Goal: Task Accomplishment & Management: Complete application form

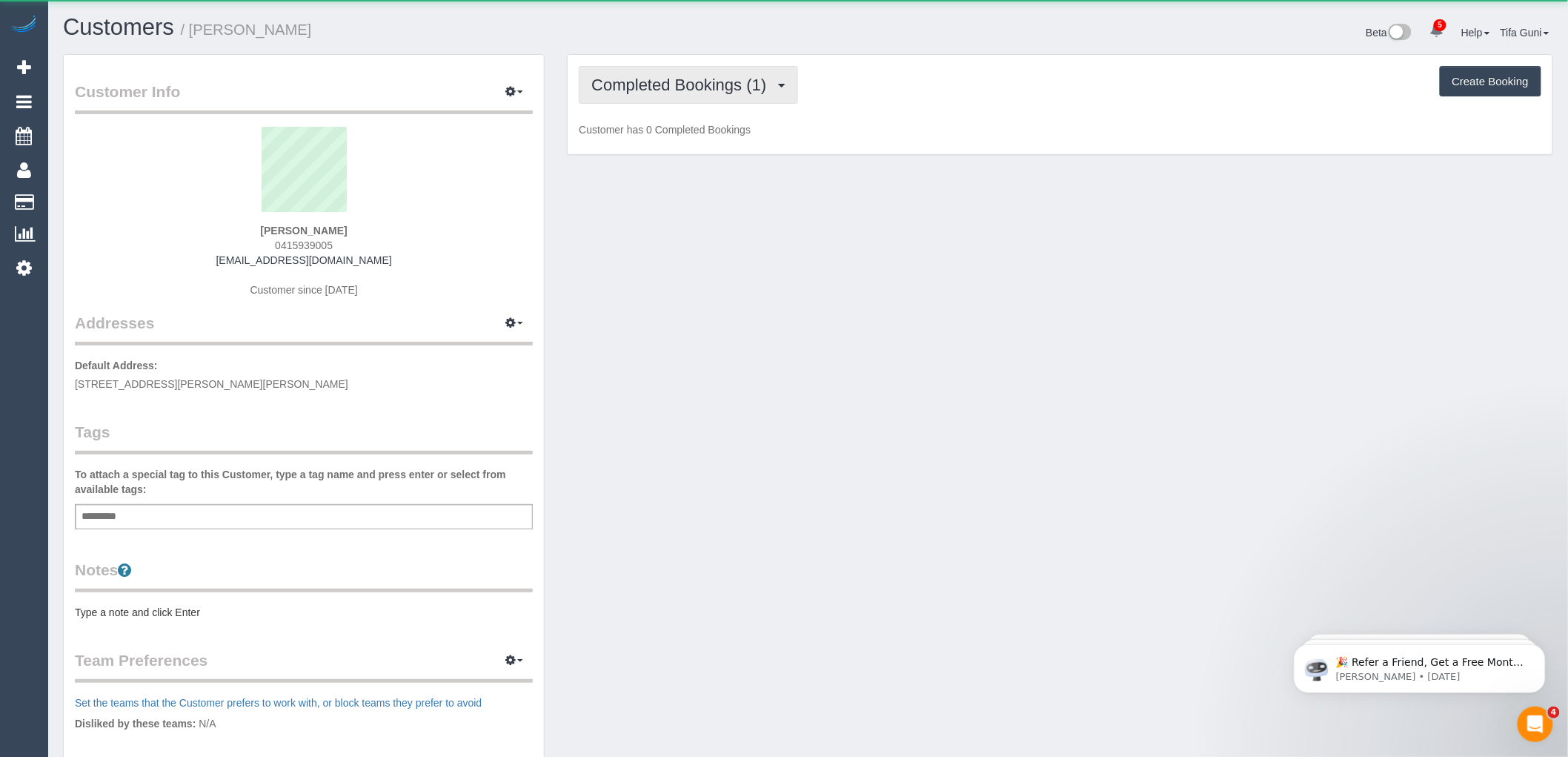
click at [743, 83] on span "Completed Bookings (1)" at bounding box center [682, 84] width 182 height 18
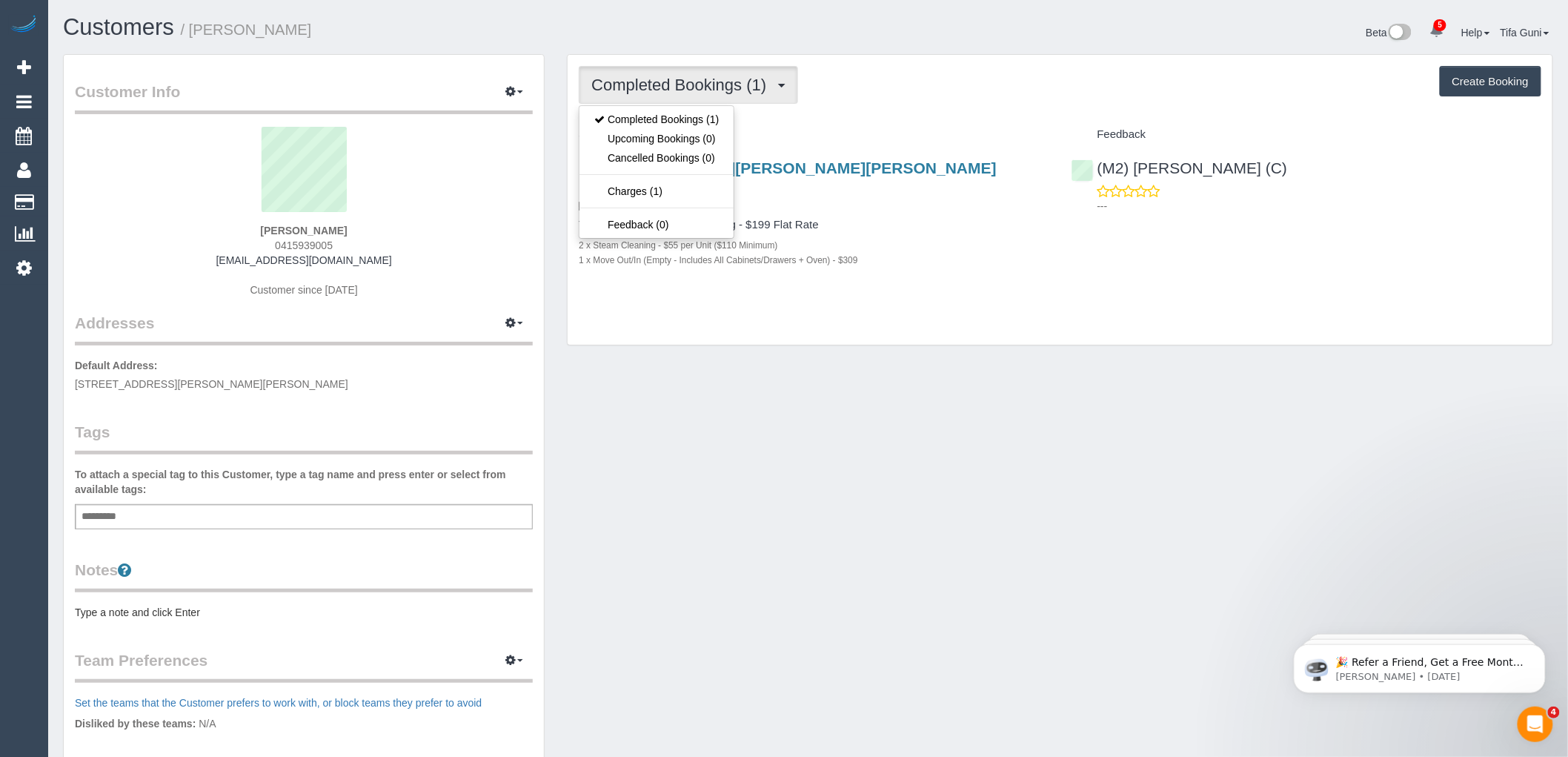
click at [963, 86] on div "Completed Bookings (1) Completed Bookings (1) Upcoming Bookings (0) Cancelled B…" at bounding box center [1060, 84] width 963 height 37
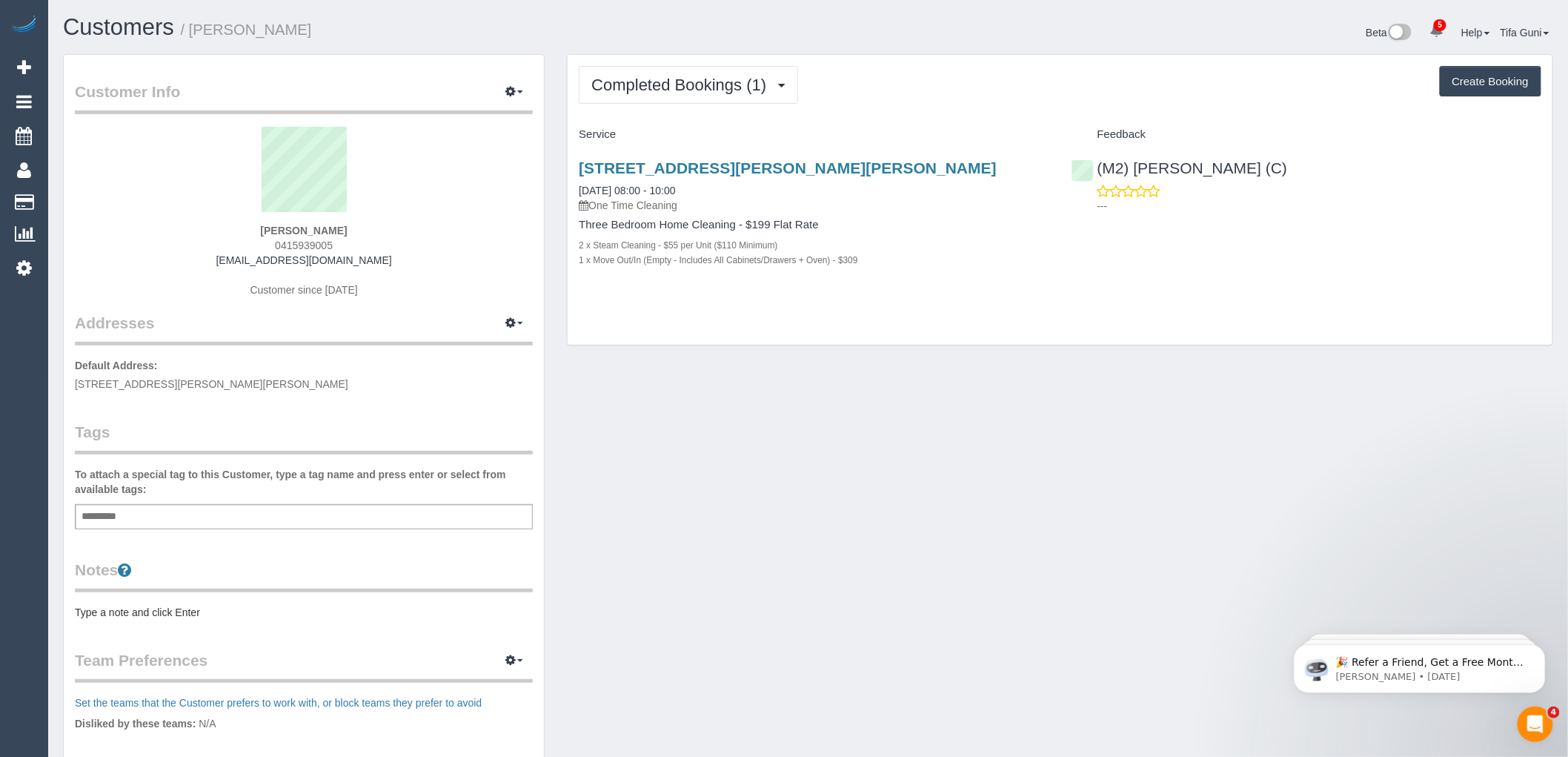
click at [1478, 78] on button "Create Booking" at bounding box center [1490, 82] width 102 height 31
select select "VIC"
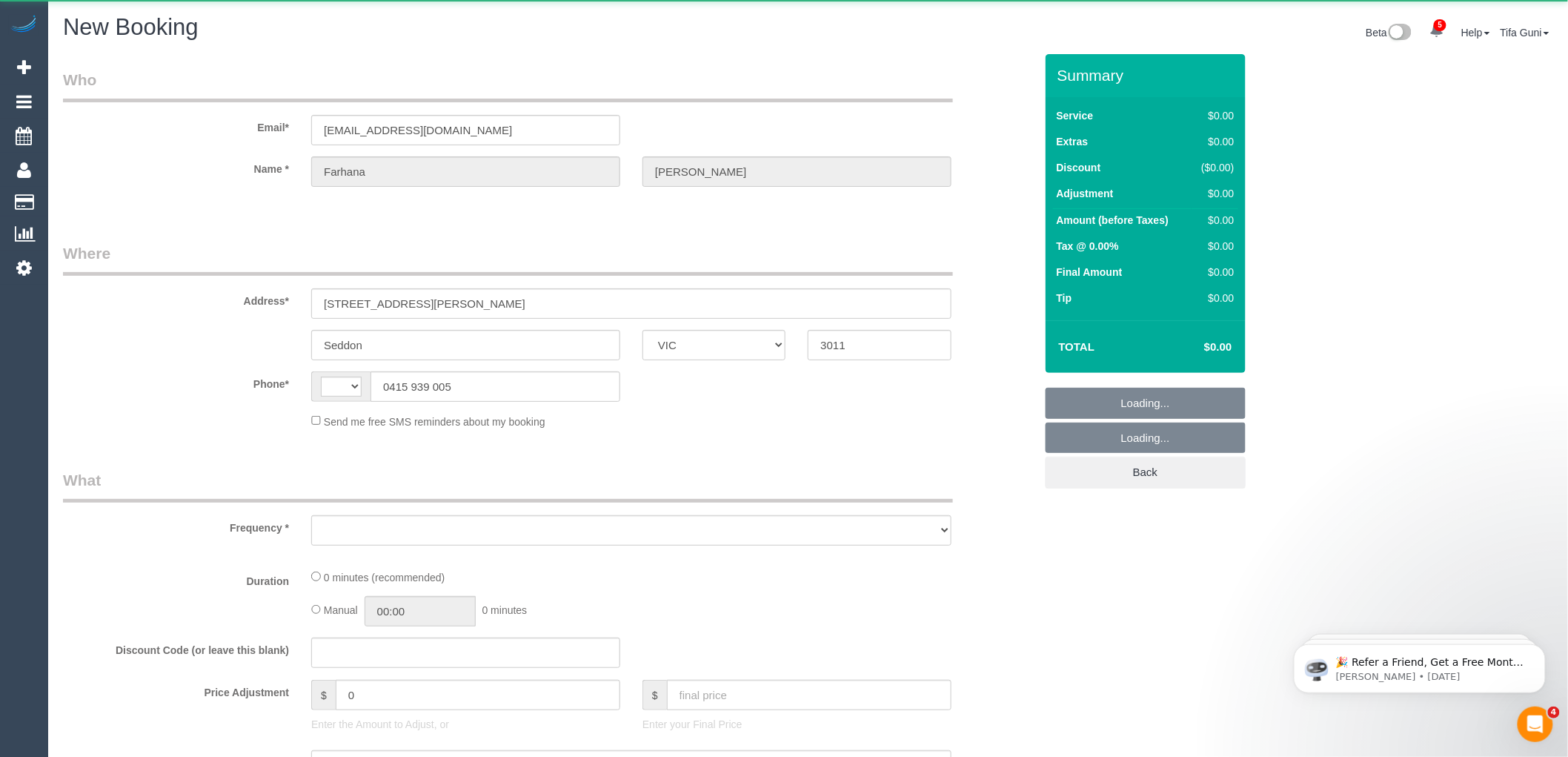
select select "object:871"
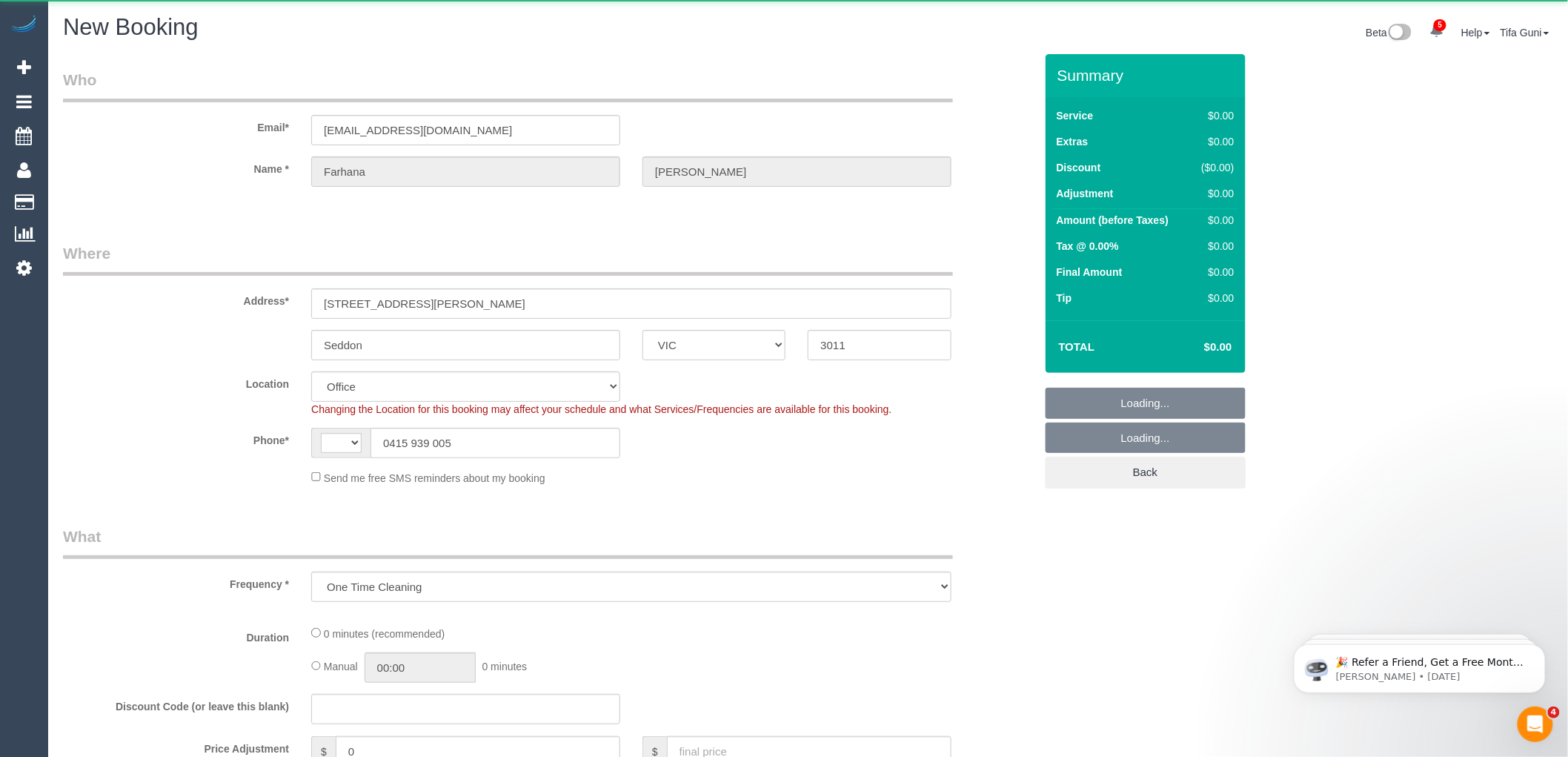
select select "string:stripe-pm_1PcjGp2GScqysDRVXzy1ywub"
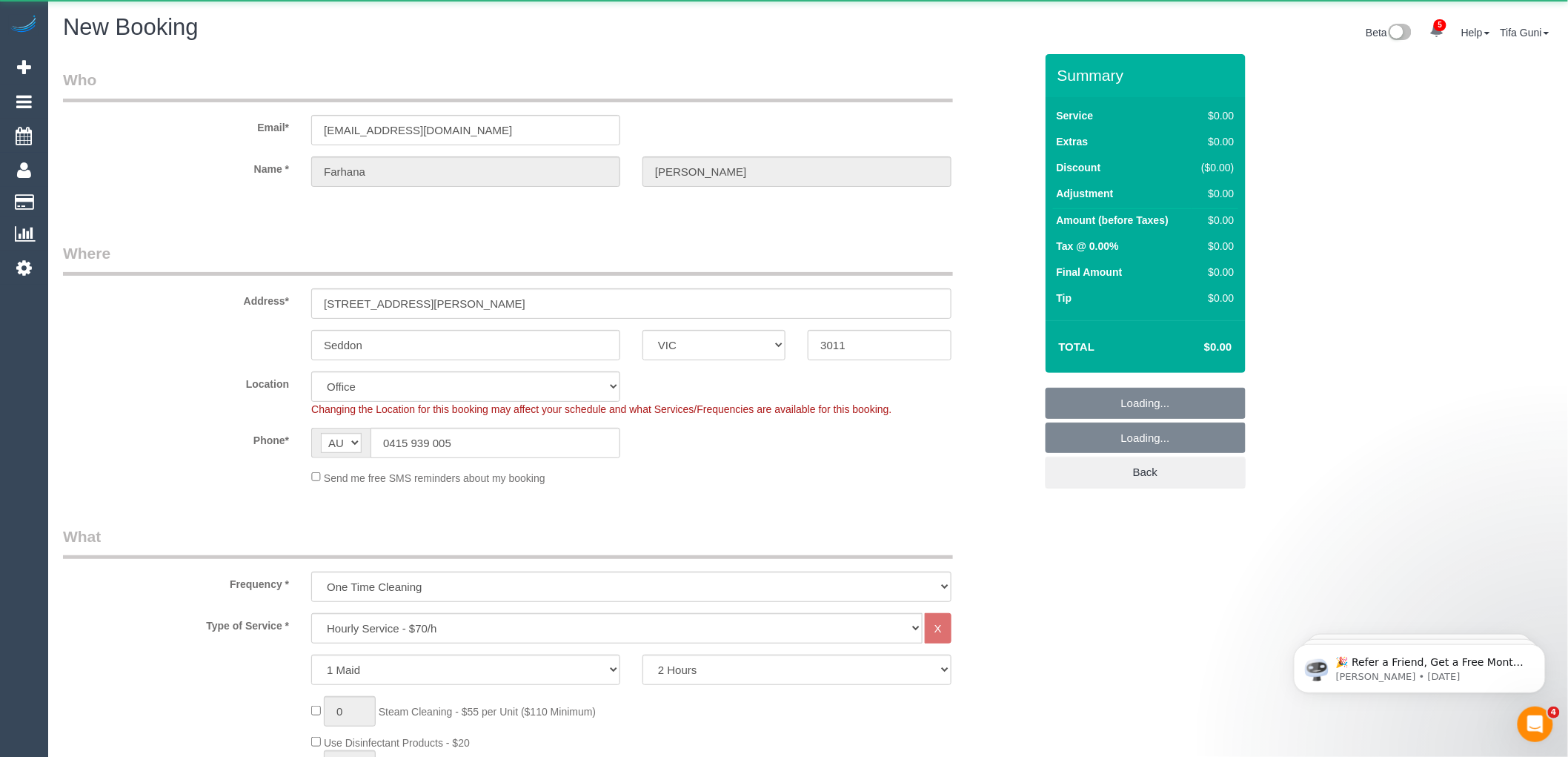
select select "string:AU"
select select "object:2207"
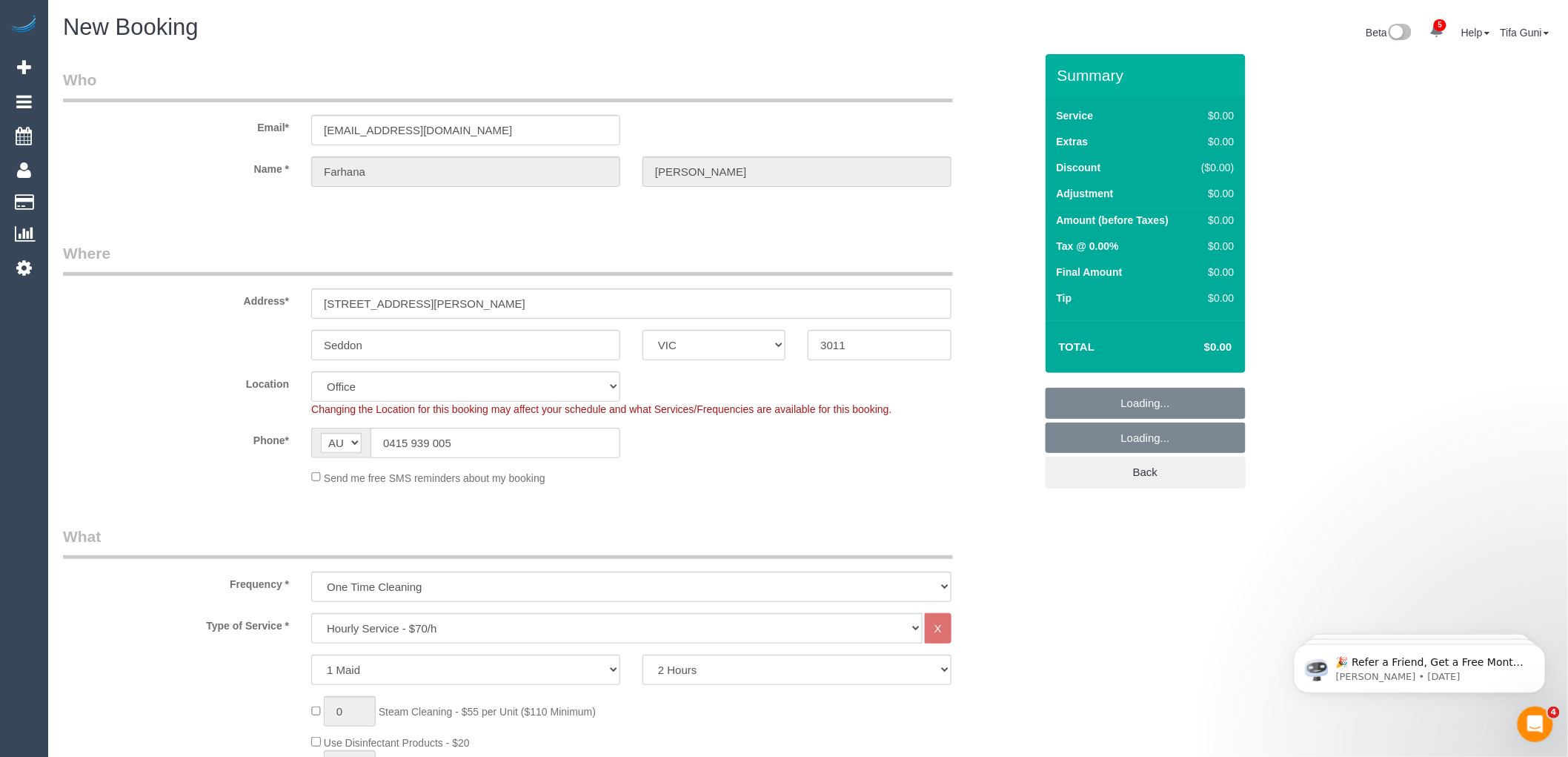
select select "59"
select select "object:2623"
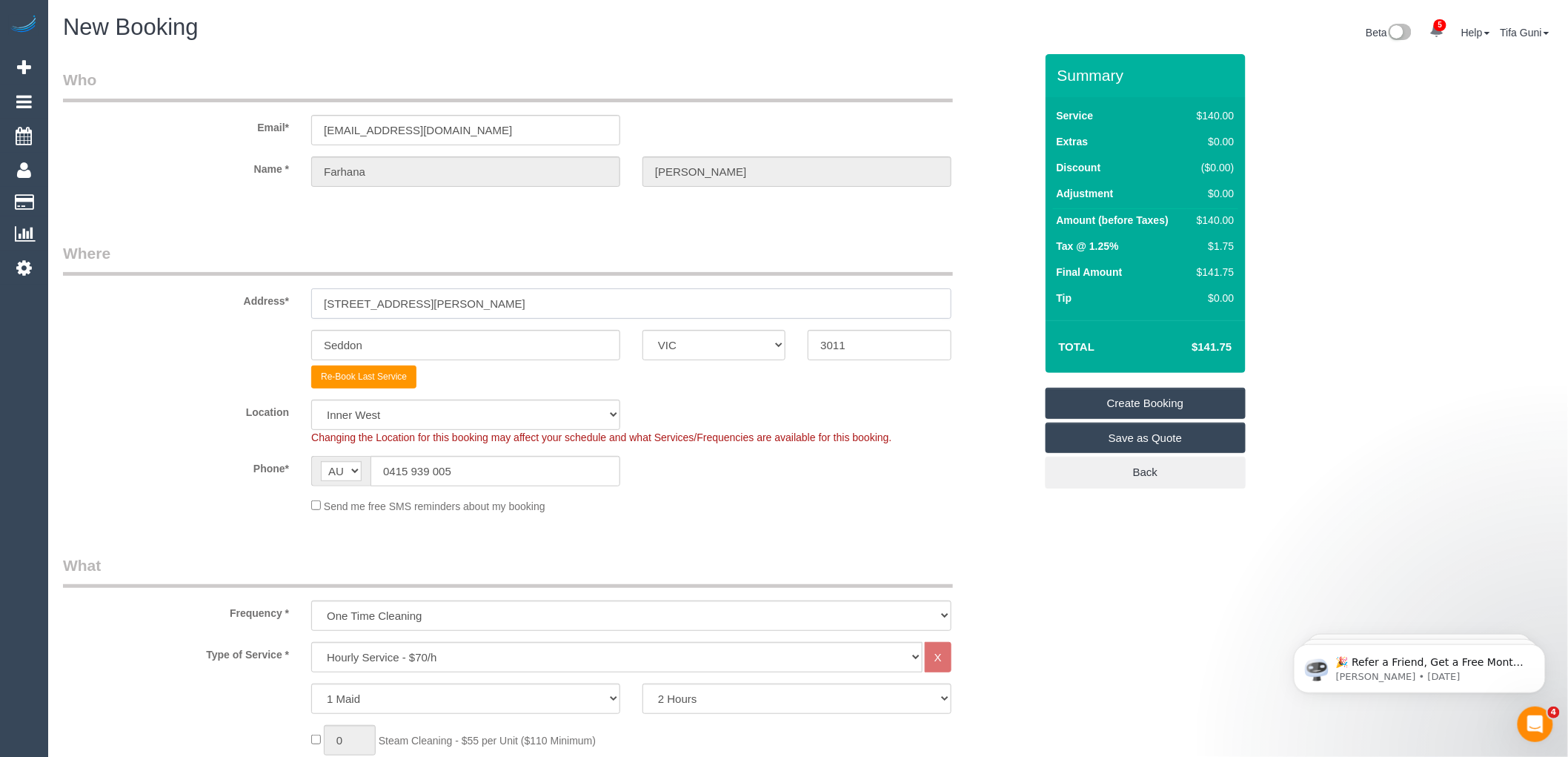
drag, startPoint x: 483, startPoint y: 312, endPoint x: 246, endPoint y: 294, distance: 237.7
click at [246, 294] on div "Address* 26 Charles Street" at bounding box center [549, 280] width 994 height 77
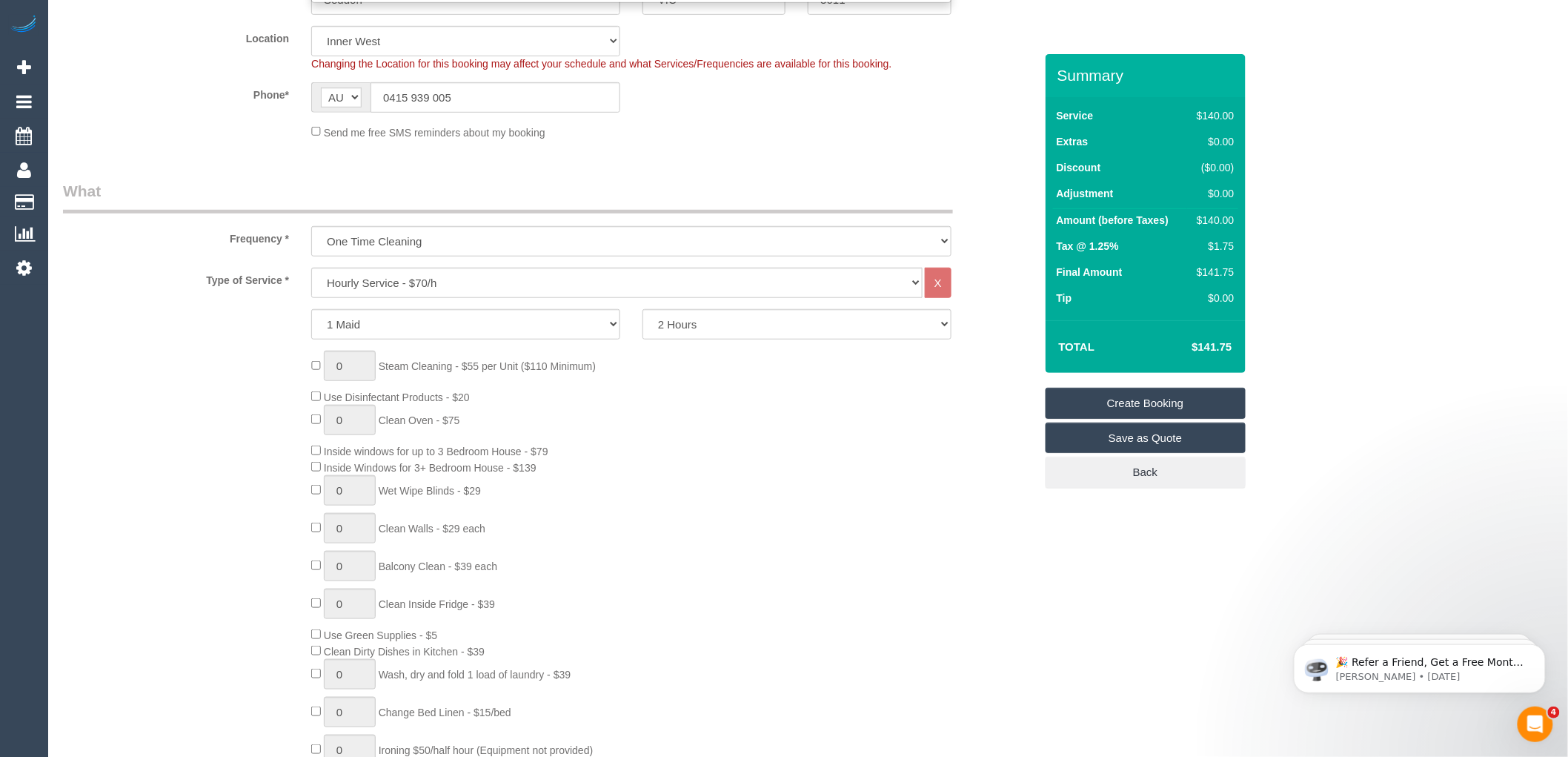
scroll to position [411, 0]
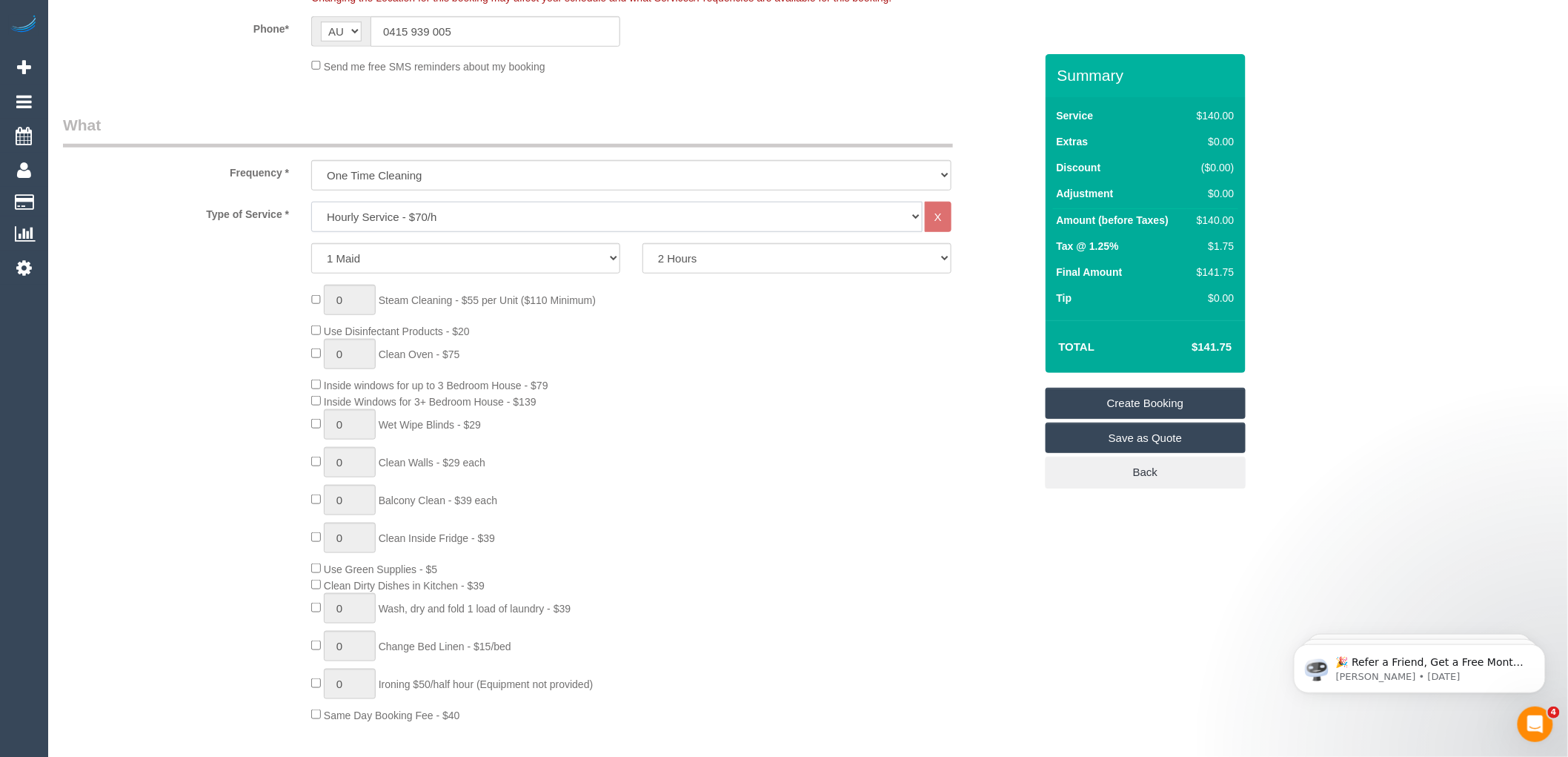
click at [457, 213] on select "Hourly Service - $70/h Hourly Service - $65/h Hourly Service - $60/h Hourly Ser…" at bounding box center [617, 216] width 612 height 30
click at [426, 220] on select "Hourly Service - $70/h Hourly Service - $65/h Hourly Service - $60/h Hourly Ser…" at bounding box center [617, 216] width 612 height 30
select select "212"
click at [311, 202] on select "Hourly Service - $70/h Hourly Service - $65/h Hourly Service - $60/h Hourly Ser…" at bounding box center [617, 216] width 612 height 30
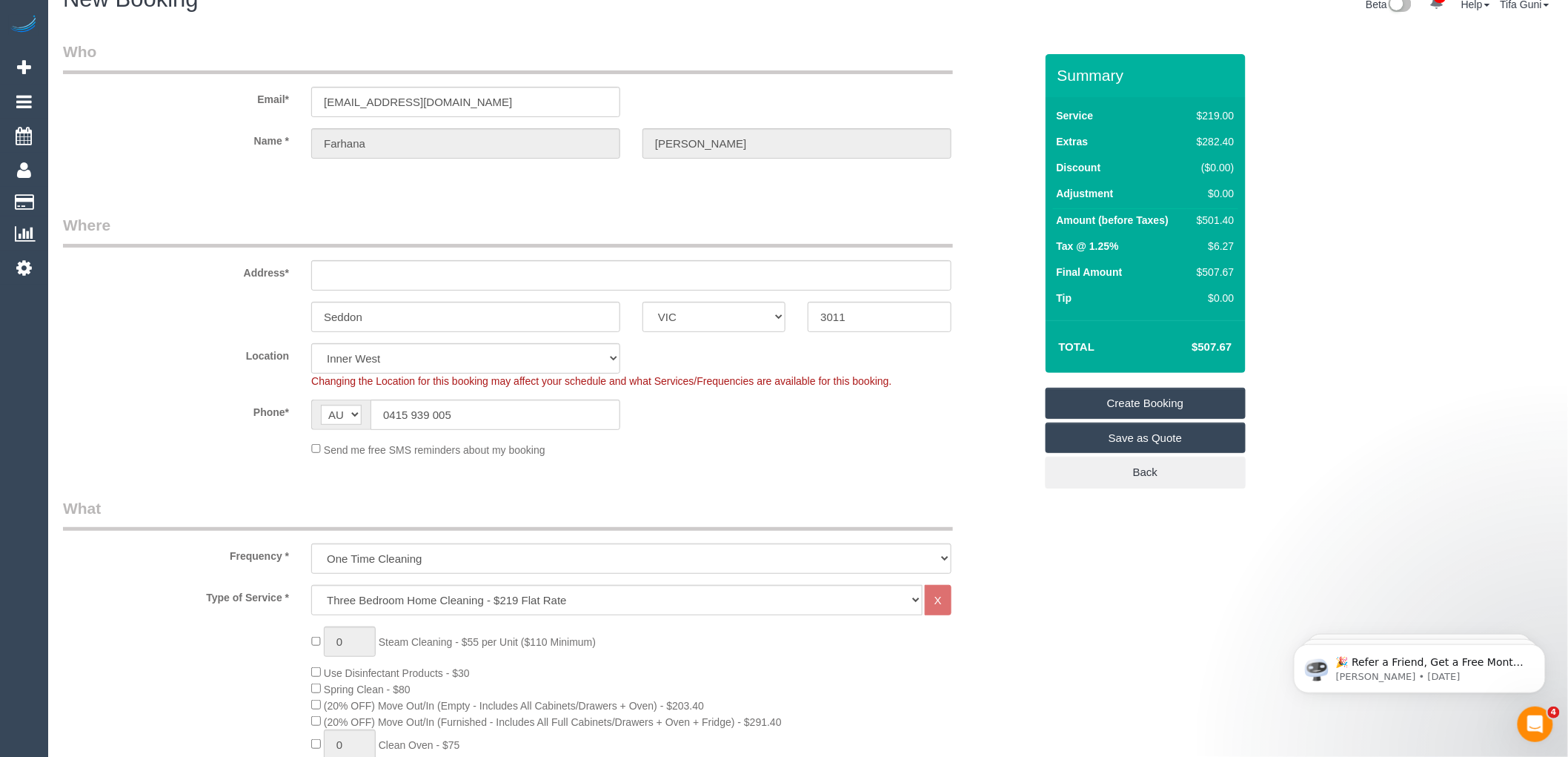
scroll to position [0, 0]
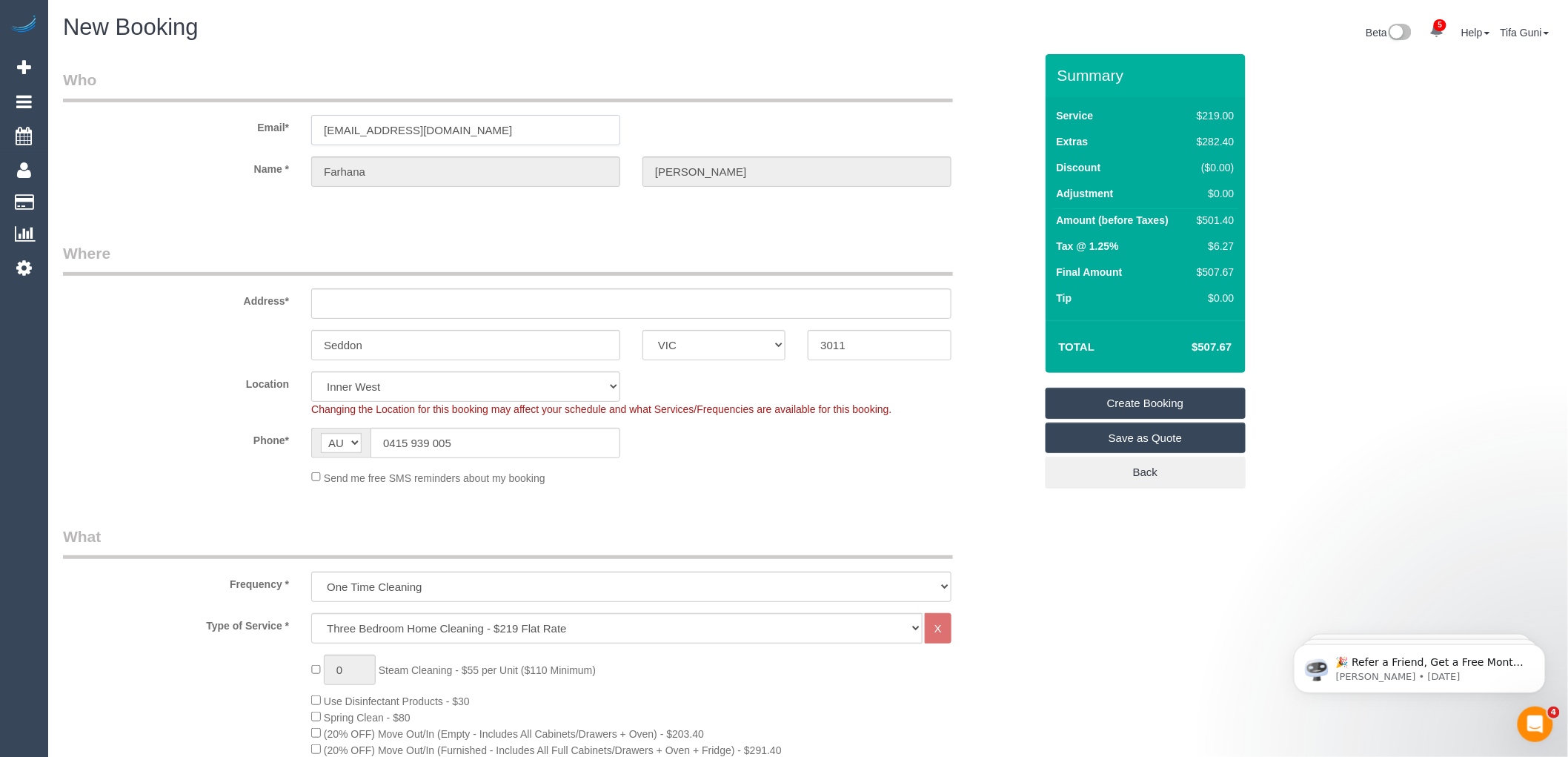
click at [485, 120] on input "farhanakeane@gmail.com" at bounding box center [465, 130] width 309 height 30
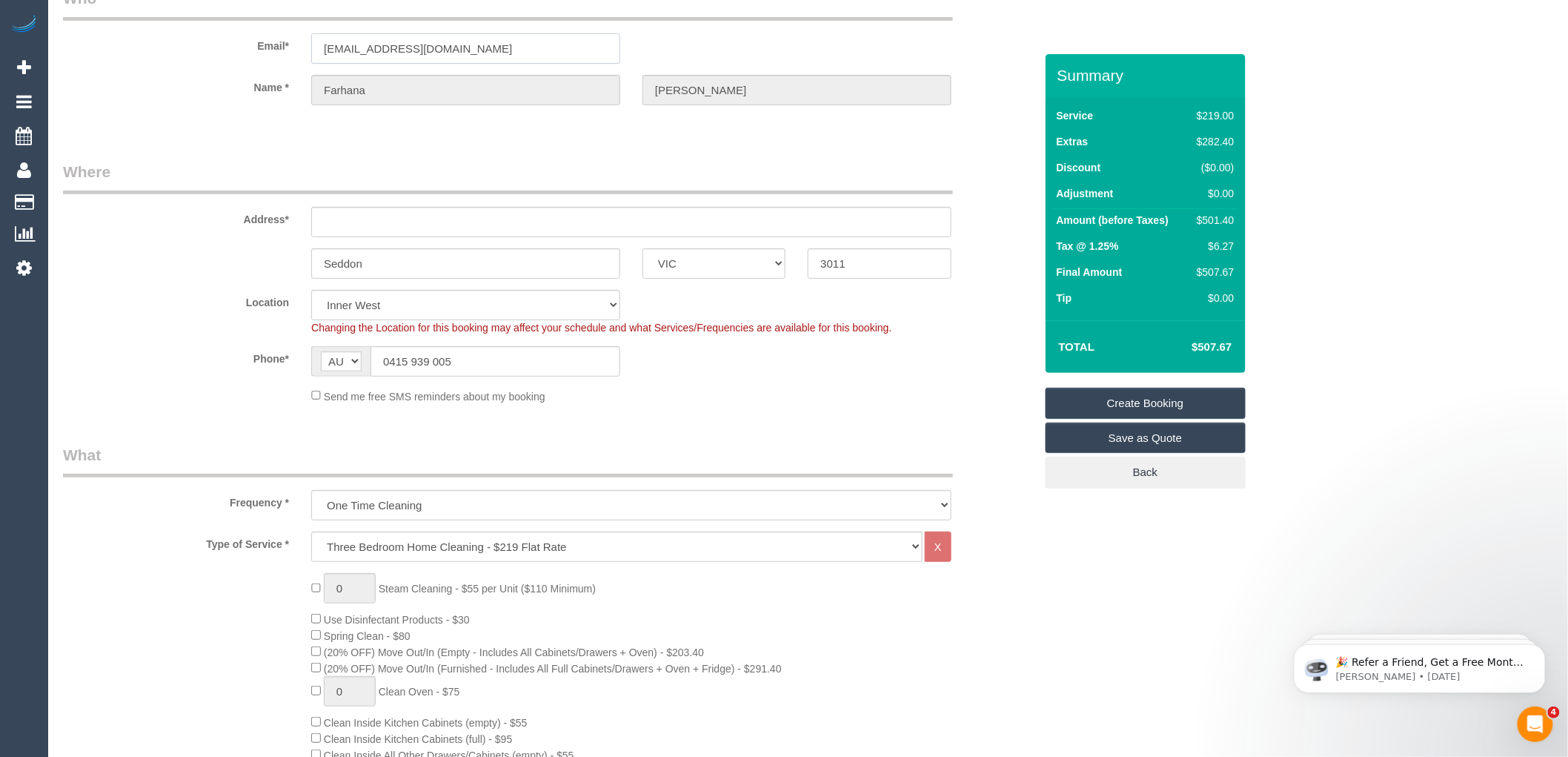
scroll to position [82, 0]
click at [338, 222] on input "text" at bounding box center [631, 221] width 640 height 30
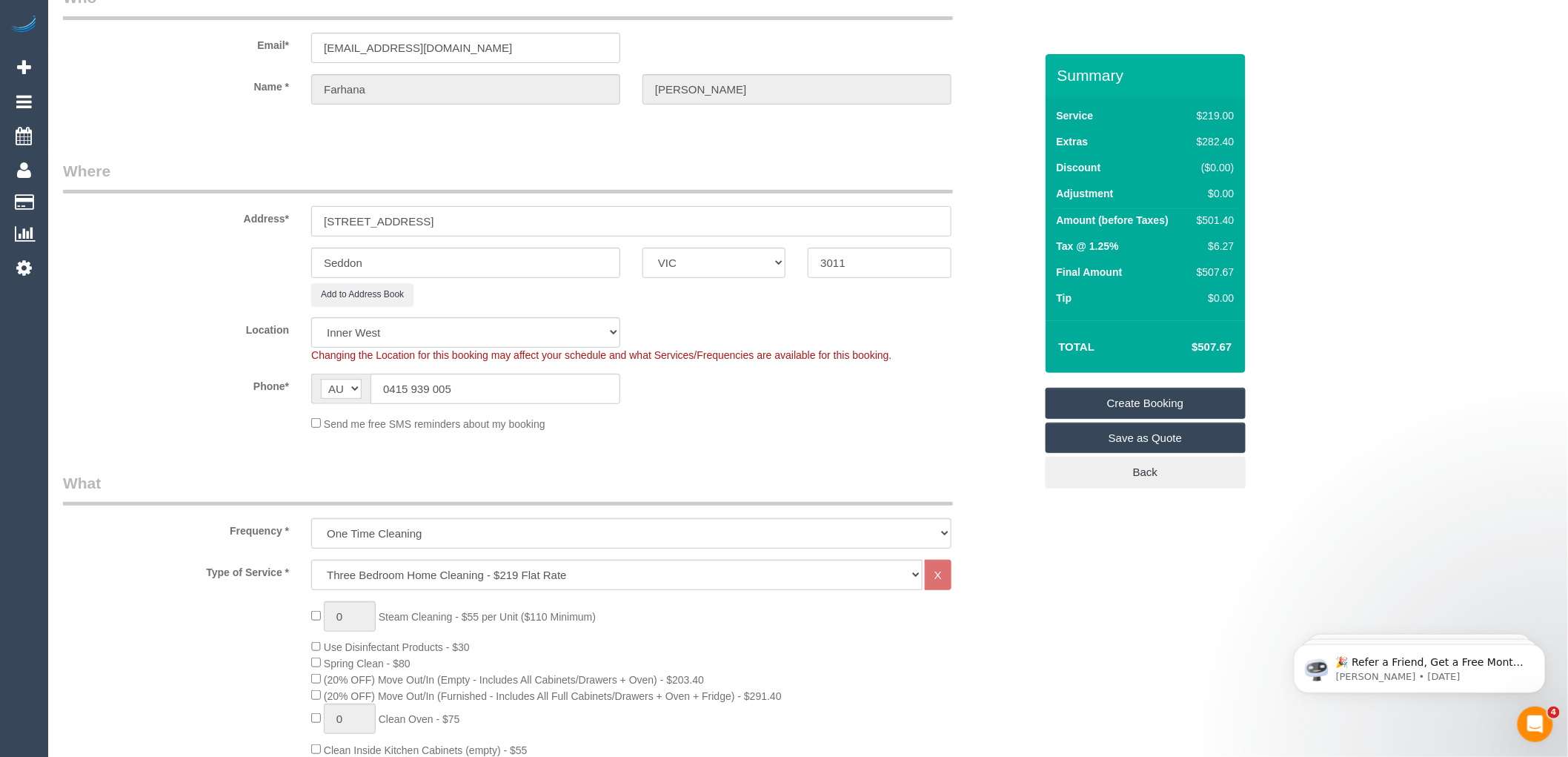
type input "55 Bround avenue"
drag, startPoint x: 358, startPoint y: 264, endPoint x: 276, endPoint y: 267, distance: 82.1
click at [276, 267] on div "Seddon ACT NSW NT QLD SA TAS VIC WA 3011" at bounding box center [549, 262] width 994 height 30
type input "P"
type input "Ascort"
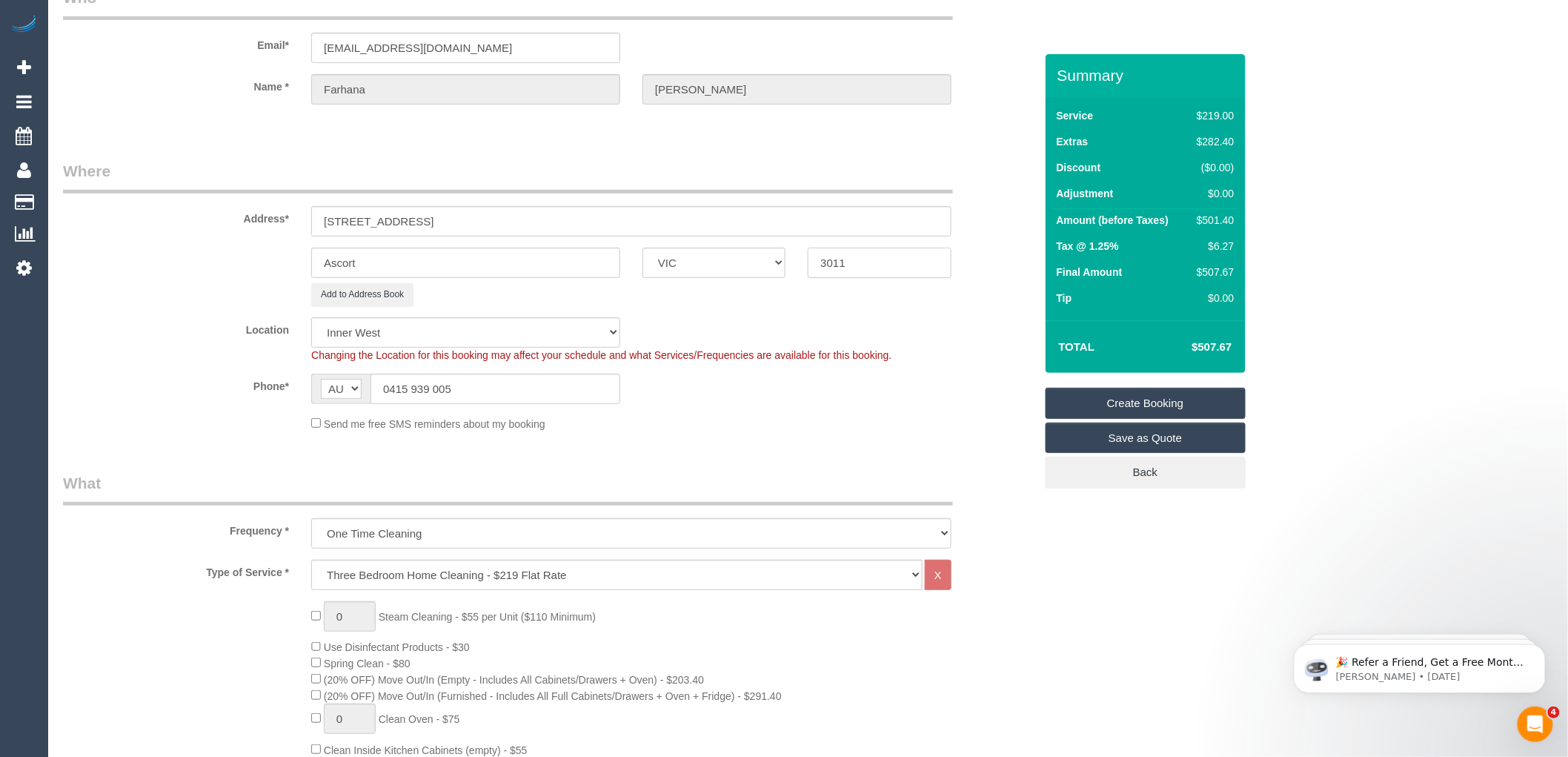
drag, startPoint x: 865, startPoint y: 256, endPoint x: 815, endPoint y: 255, distance: 50.0
click at [816, 256] on input "3011" at bounding box center [879, 262] width 143 height 30
type input "3032"
click at [886, 304] on div "Add to Address Book" at bounding box center [632, 294] width 663 height 23
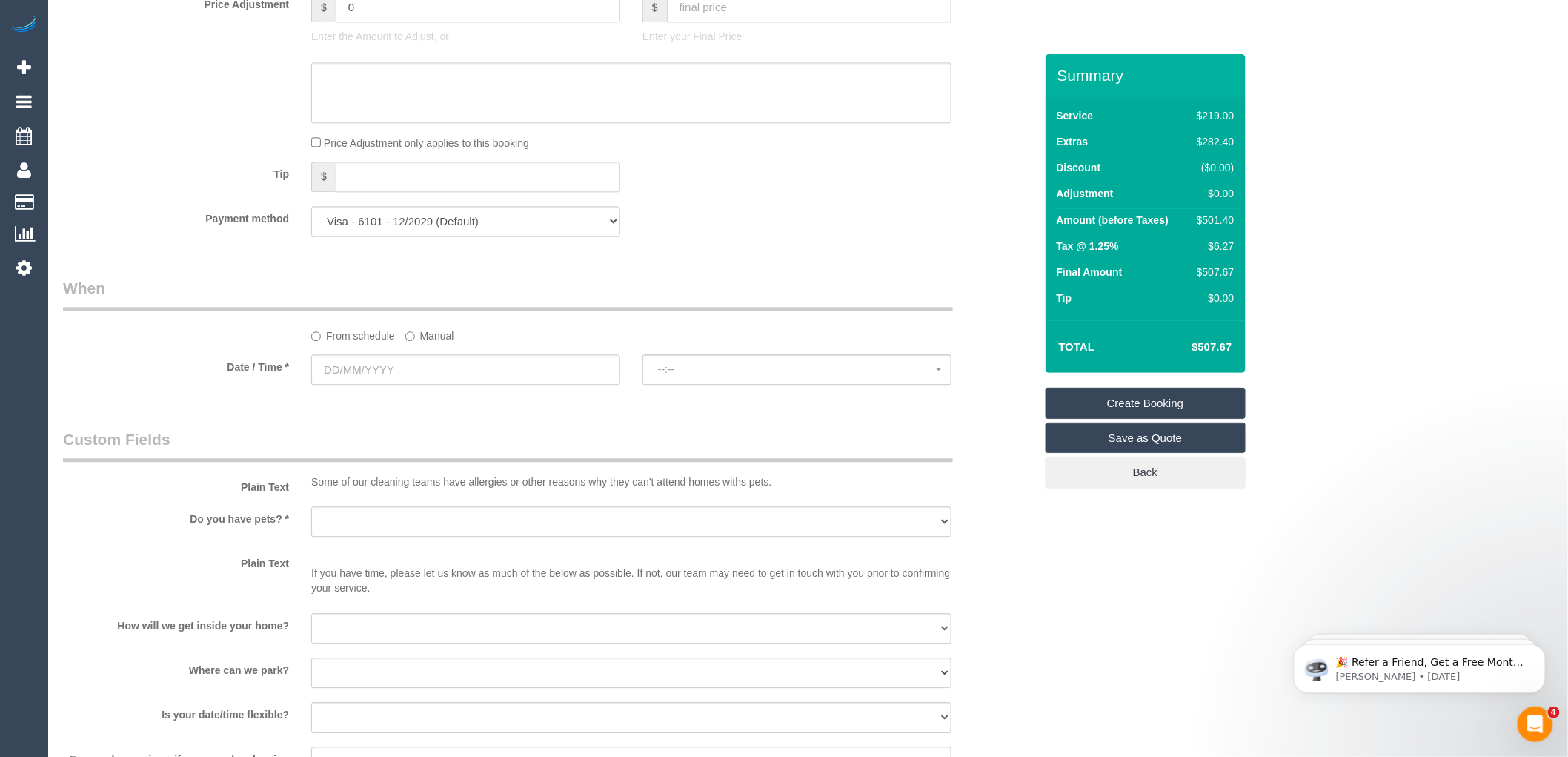
scroll to position [1399, 0]
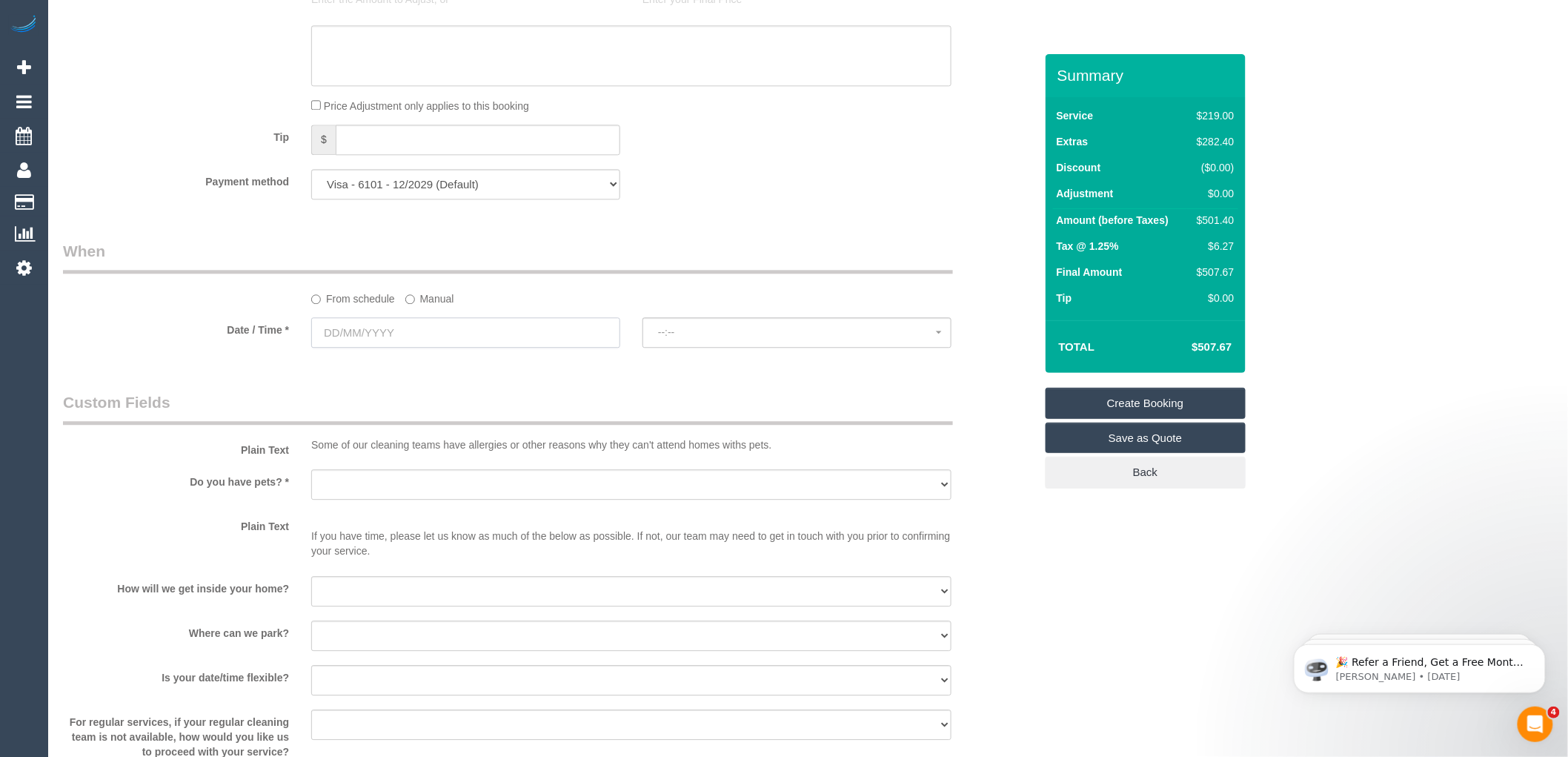
click at [430, 344] on input "text" at bounding box center [465, 332] width 309 height 30
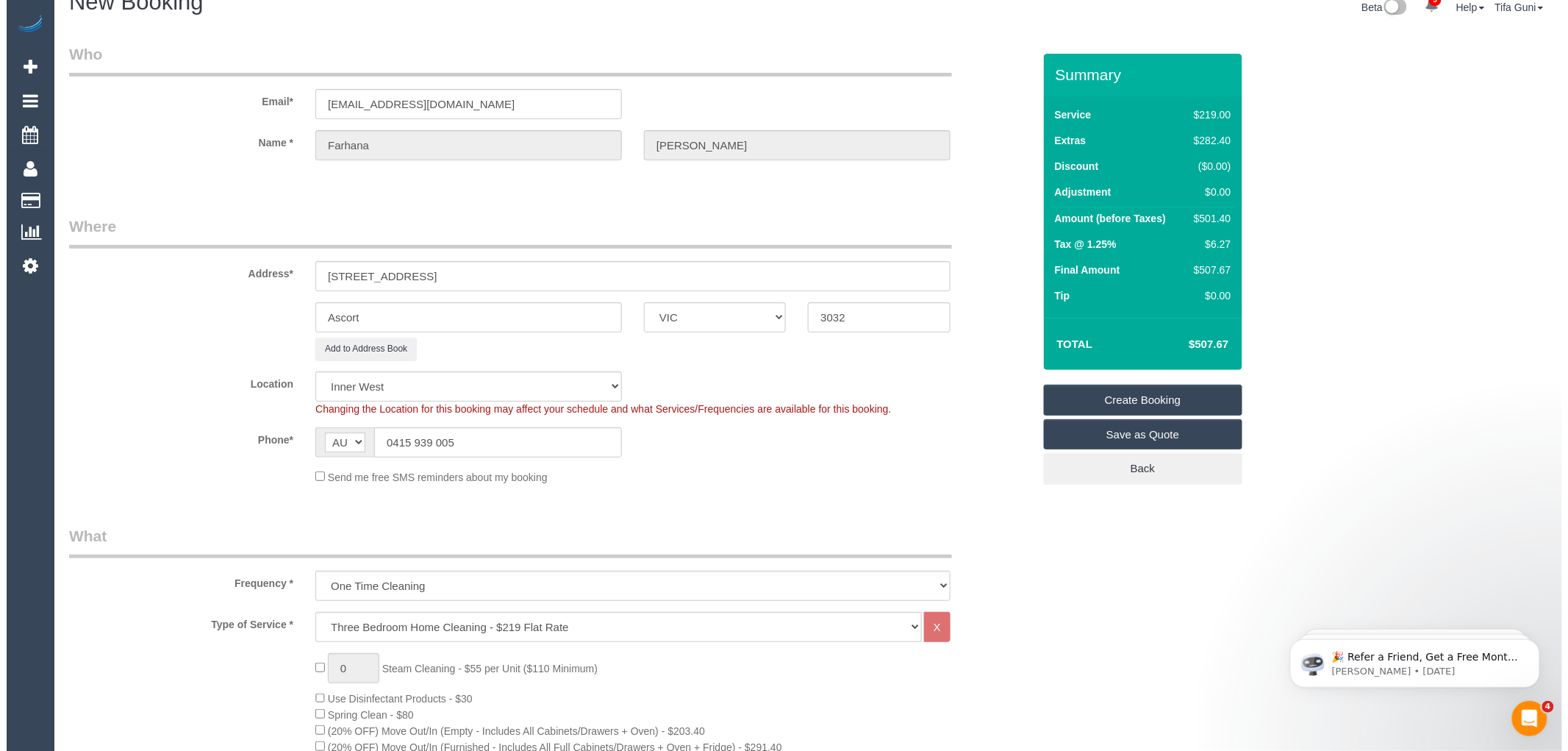
scroll to position [0, 0]
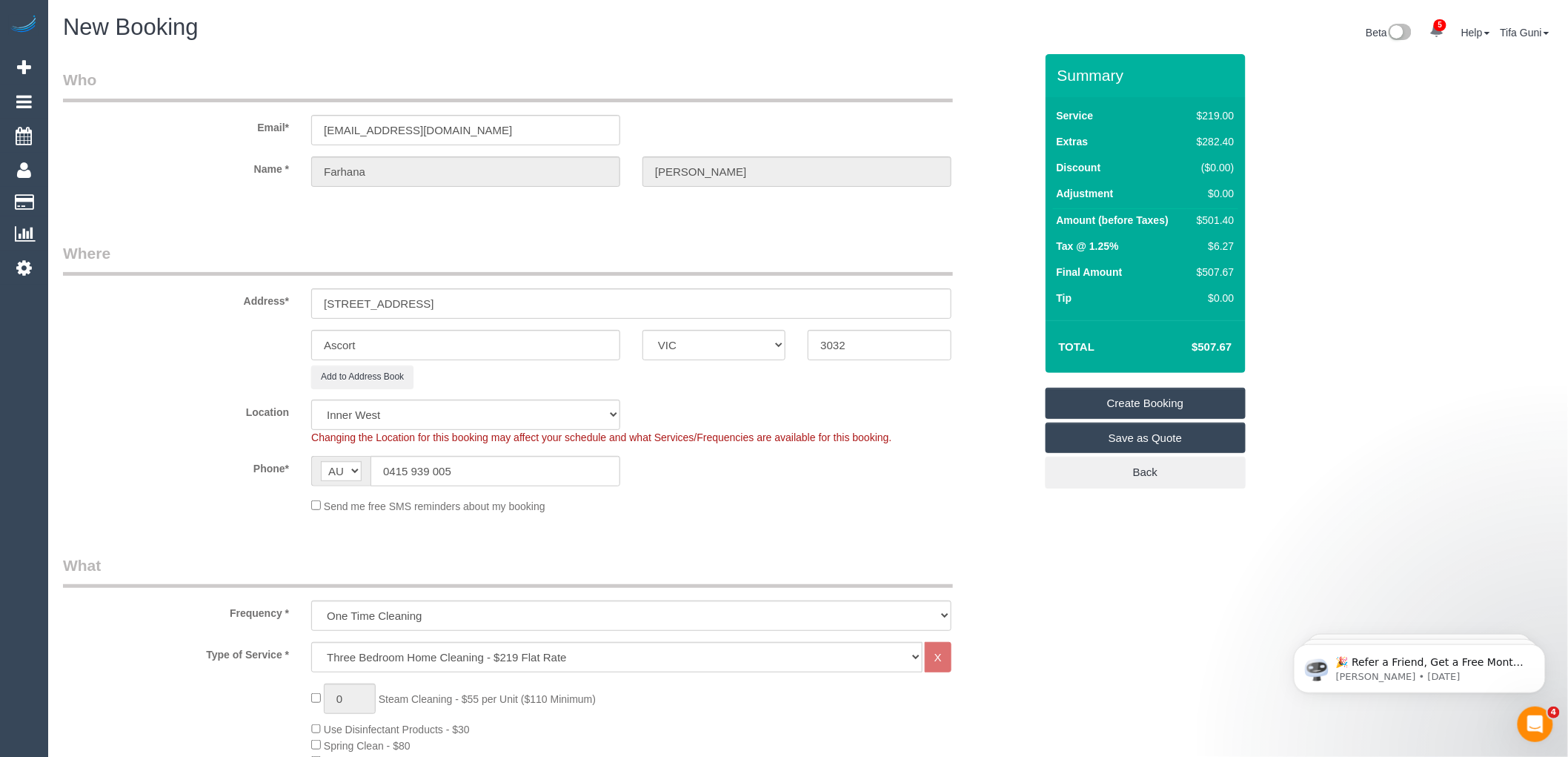
click at [1132, 443] on link "Save as Quote" at bounding box center [1146, 438] width 200 height 31
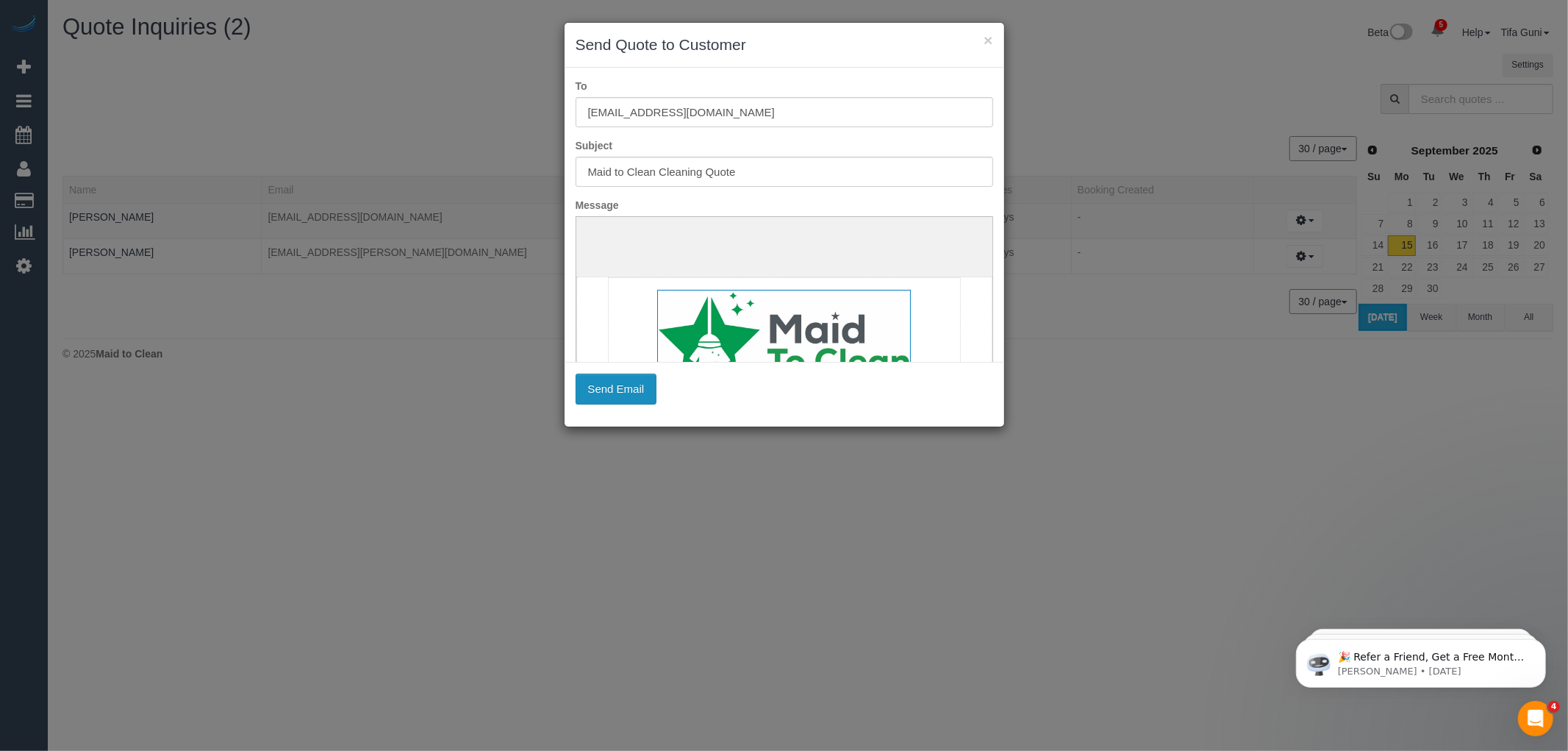
click at [606, 387] on button "Send Email" at bounding box center [616, 389] width 81 height 31
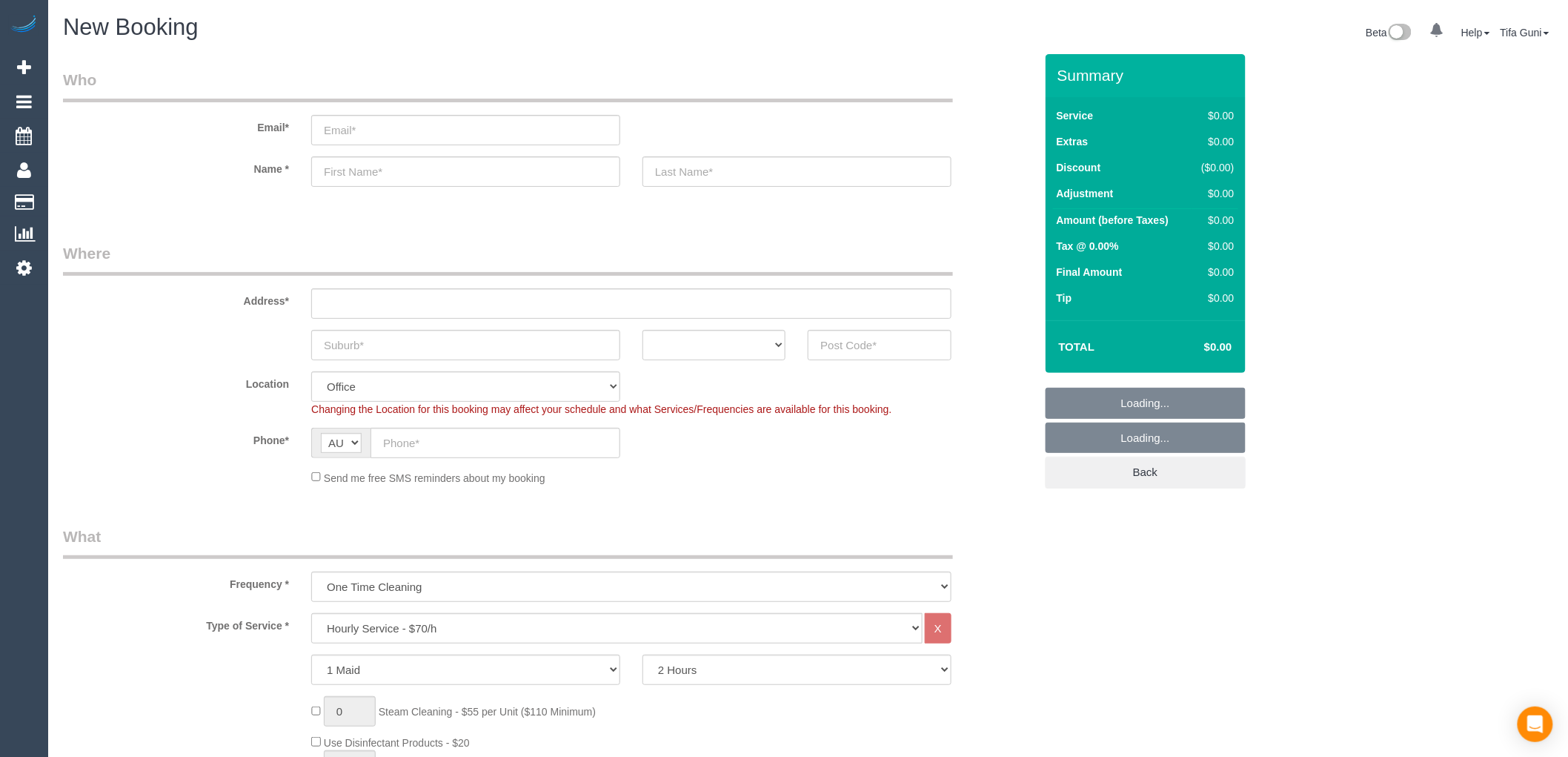
select select "object:858"
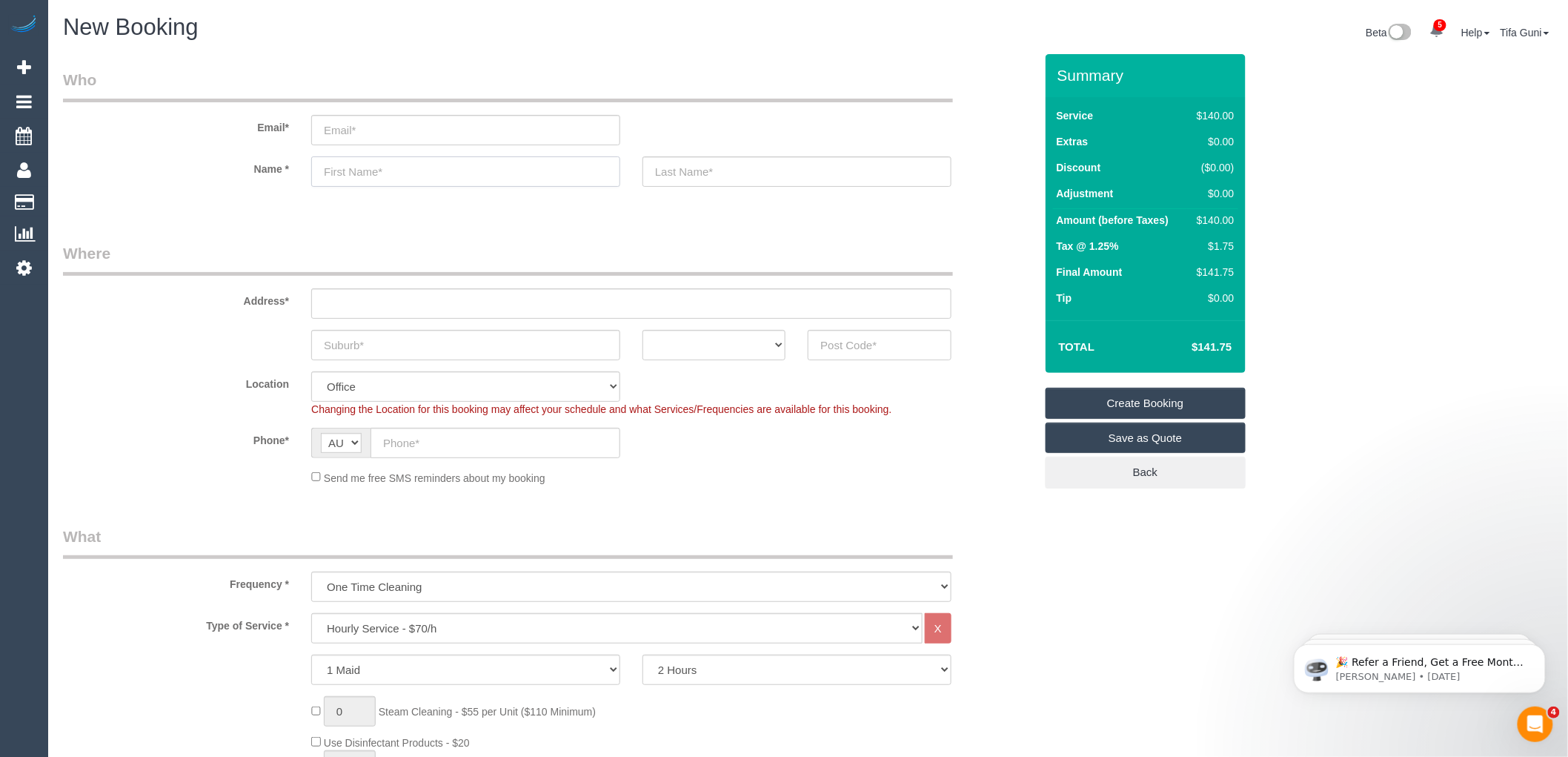
click at [343, 176] on input "text" at bounding box center [465, 172] width 309 height 30
paste input "[PERSON_NAME]"
drag, startPoint x: 391, startPoint y: 164, endPoint x: 351, endPoint y: 176, distance: 41.8
click at [351, 176] on input "[PERSON_NAME]" at bounding box center [465, 172] width 309 height 30
type input "[PERSON_NAME]"
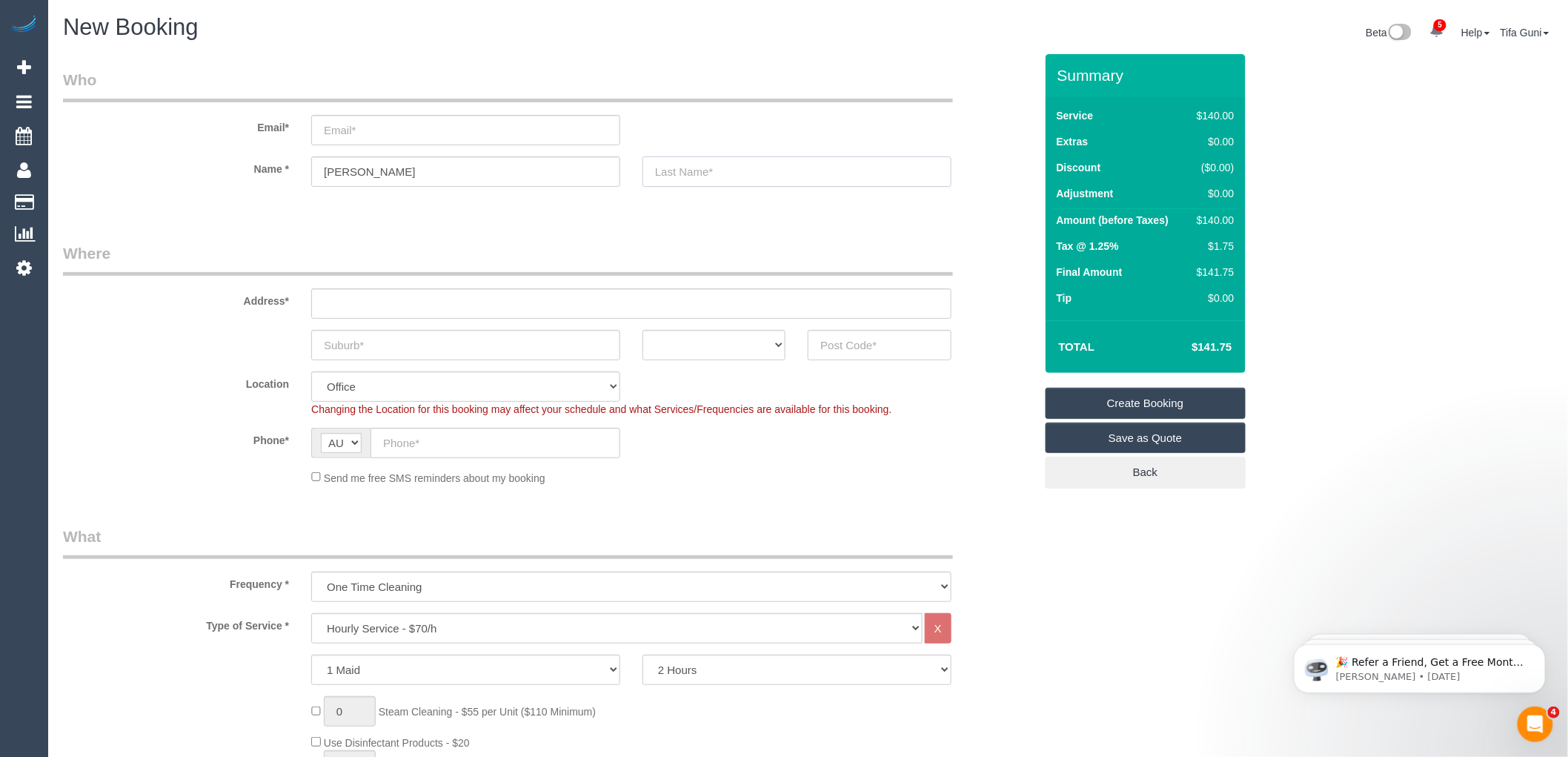
click at [675, 171] on input "text" at bounding box center [797, 172] width 309 height 30
paste input "Block"
type input "Block"
click at [395, 130] on input "email" at bounding box center [465, 130] width 309 height 30
paste input "[EMAIL_ADDRESS][DOMAIN_NAME]"
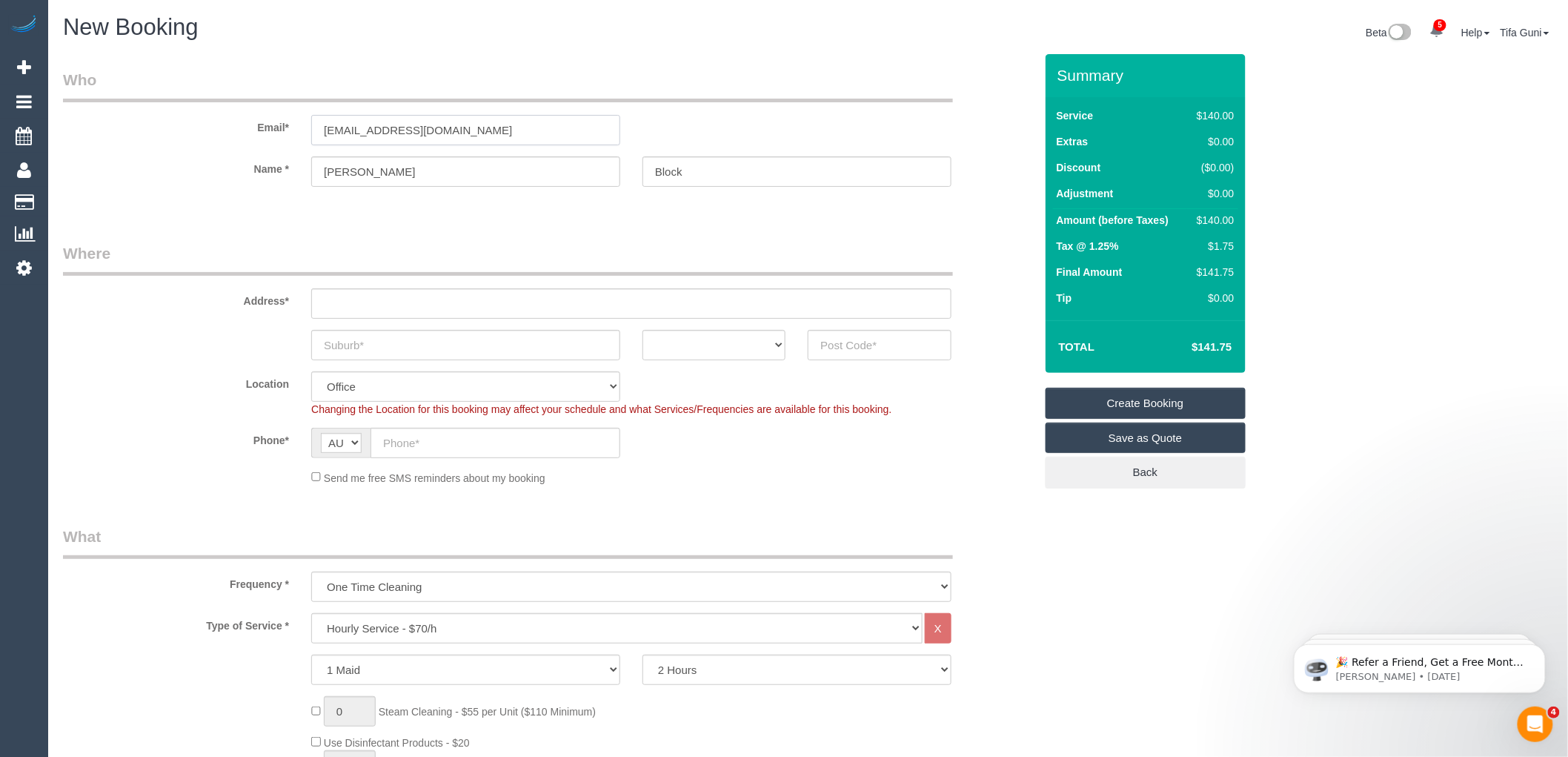
type input "[EMAIL_ADDRESS][DOMAIN_NAME]"
click at [363, 301] on input "text" at bounding box center [631, 303] width 640 height 30
click at [352, 314] on input "text" at bounding box center [631, 303] width 640 height 30
paste input "[STREET_ADDRESS]"
drag, startPoint x: 430, startPoint y: 301, endPoint x: 534, endPoint y: 297, distance: 104.1
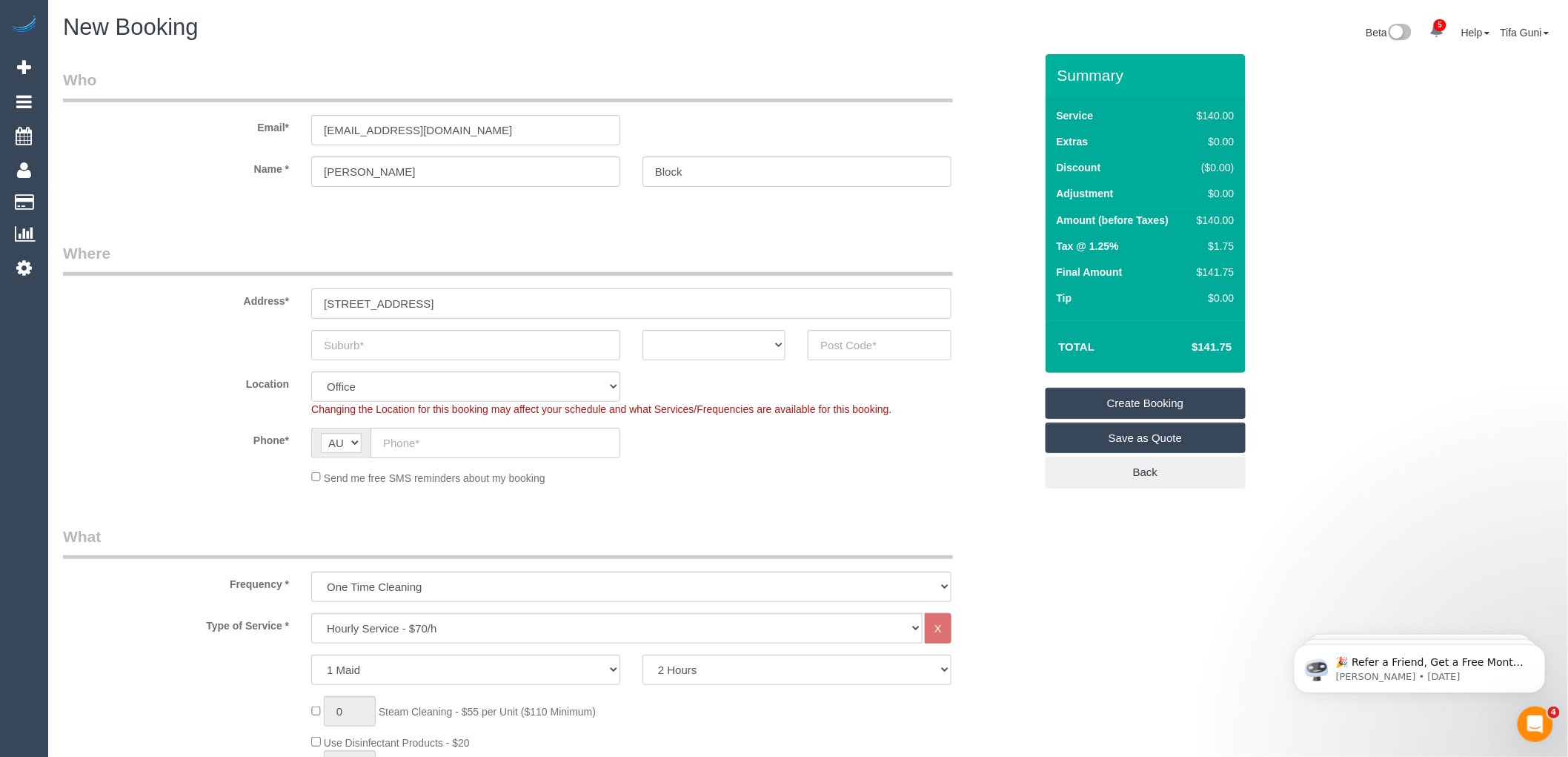
click at [534, 297] on input "[STREET_ADDRESS]" at bounding box center [631, 303] width 640 height 30
type input "[STREET_ADDRESS]"
click at [419, 346] on input "text" at bounding box center [465, 345] width 309 height 30
paste input "[GEOGRAPHIC_DATA]"
drag, startPoint x: 425, startPoint y: 345, endPoint x: 310, endPoint y: 346, distance: 115.0
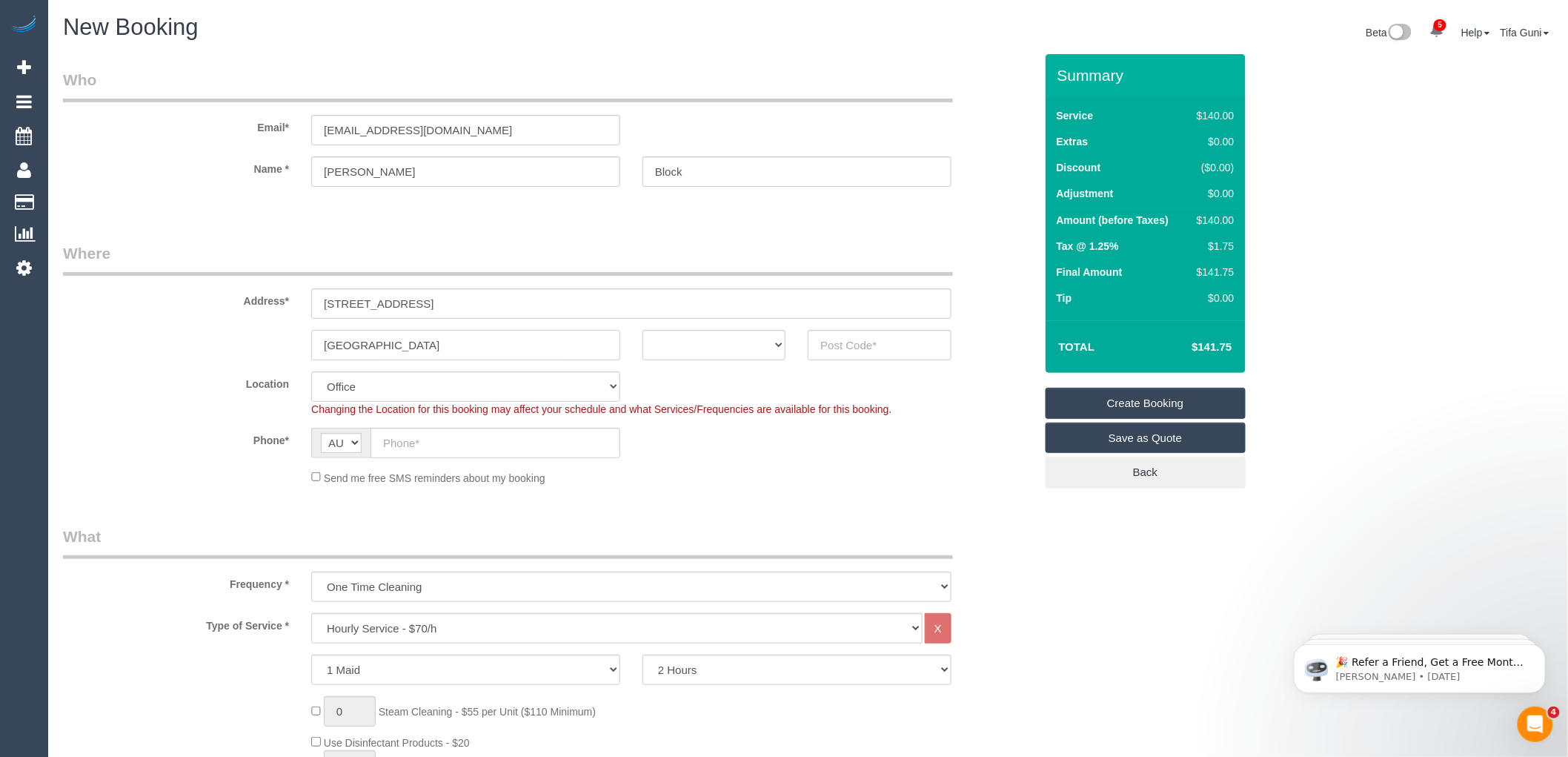
click at [310, 346] on div "[GEOGRAPHIC_DATA]" at bounding box center [466, 345] width 331 height 30
paste input "text"
type input "[GEOGRAPHIC_DATA]"
click at [699, 341] on select "ACT [GEOGRAPHIC_DATA] NT [GEOGRAPHIC_DATA] SA TAS [GEOGRAPHIC_DATA] [GEOGRAPHIC…" at bounding box center [714, 345] width 143 height 30
select select "VIC"
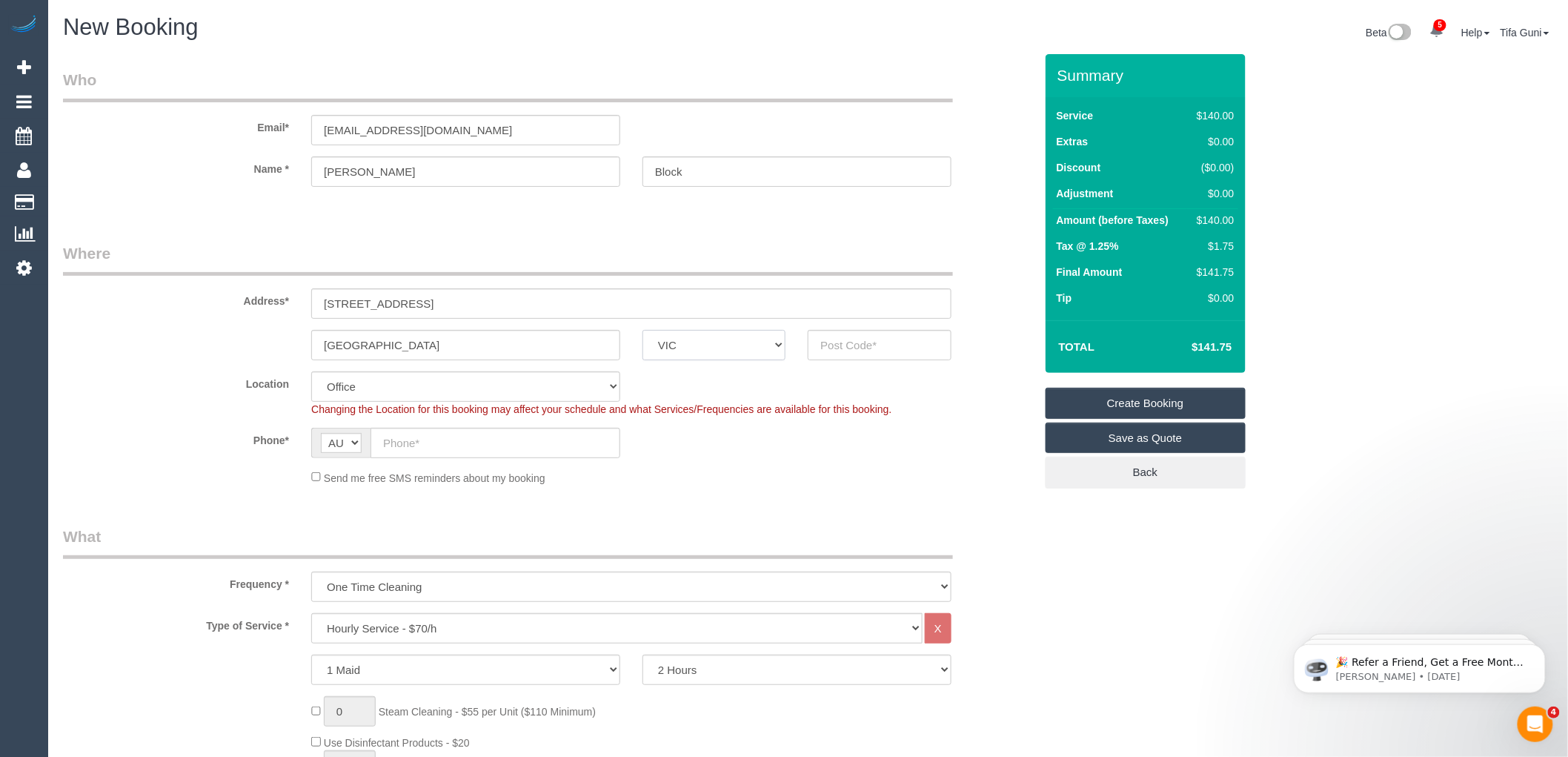
click at [643, 330] on select "ACT [GEOGRAPHIC_DATA] NT [GEOGRAPHIC_DATA] SA TAS [GEOGRAPHIC_DATA] [GEOGRAPHIC…" at bounding box center [714, 345] width 143 height 30
click at [838, 330] on input "text" at bounding box center [879, 345] width 143 height 30
paste input "3067"
type input "3067"
select select "47"
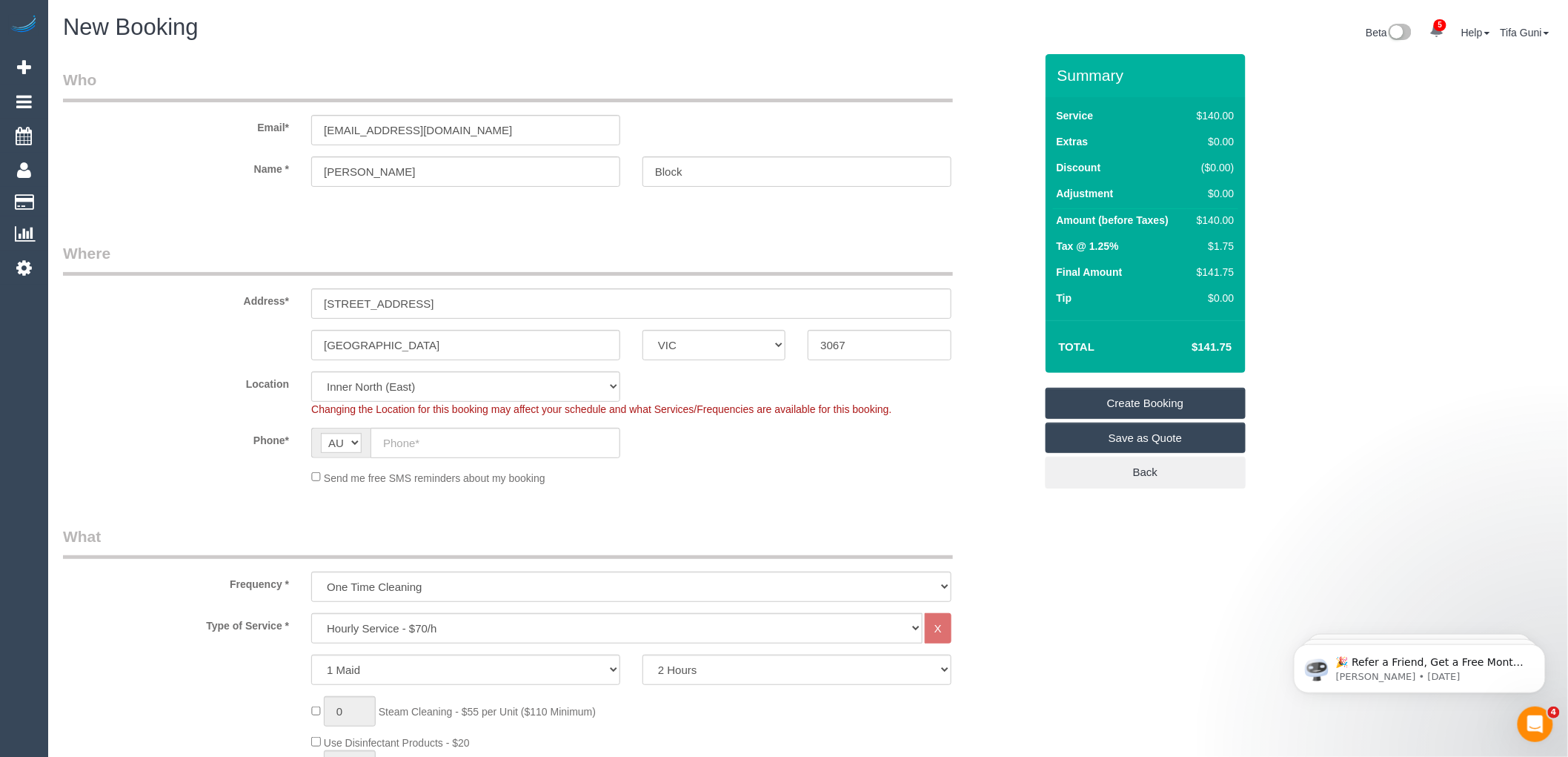
select select "object:2196"
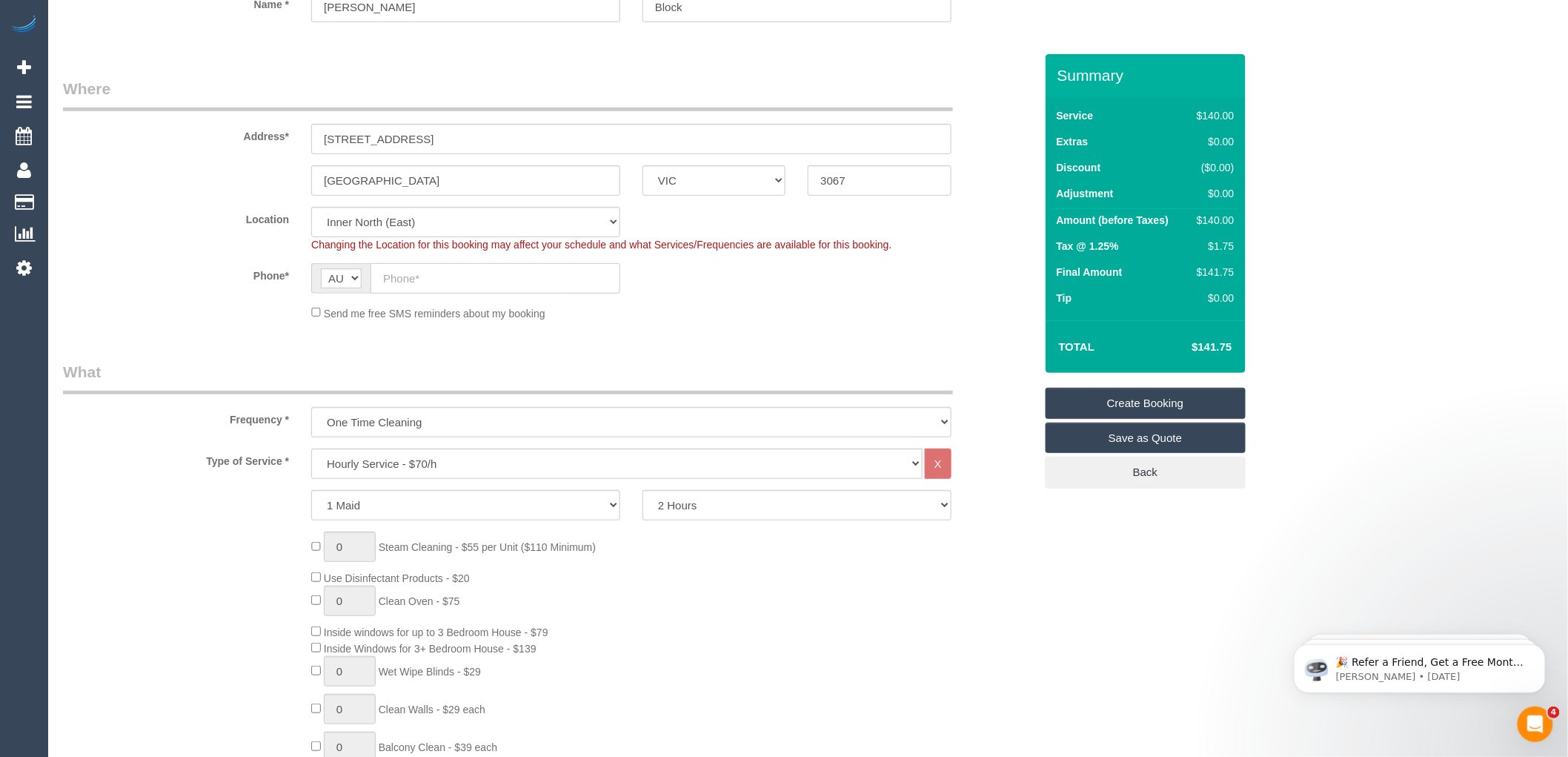
click at [452, 276] on input "text" at bounding box center [495, 278] width 250 height 30
paste input "0412 603 616"
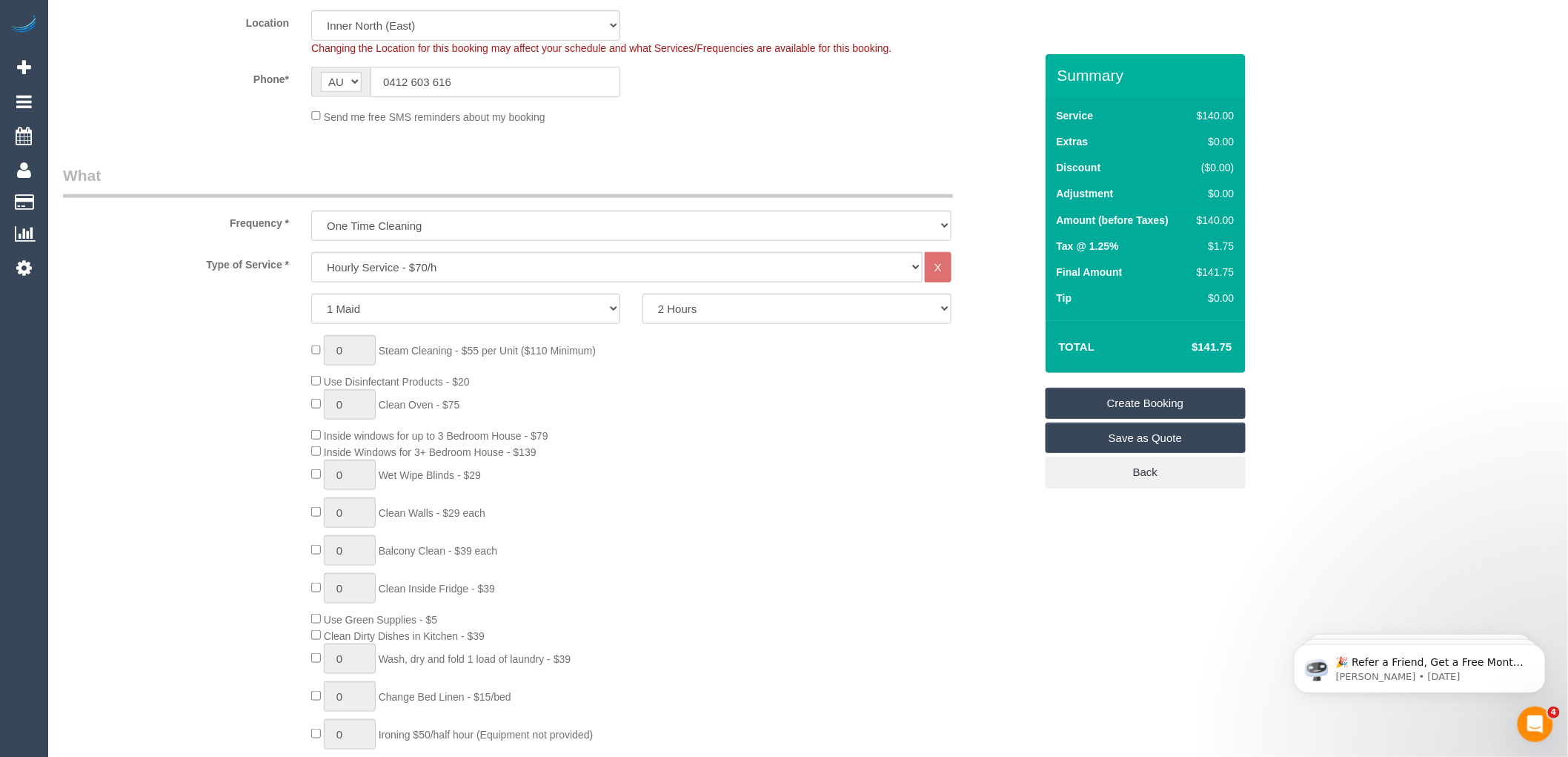
scroll to position [411, 0]
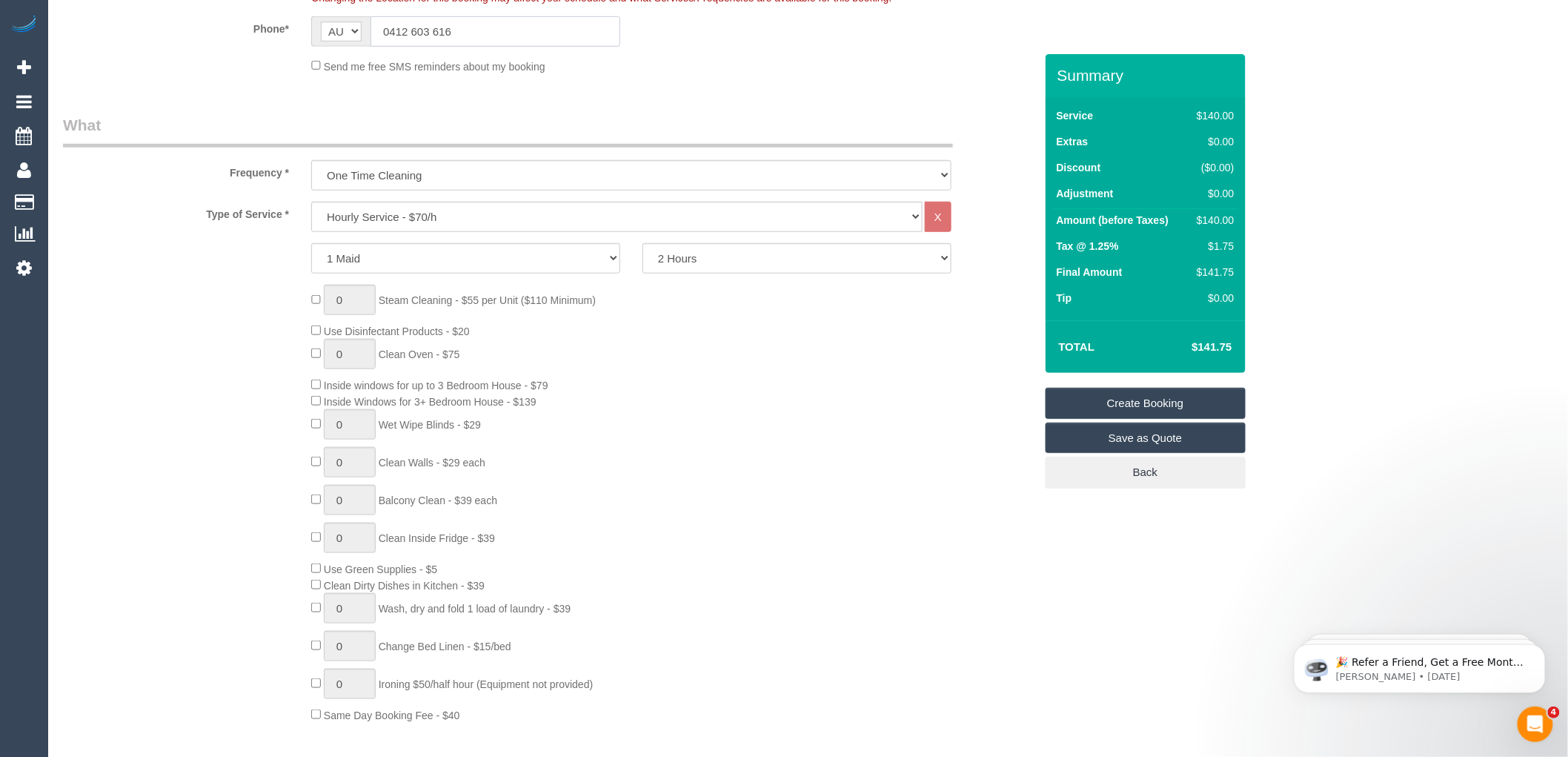
type input "0412 603 616"
click at [422, 218] on select "Hourly Service - $70/h Hourly Service - $65/h Hourly Service - $60/h Hourly Ser…" at bounding box center [617, 216] width 612 height 30
drag, startPoint x: 422, startPoint y: 218, endPoint x: 418, endPoint y: 211, distance: 8.1
click at [418, 211] on select "Hourly Service - $70/h Hourly Service - $65/h Hourly Service - $60/h Hourly Ser…" at bounding box center [617, 216] width 612 height 30
click at [747, 260] on select "2 Hours 2.5 Hours 3 Hours 3.5 Hours 4 Hours 4.5 Hours 5 Hours 5.5 Hours 6 Hours…" at bounding box center [797, 258] width 309 height 30
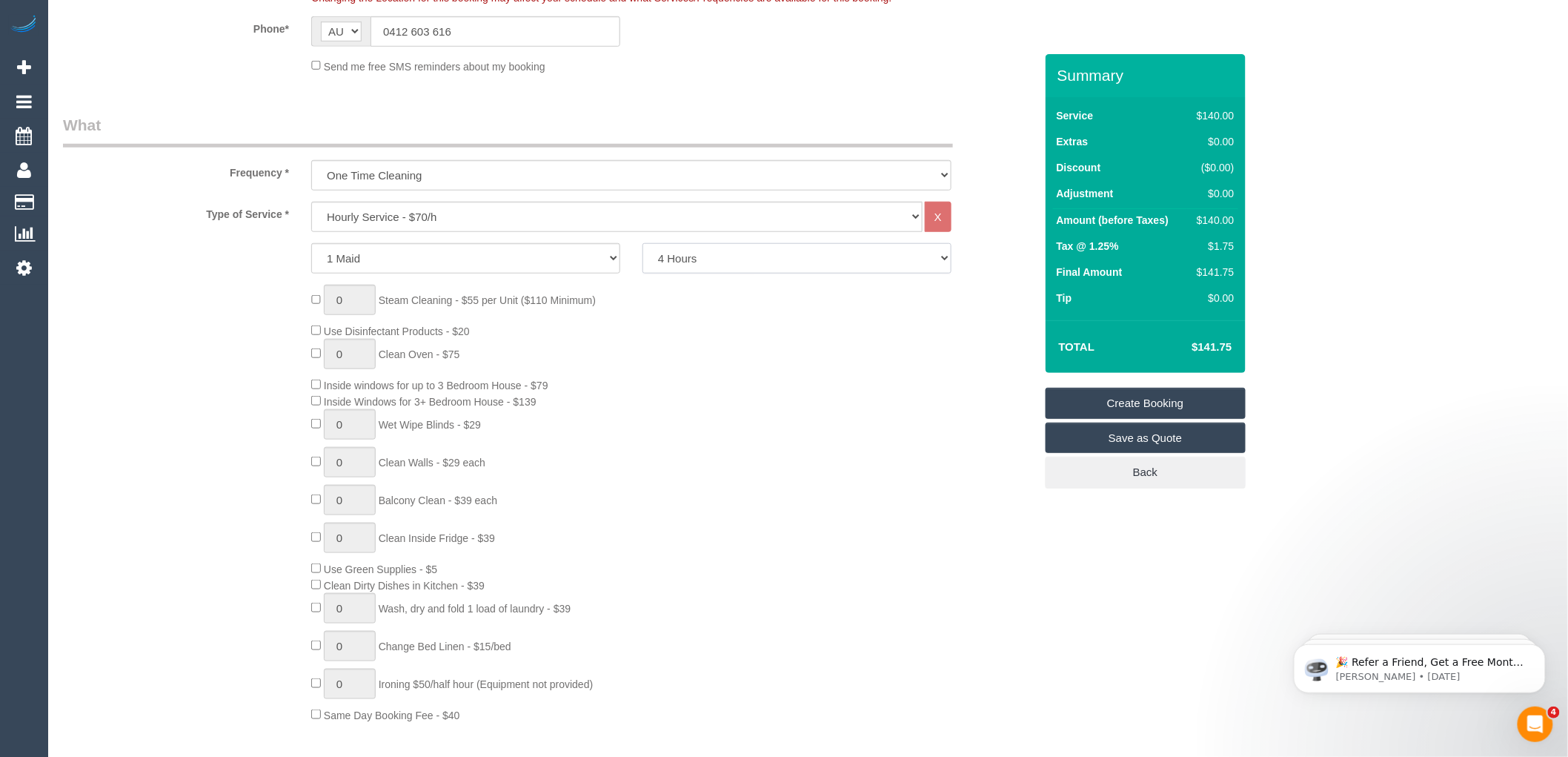
click at [643, 244] on select "2 Hours 2.5 Hours 3 Hours 3.5 Hours 4 Hours 4.5 Hours 5 Hours 5.5 Hours 6 Hours…" at bounding box center [797, 258] width 309 height 30
click at [956, 379] on div "0 Steam Cleaning - $55 per Unit ($110 Minimum) Use Disinfectant Products - $20 …" at bounding box center [672, 504] width 745 height 437
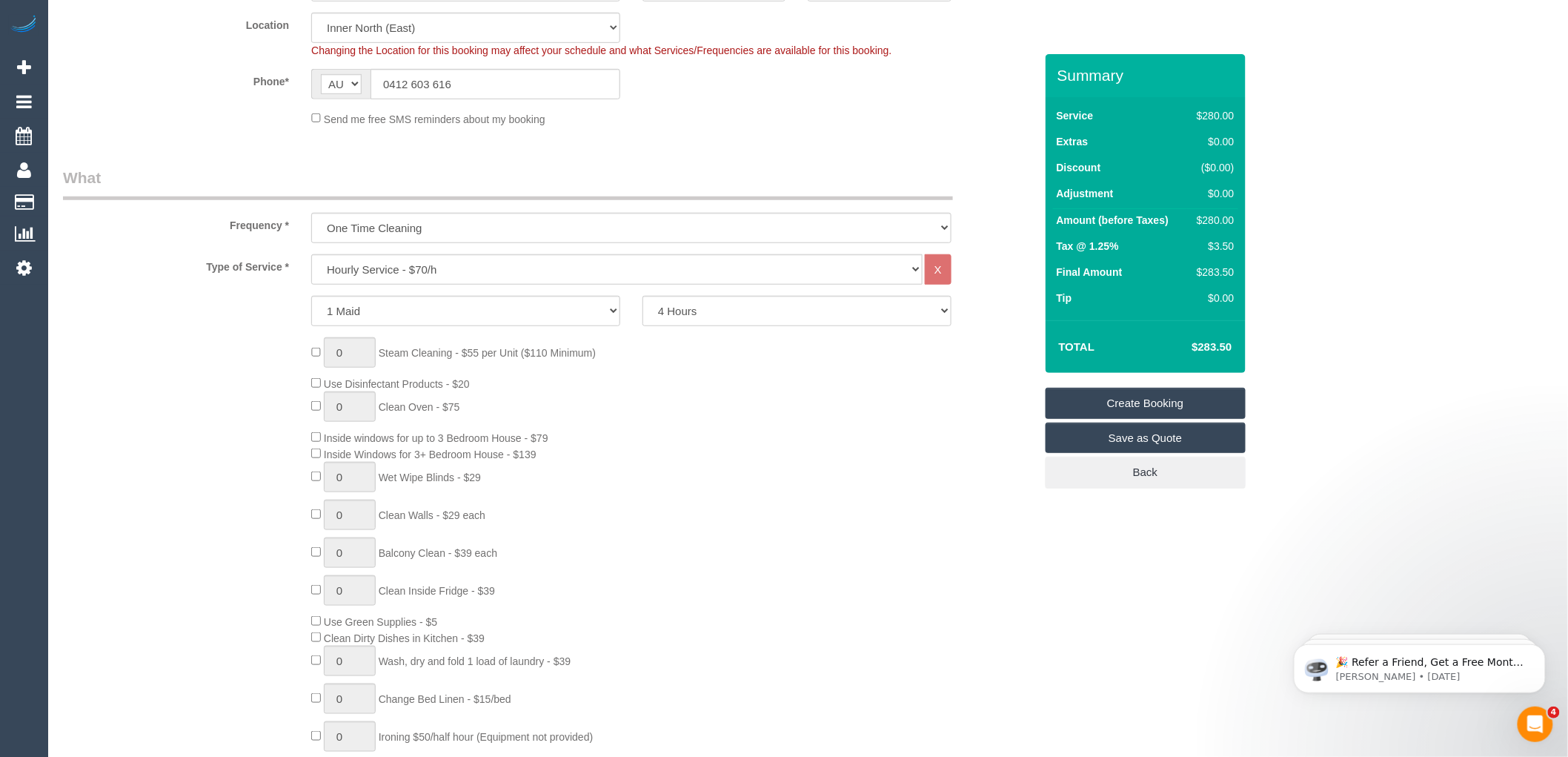
scroll to position [329, 0]
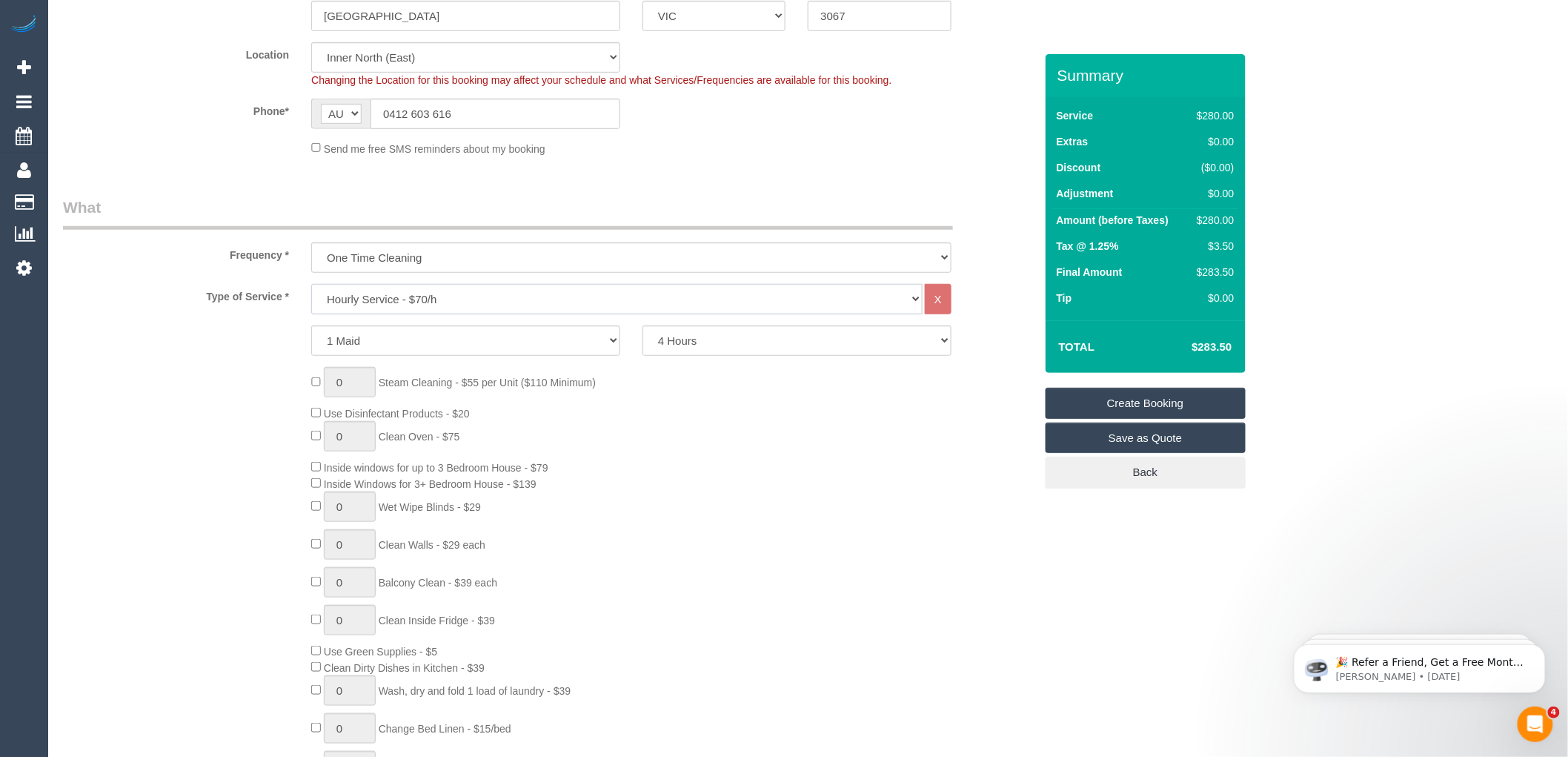
click at [467, 296] on select "Hourly Service - $70/h Hourly Service - $65/h Hourly Service - $60/h Hourly Ser…" at bounding box center [617, 299] width 612 height 30
click at [704, 341] on select "2 Hours 2.5 Hours 3 Hours 3.5 Hours 4 Hours 4.5 Hours 5 Hours 5.5 Hours 6 Hours…" at bounding box center [797, 341] width 309 height 30
select select "300"
click at [643, 326] on select "2 Hours 2.5 Hours 3 Hours 3.5 Hours 4 Hours 4.5 Hours 5 Hours 5.5 Hours 6 Hours…" at bounding box center [797, 341] width 309 height 30
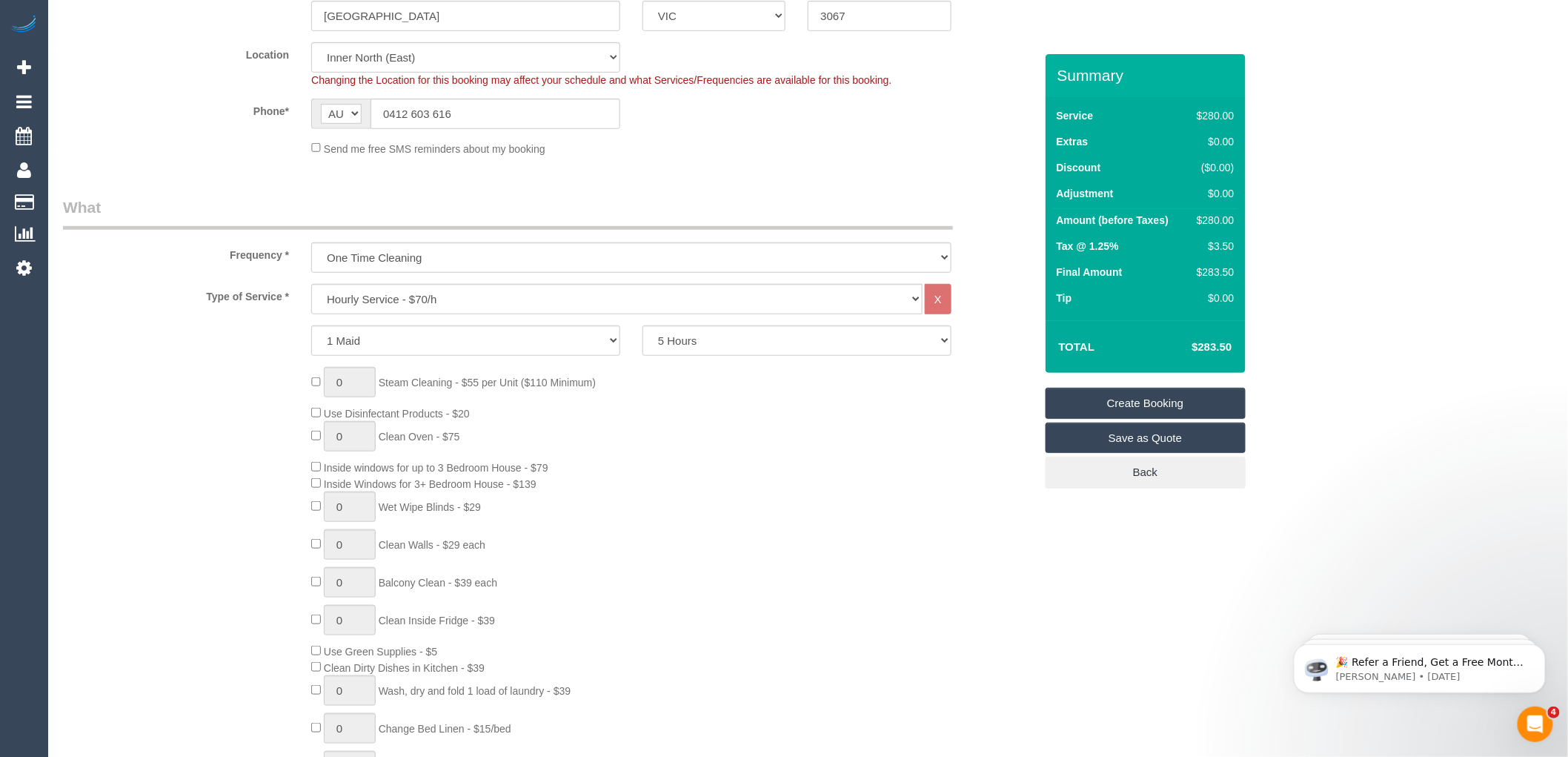
click at [907, 417] on div "0 Steam Cleaning - $55 per Unit ($110 Minimum) Use Disinfectant Products - $20 …" at bounding box center [672, 585] width 745 height 437
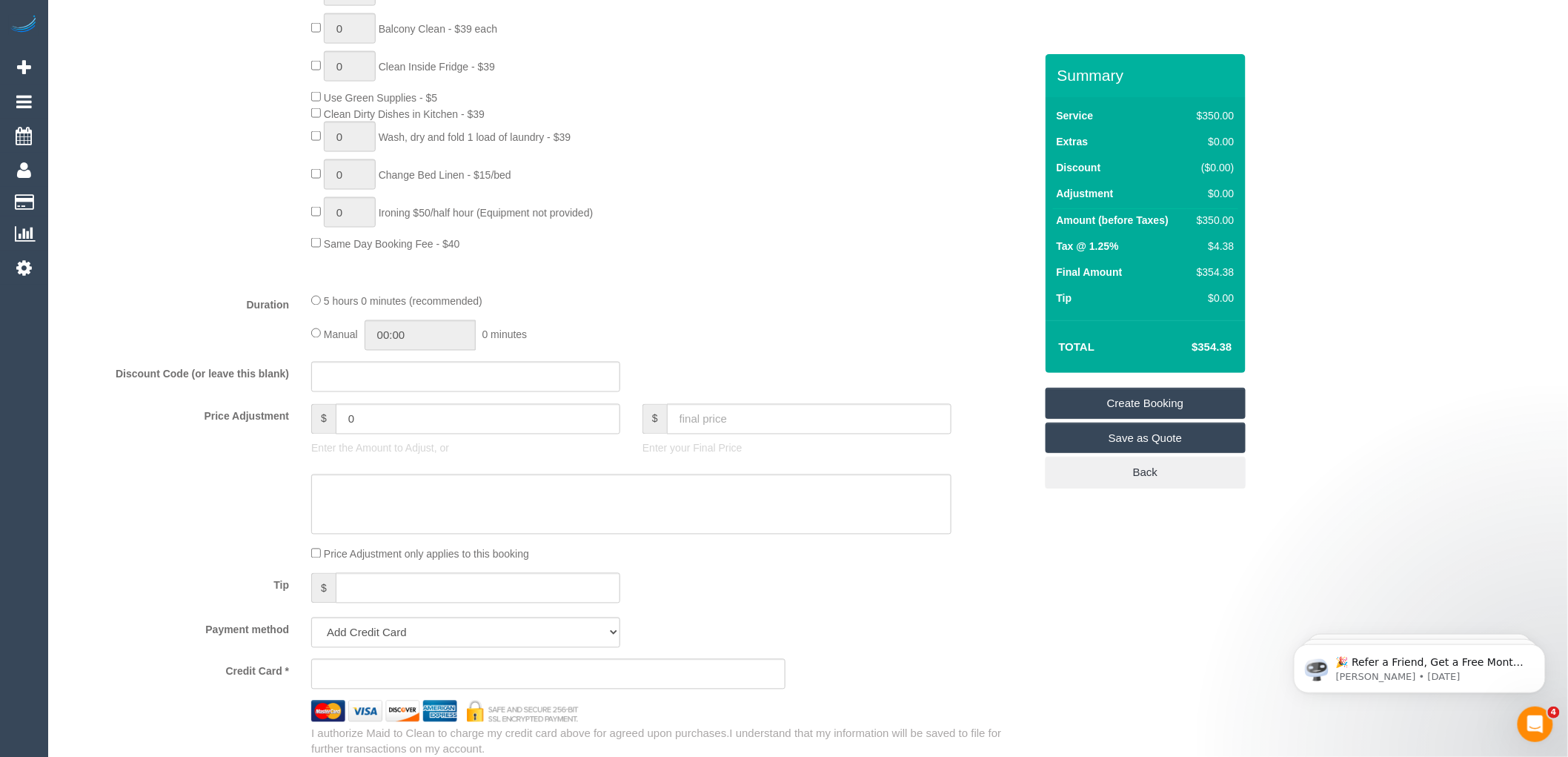
scroll to position [906, 0]
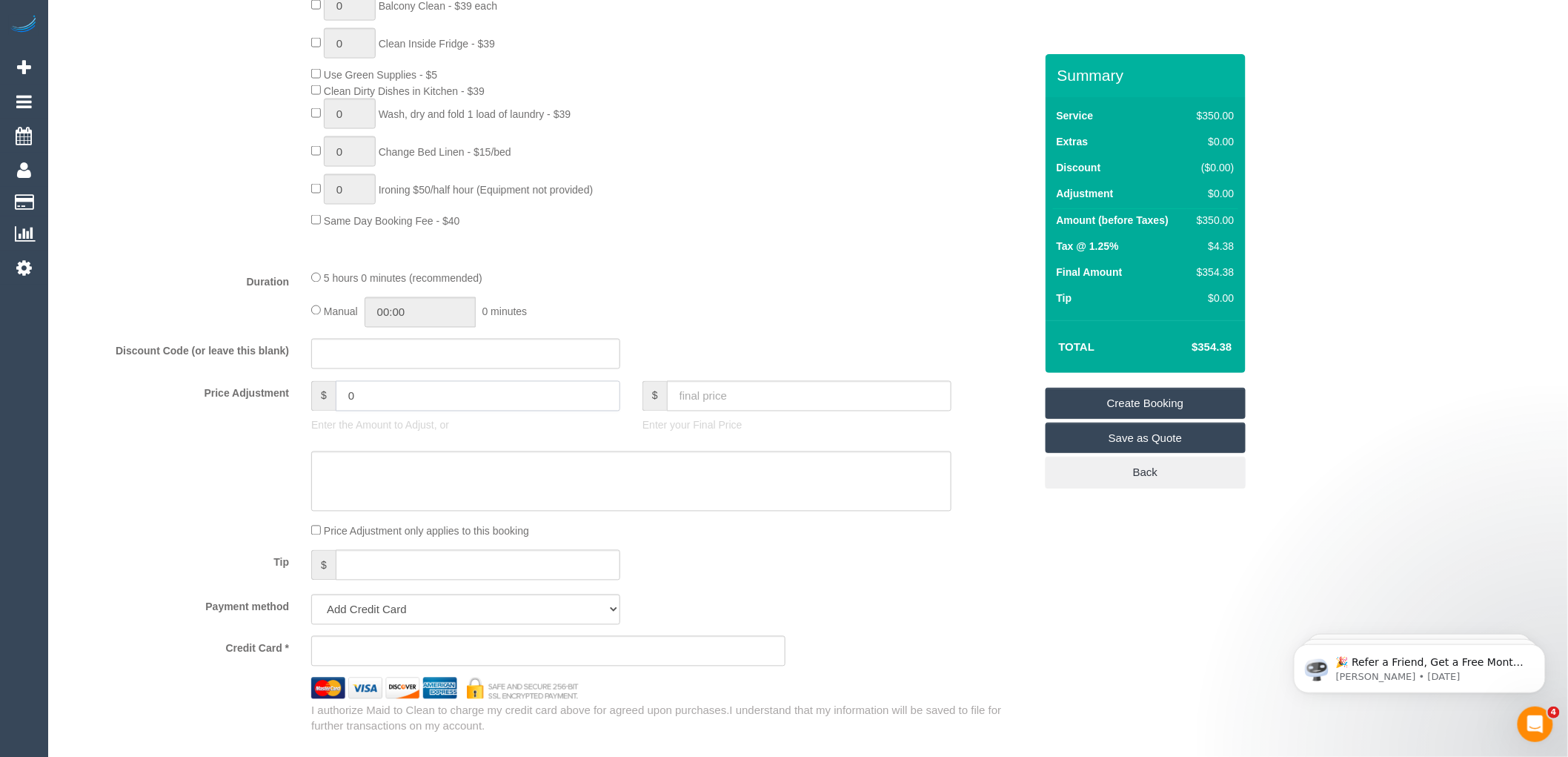
drag, startPoint x: 350, startPoint y: 399, endPoint x: 330, endPoint y: 395, distance: 20.4
click at [335, 396] on input "0" at bounding box center [477, 395] width 285 height 30
type input "35"
click at [723, 275] on fieldset "What Frequency * One Time Cleaning Weekly - 10% Off - 10.00% (0% for the First …" at bounding box center [548, 178] width 971 height 1115
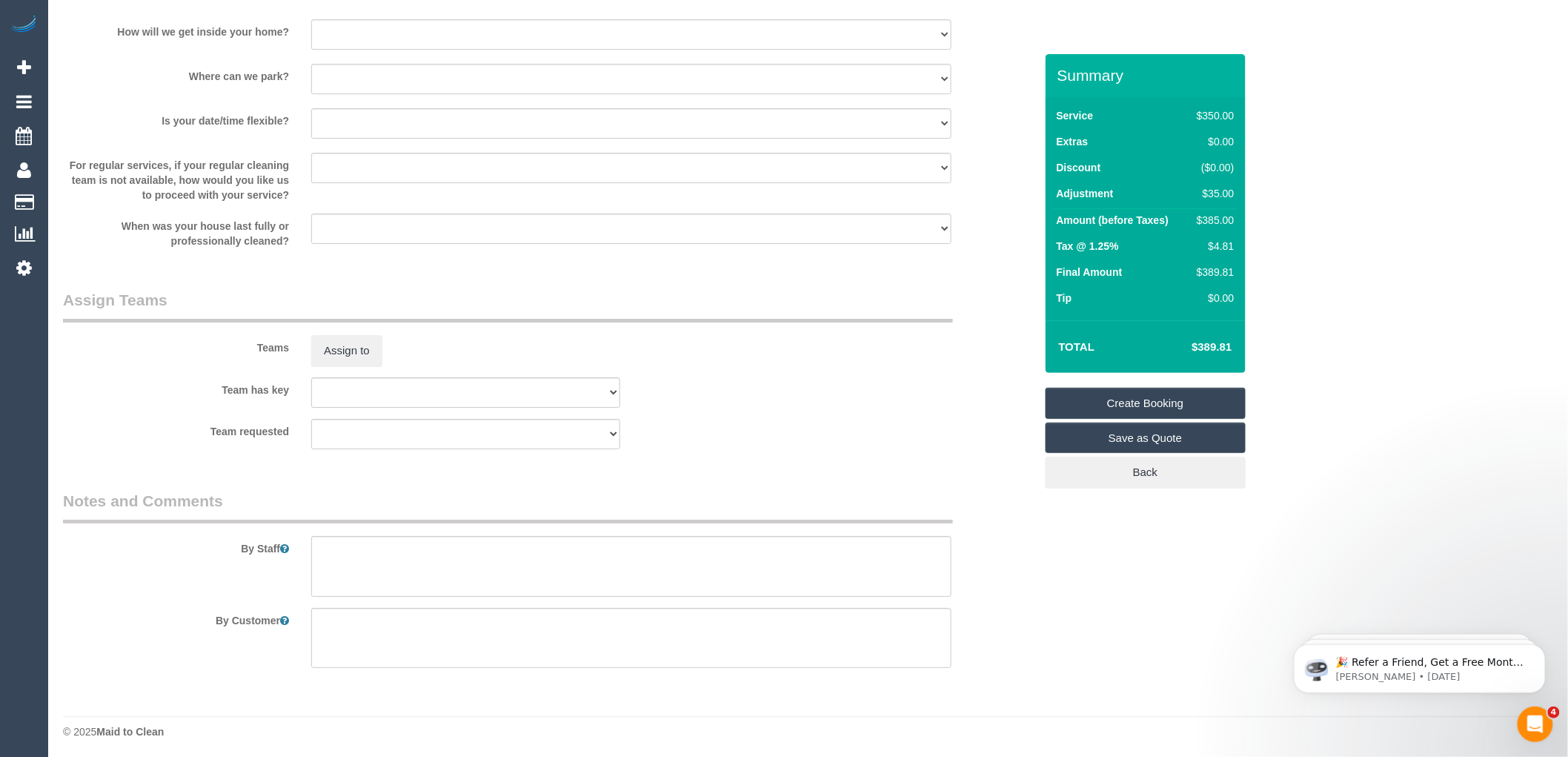
scroll to position [2000, 0]
click at [347, 546] on textarea at bounding box center [631, 563] width 640 height 61
type textarea "Customer only booked for cleaning of windows and blinds and also balcony"
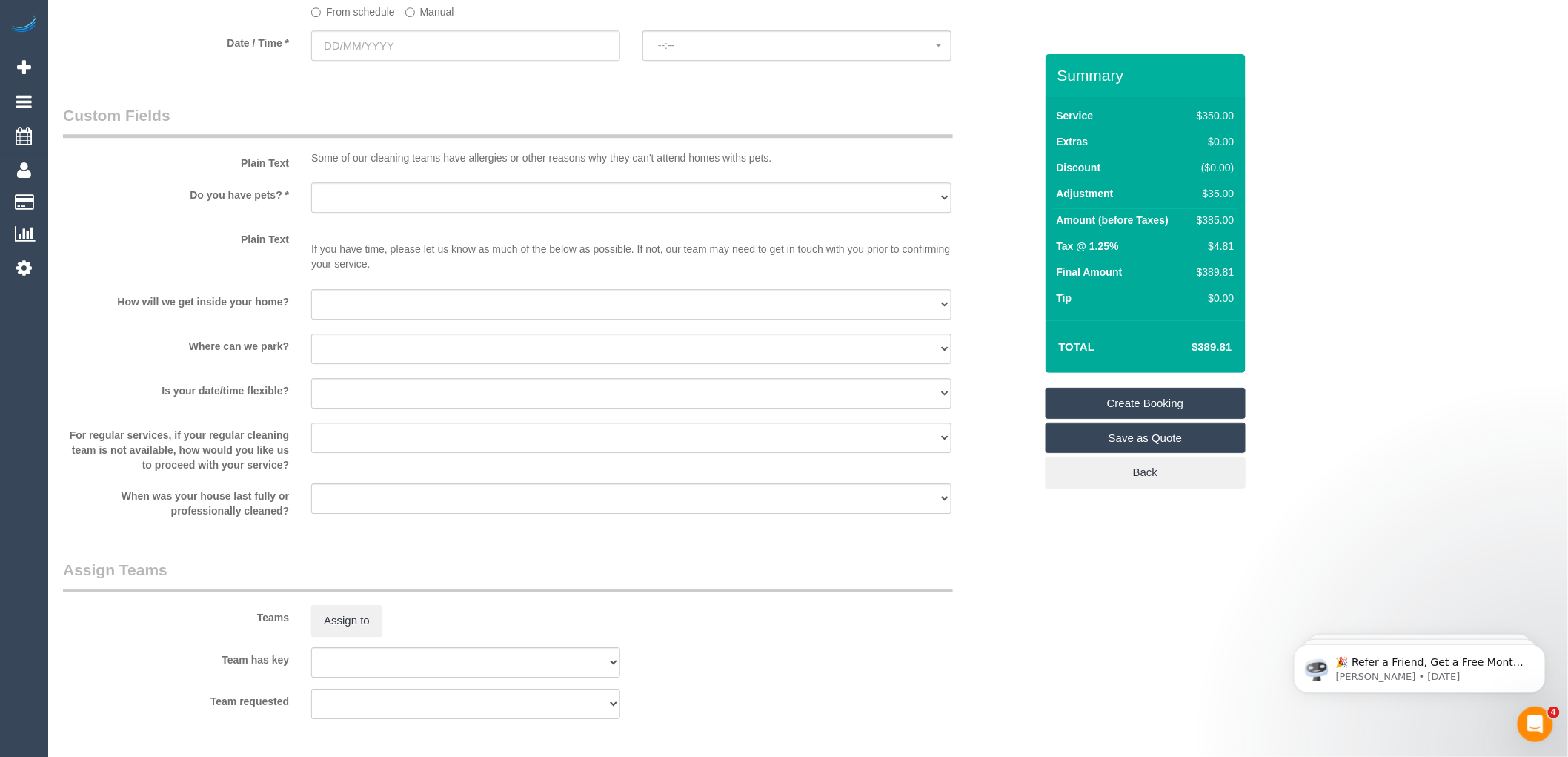
scroll to position [1671, 0]
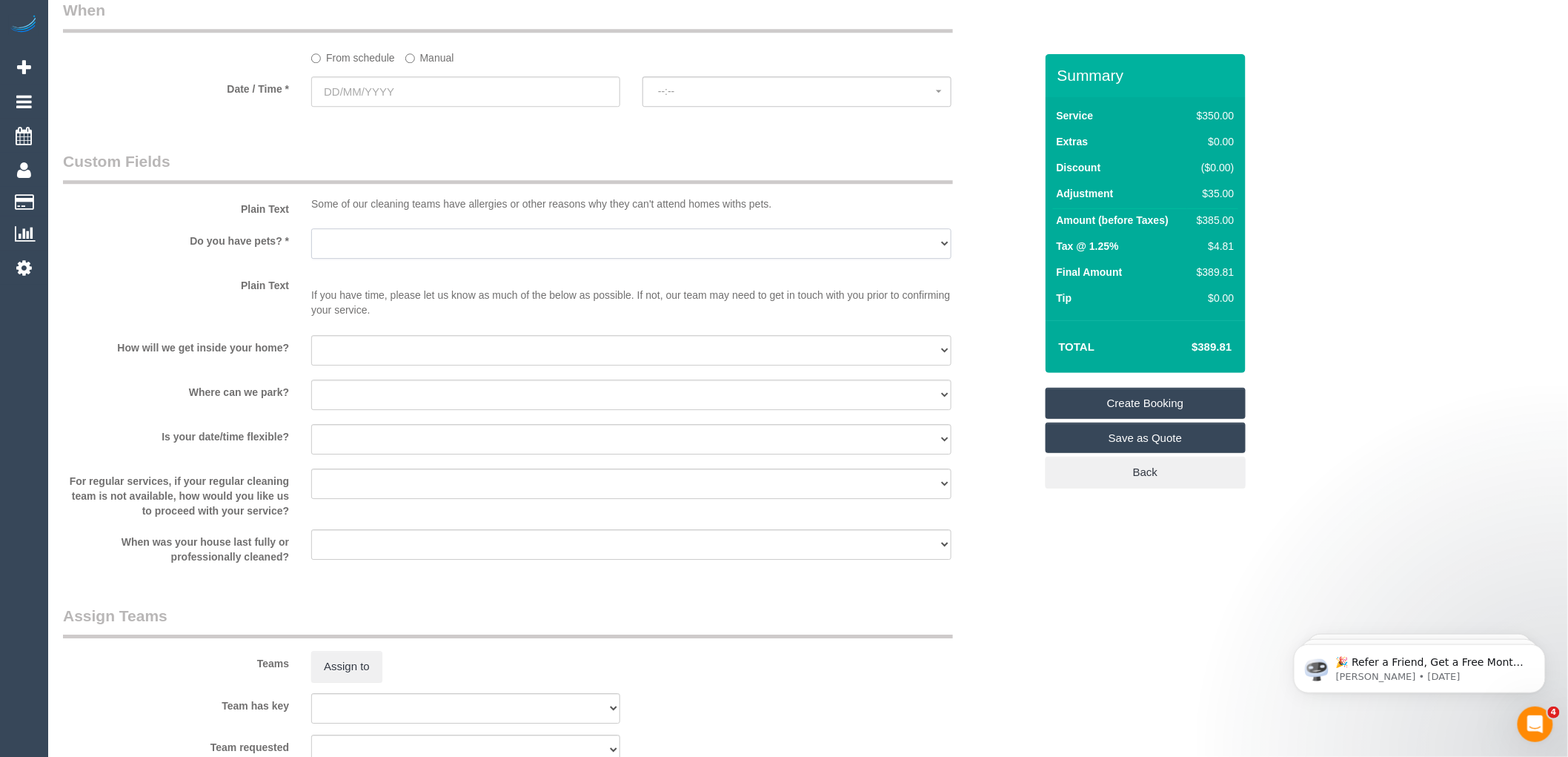
click at [394, 255] on select "Yes - Cats Yes - Dogs No pets Yes - Dogs and Cats Yes - Other" at bounding box center [631, 243] width 640 height 30
select select "number:28"
click at [311, 239] on select "Yes - Cats Yes - Dogs No pets Yes - Dogs and Cats Yes - Other" at bounding box center [631, 243] width 640 height 30
click at [389, 358] on select "I will be home Key will be left (please provide details below) Lock box/Access …" at bounding box center [631, 350] width 640 height 30
select select "number:14"
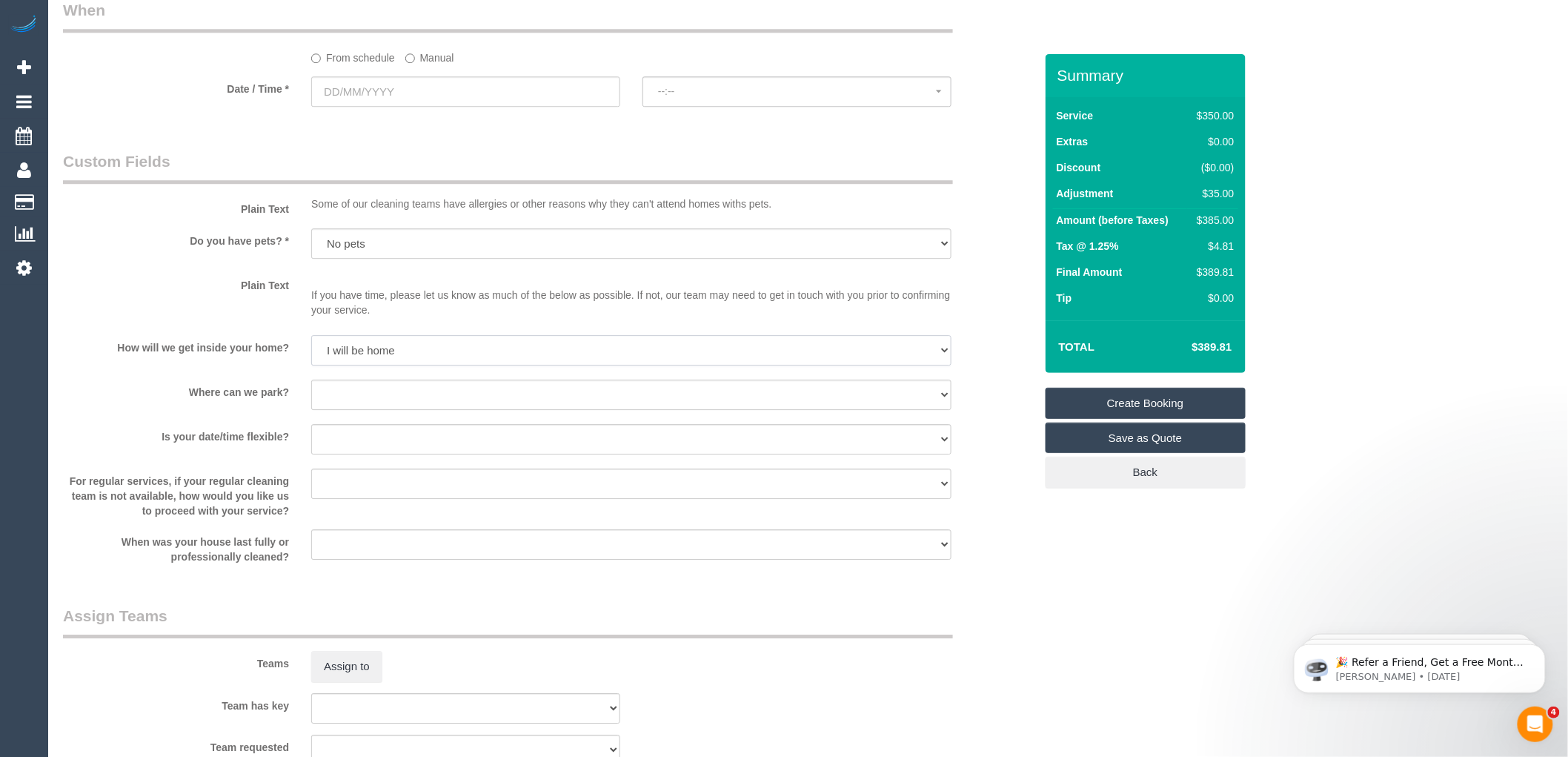
click at [311, 345] on select "I will be home Key will be left (please provide details below) Lock box/Access …" at bounding box center [631, 350] width 640 height 30
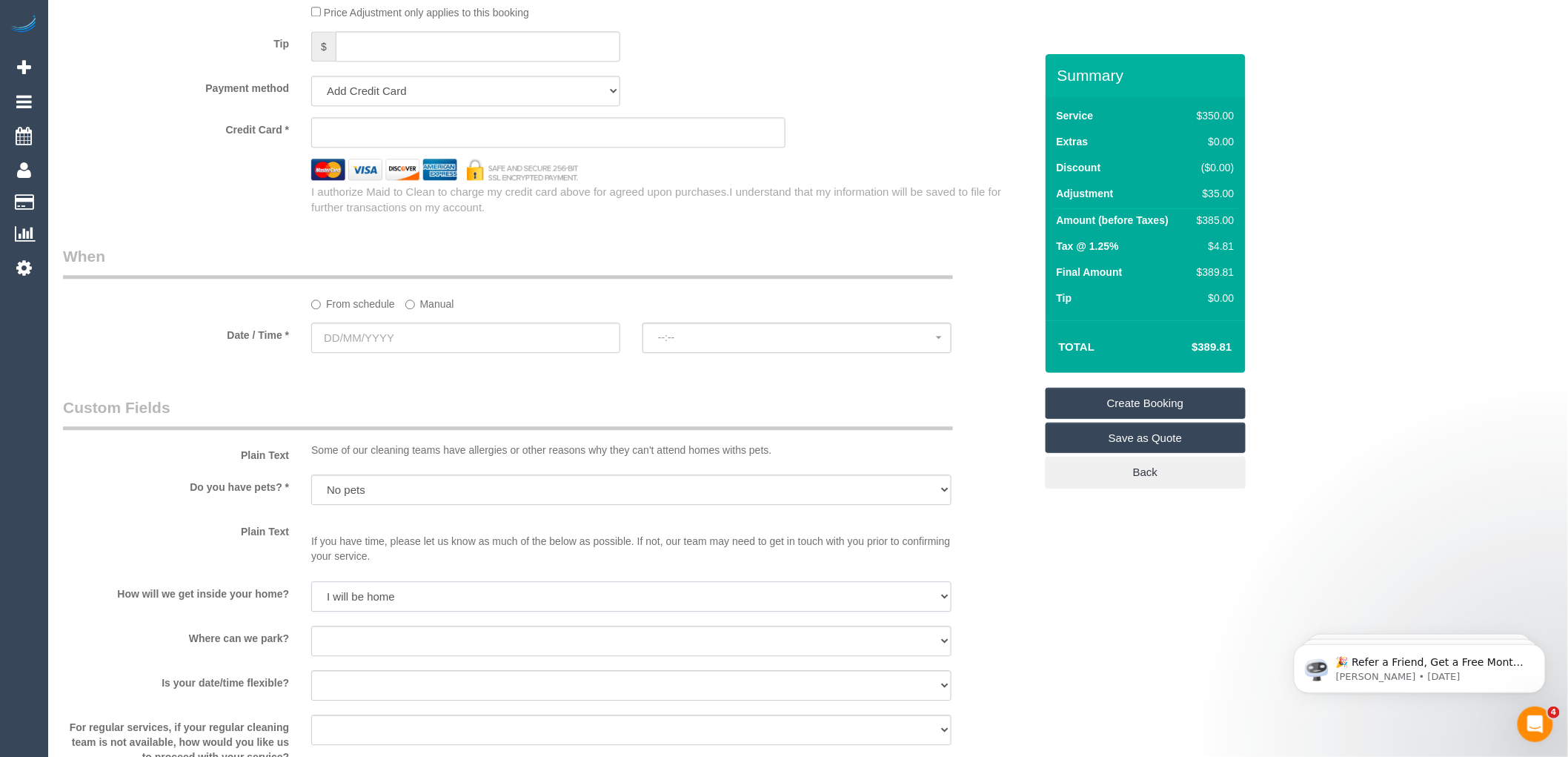
scroll to position [1423, 0]
click at [386, 350] on input "text" at bounding box center [465, 338] width 309 height 30
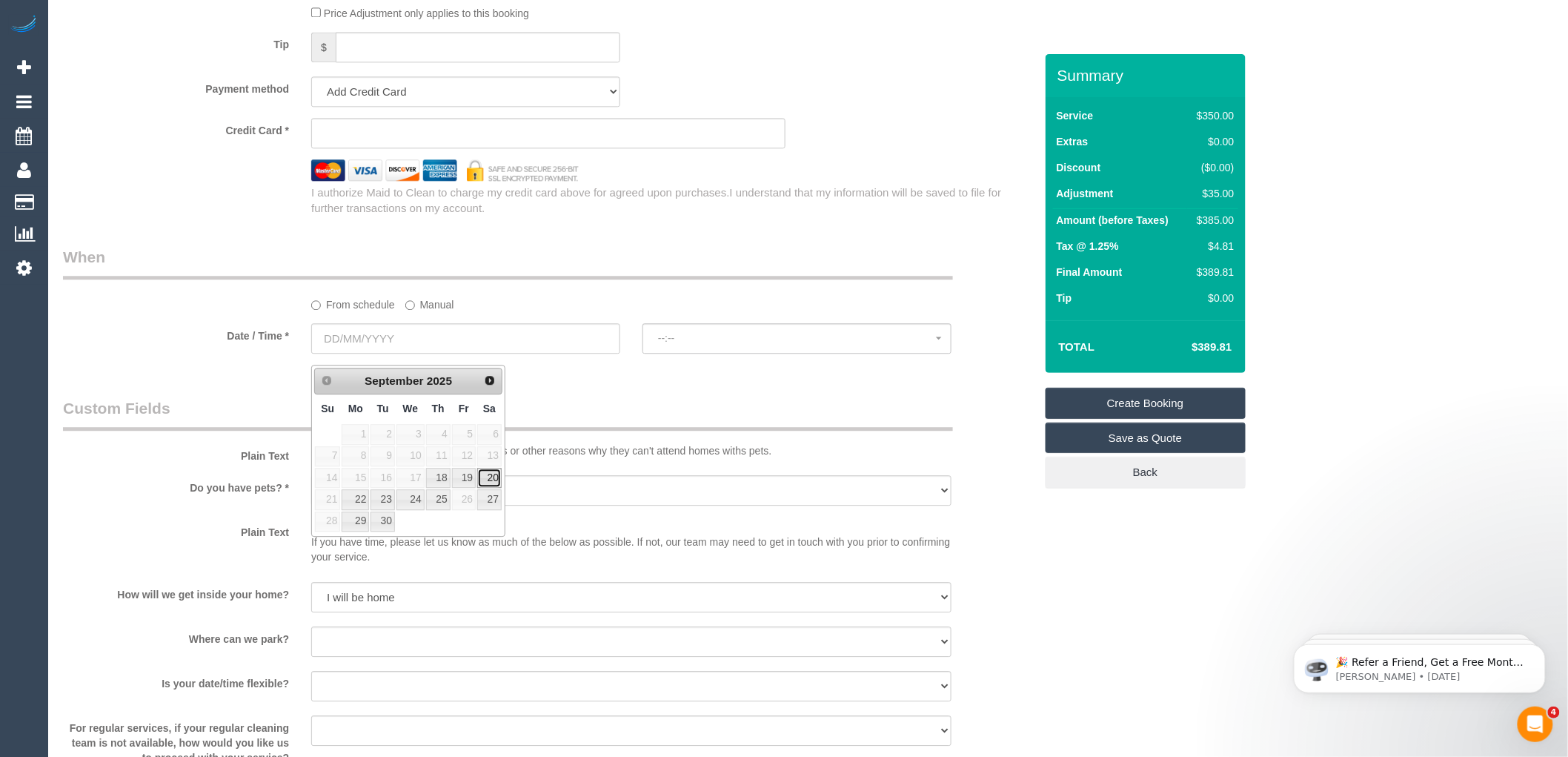
click at [490, 477] on link "20" at bounding box center [490, 477] width 24 height 20
type input "[DATE]"
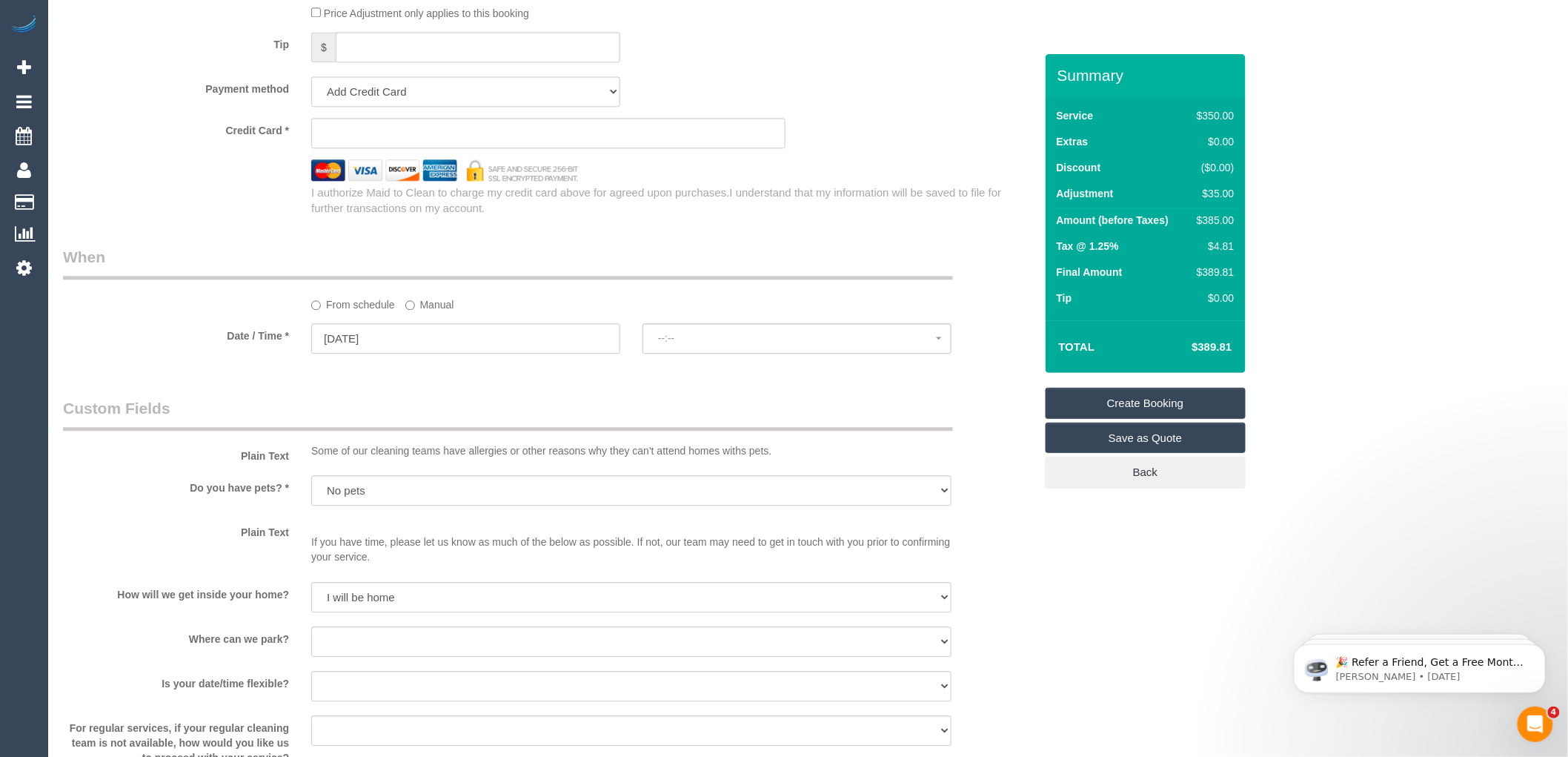
select select "spot1"
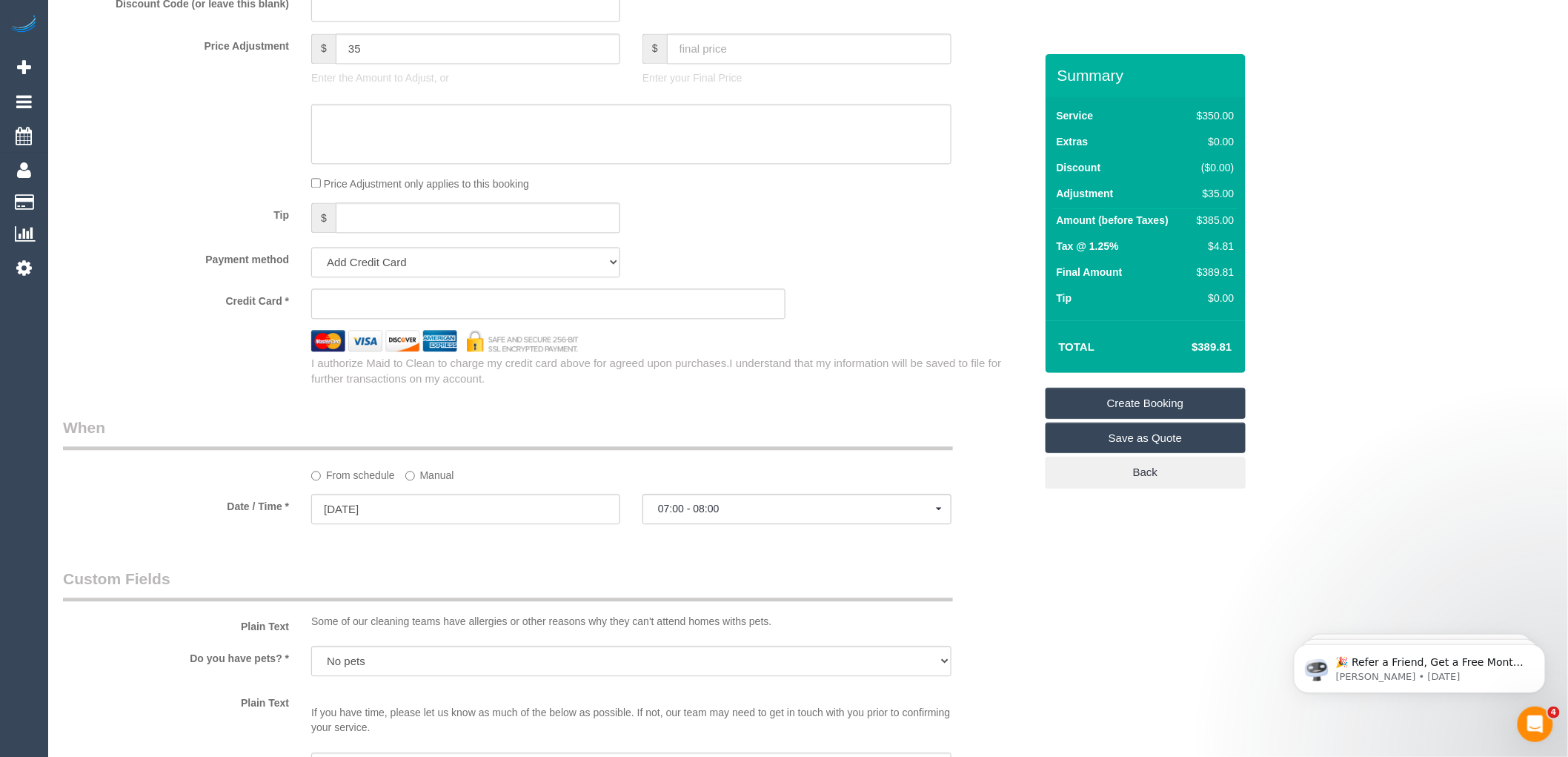
scroll to position [1317, 0]
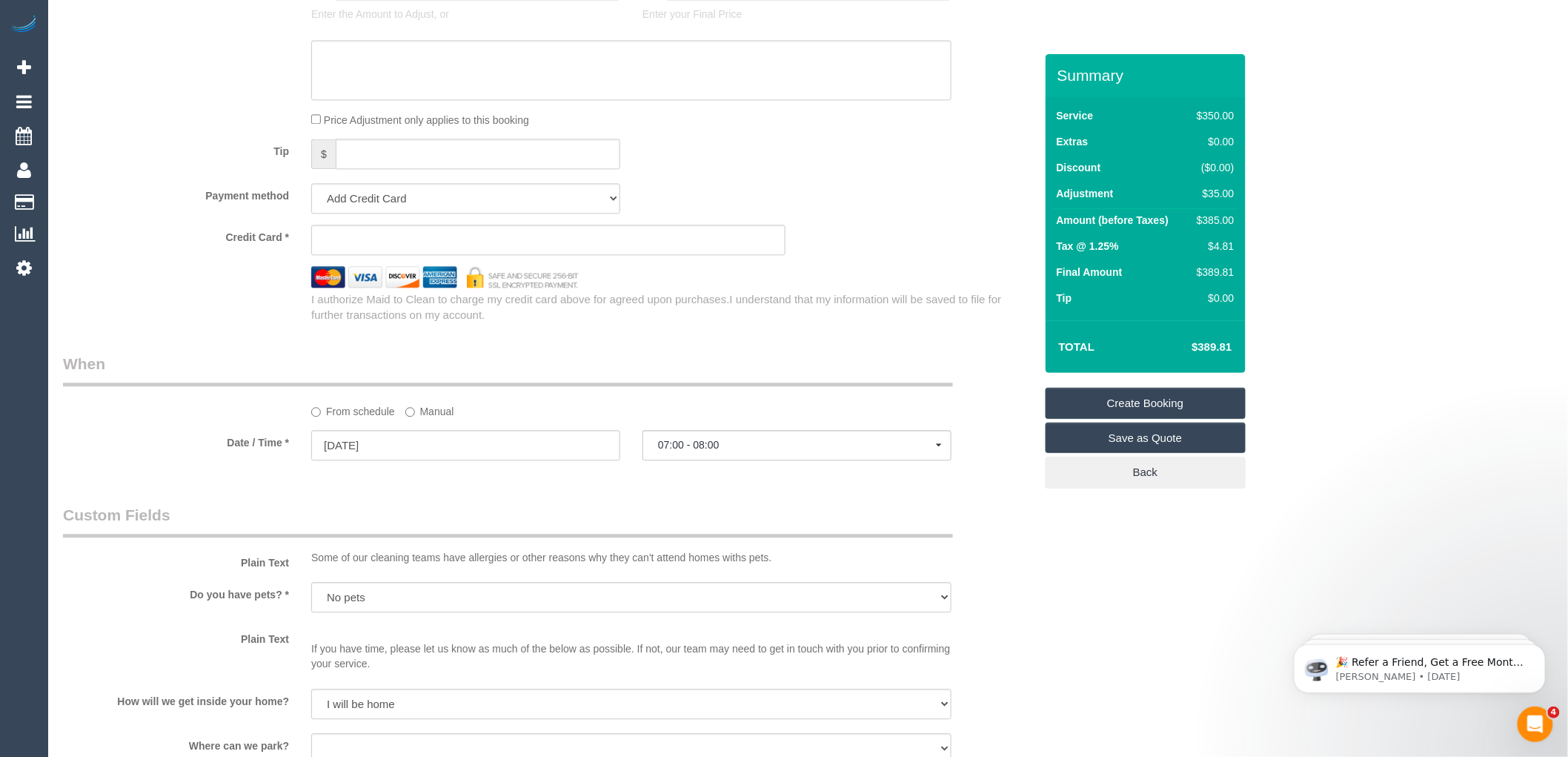
click at [385, 243] on iframe at bounding box center [549, 240] width 449 height 13
click at [410, 456] on input "[DATE]" at bounding box center [465, 444] width 309 height 30
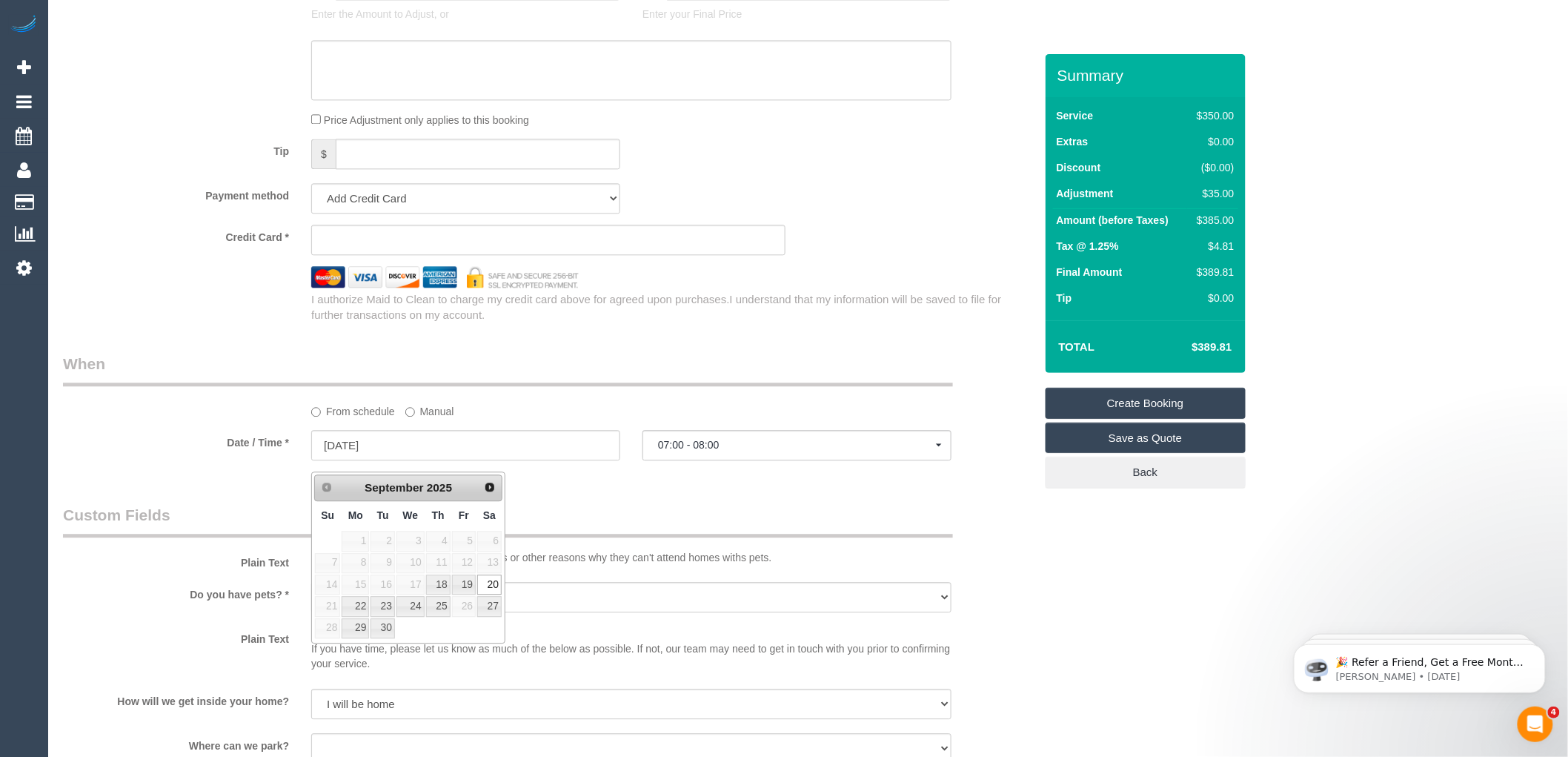
click at [733, 490] on div "Who Email* [EMAIL_ADDRESS][DOMAIN_NAME] Name * [PERSON_NAME] Block Where Addres…" at bounding box center [549, 57] width 994 height 2641
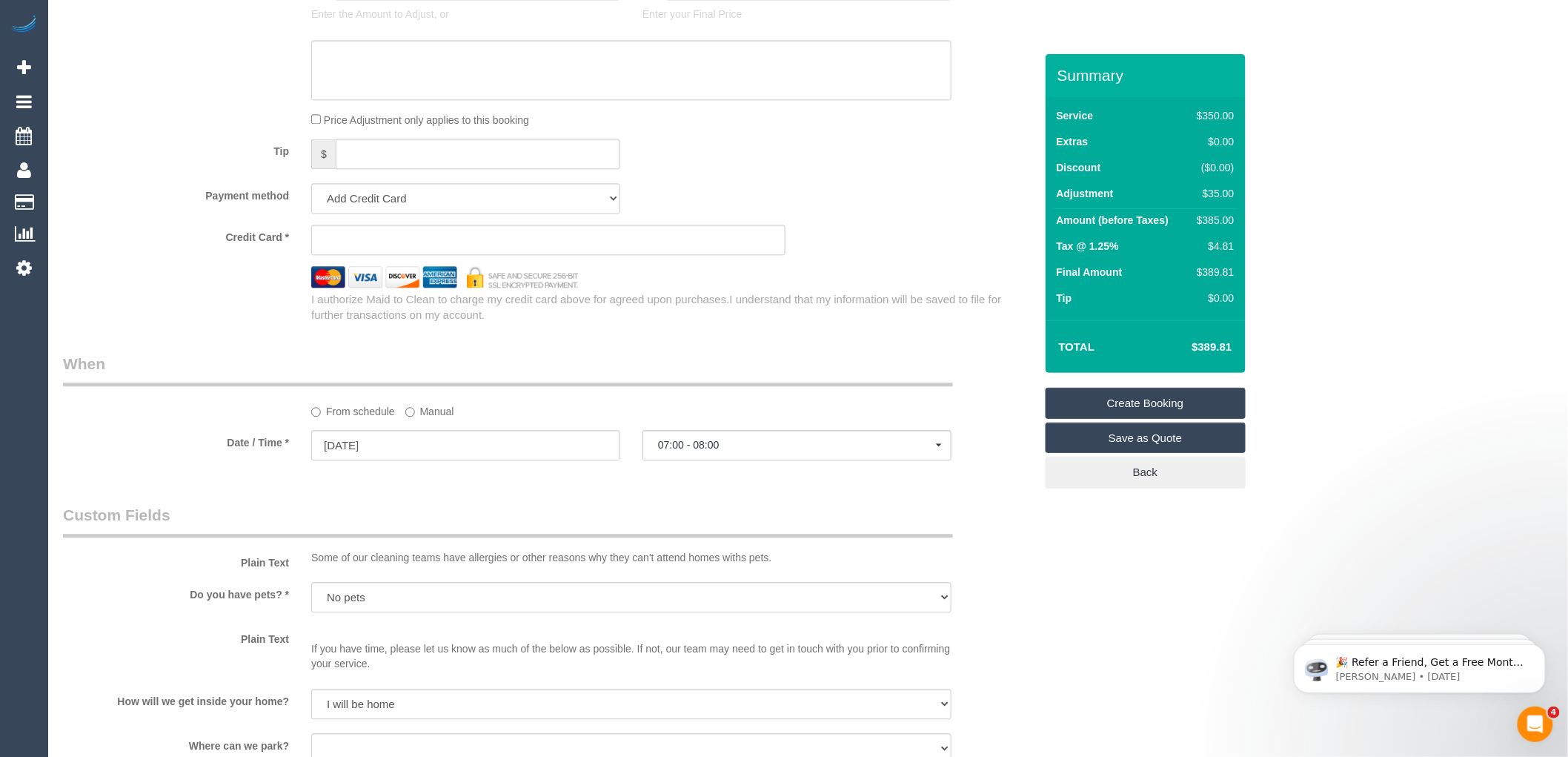
click at [761, 319] on div "I authorize Maid to Clean to charge my credit card above for agreed upon purcha…" at bounding box center [672, 307] width 745 height 32
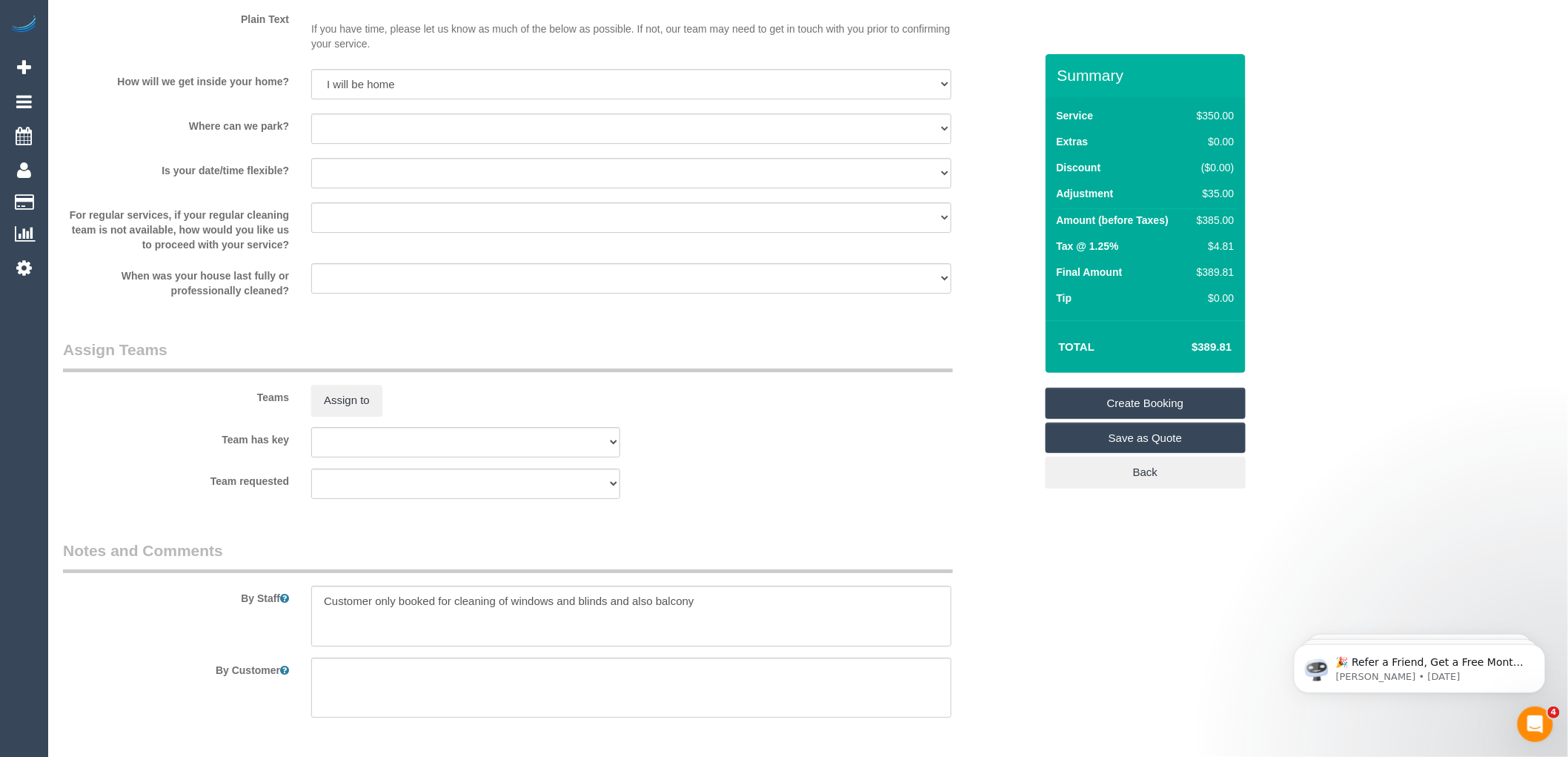
scroll to position [2000, 0]
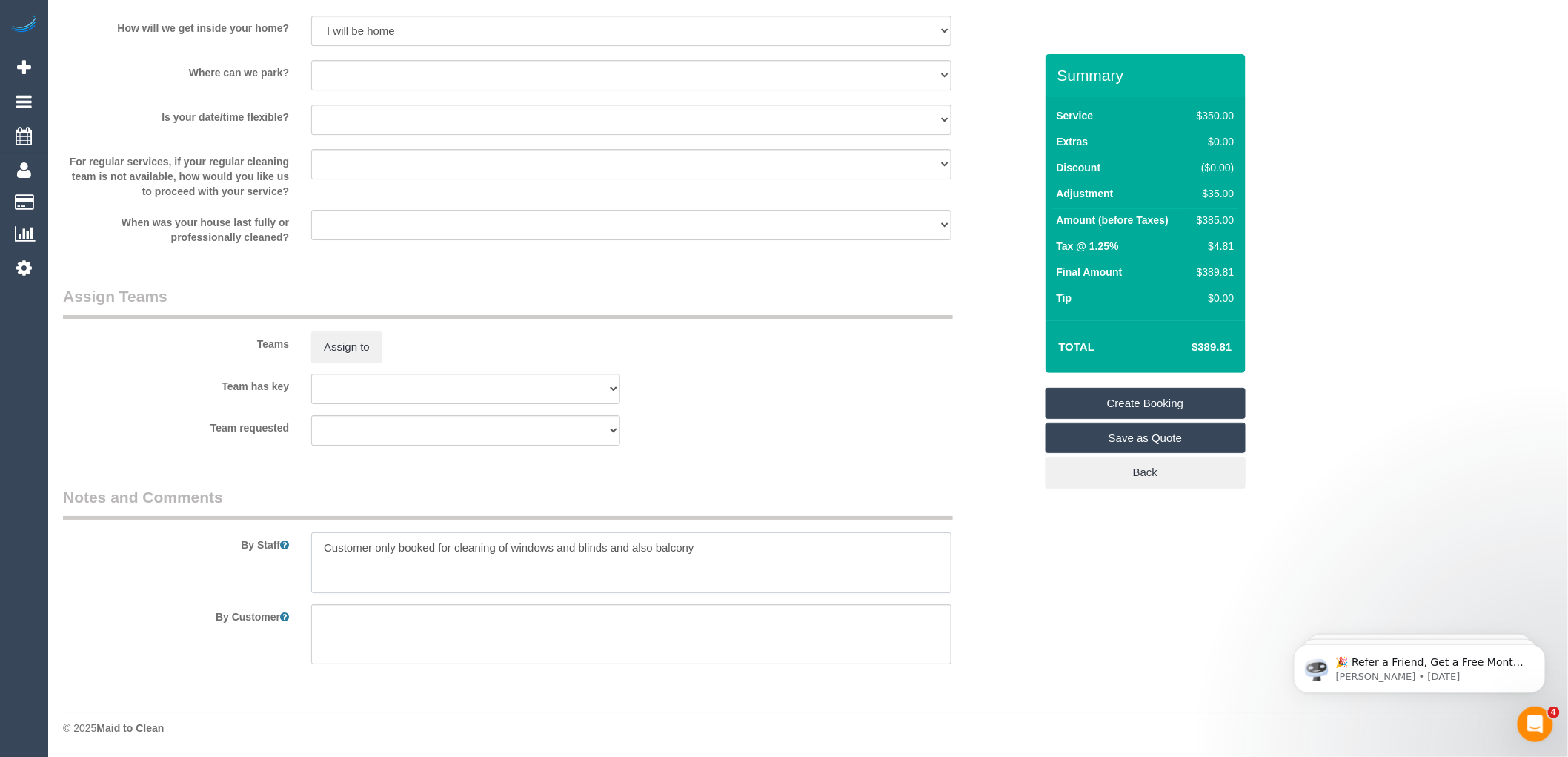
click at [744, 554] on textarea at bounding box center [631, 563] width 640 height 61
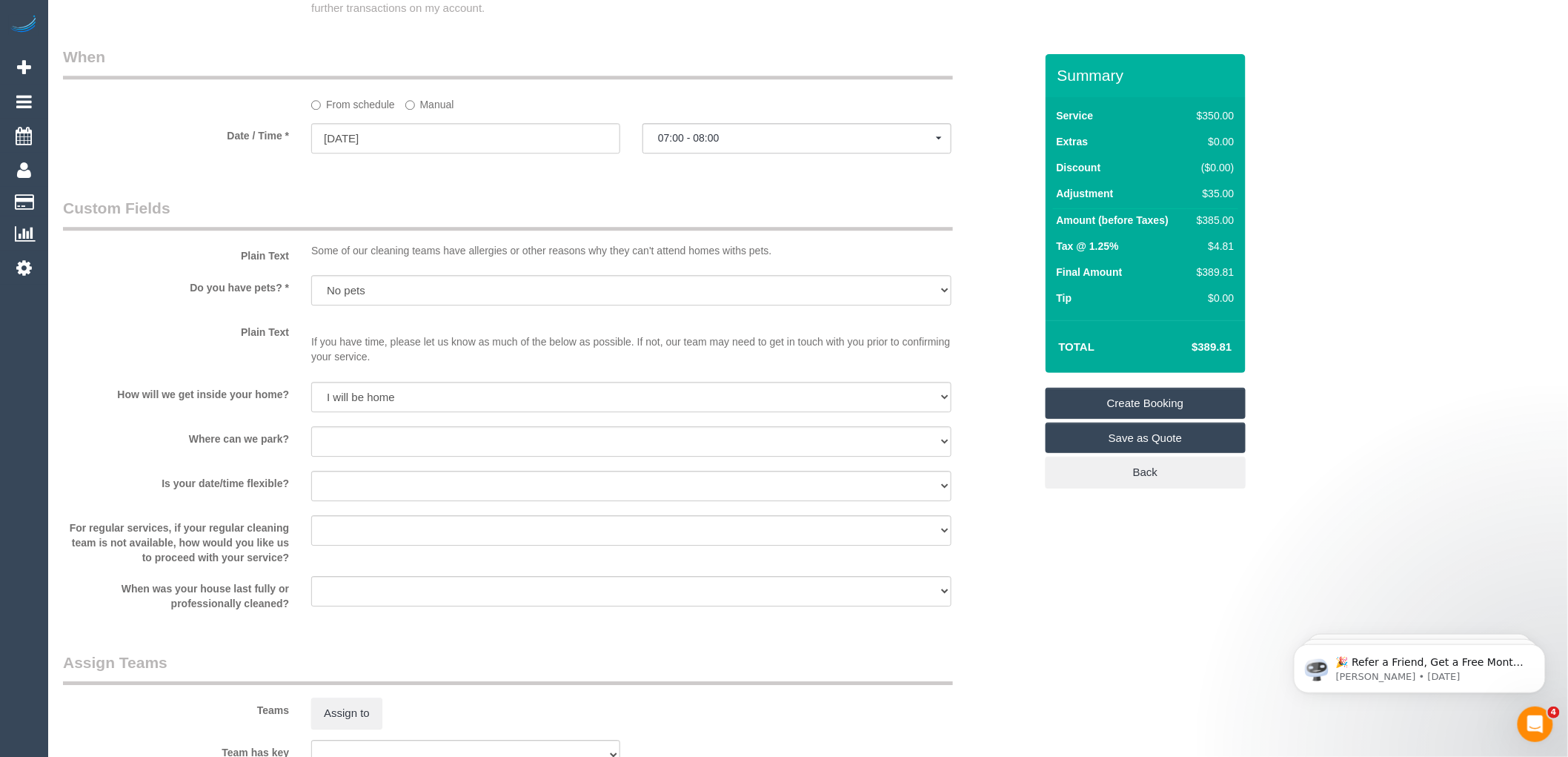
scroll to position [1671, 0]
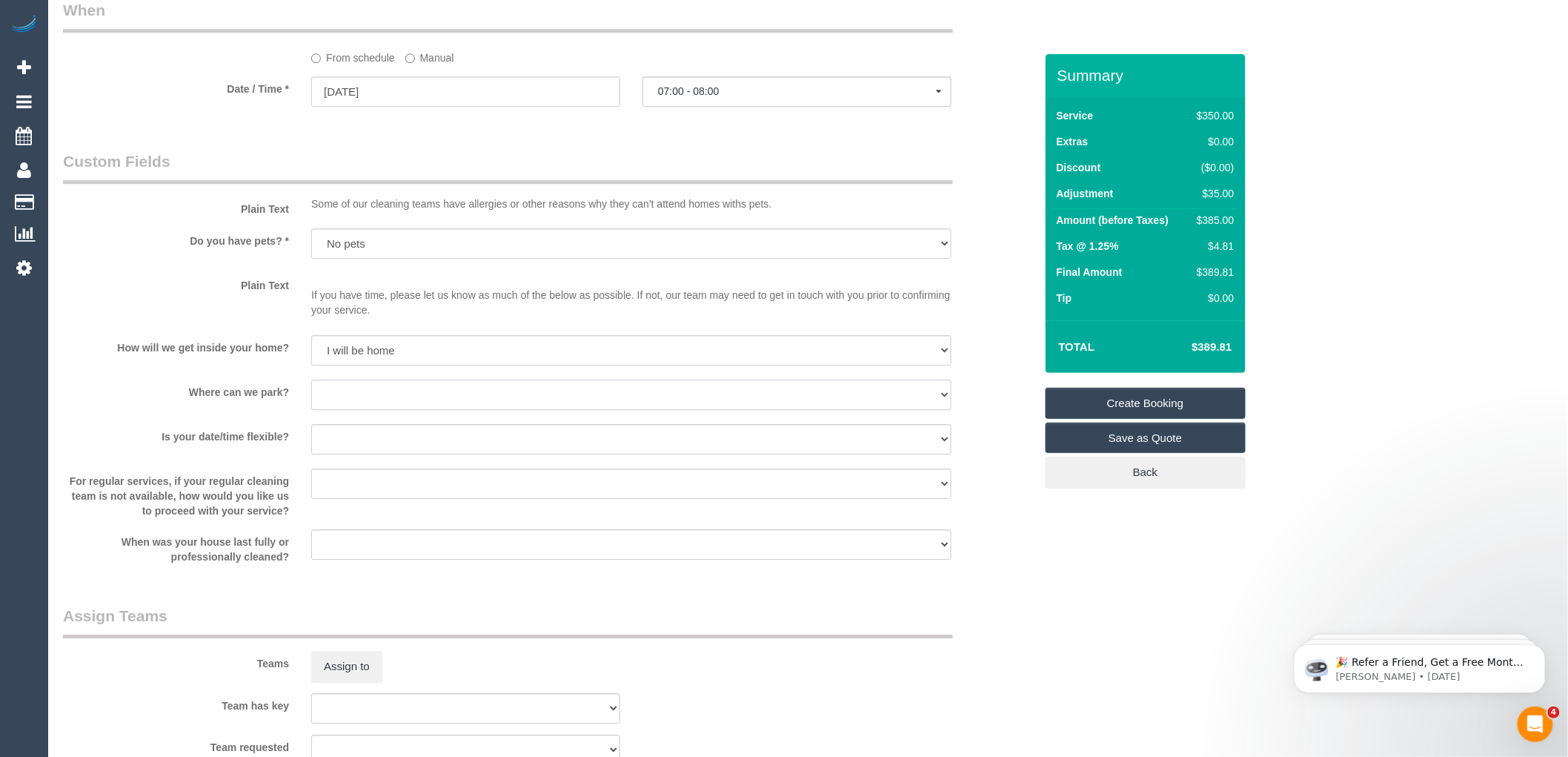
click at [388, 409] on select "I will provide parking on-site Free street parking Paid street parking (cost wi…" at bounding box center [631, 395] width 640 height 30
select select "number:18"
click at [311, 389] on select "I will provide parking on-site Free street parking Paid street parking (cost wi…" at bounding box center [631, 395] width 640 height 30
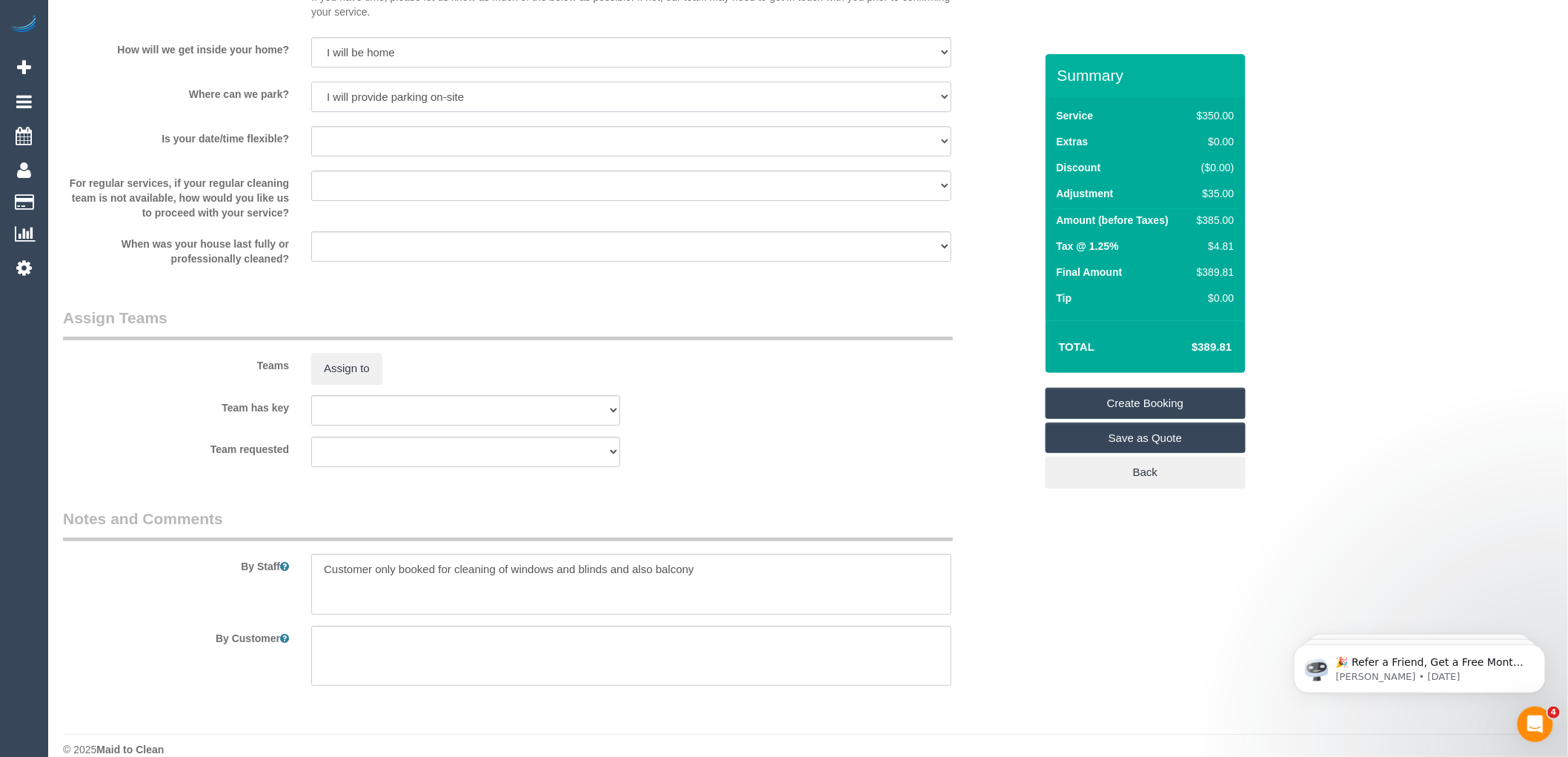
scroll to position [2000, 0]
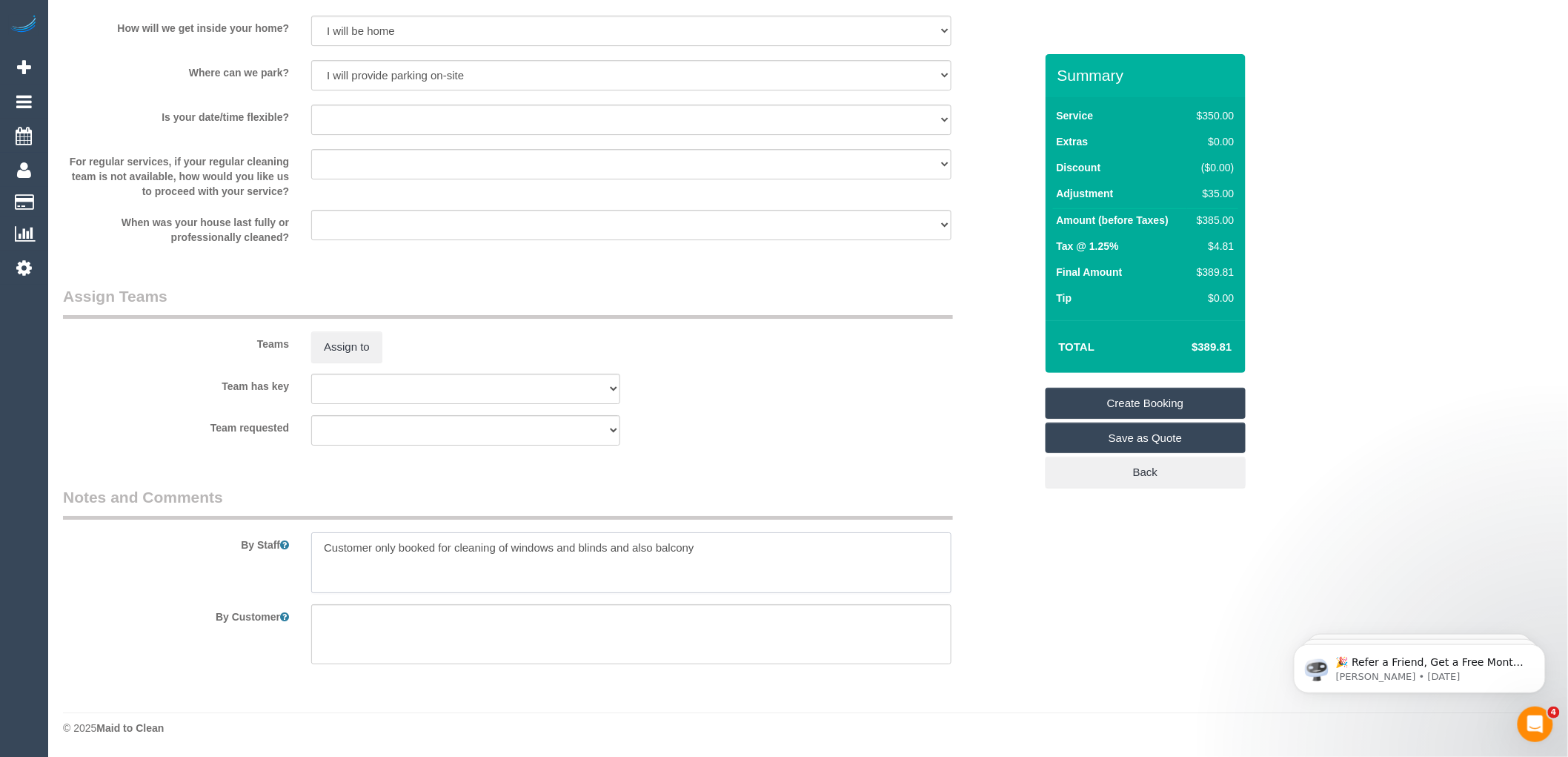
click at [397, 545] on textarea at bounding box center [631, 563] width 640 height 61
click at [687, 549] on textarea at bounding box center [631, 563] width 640 height 61
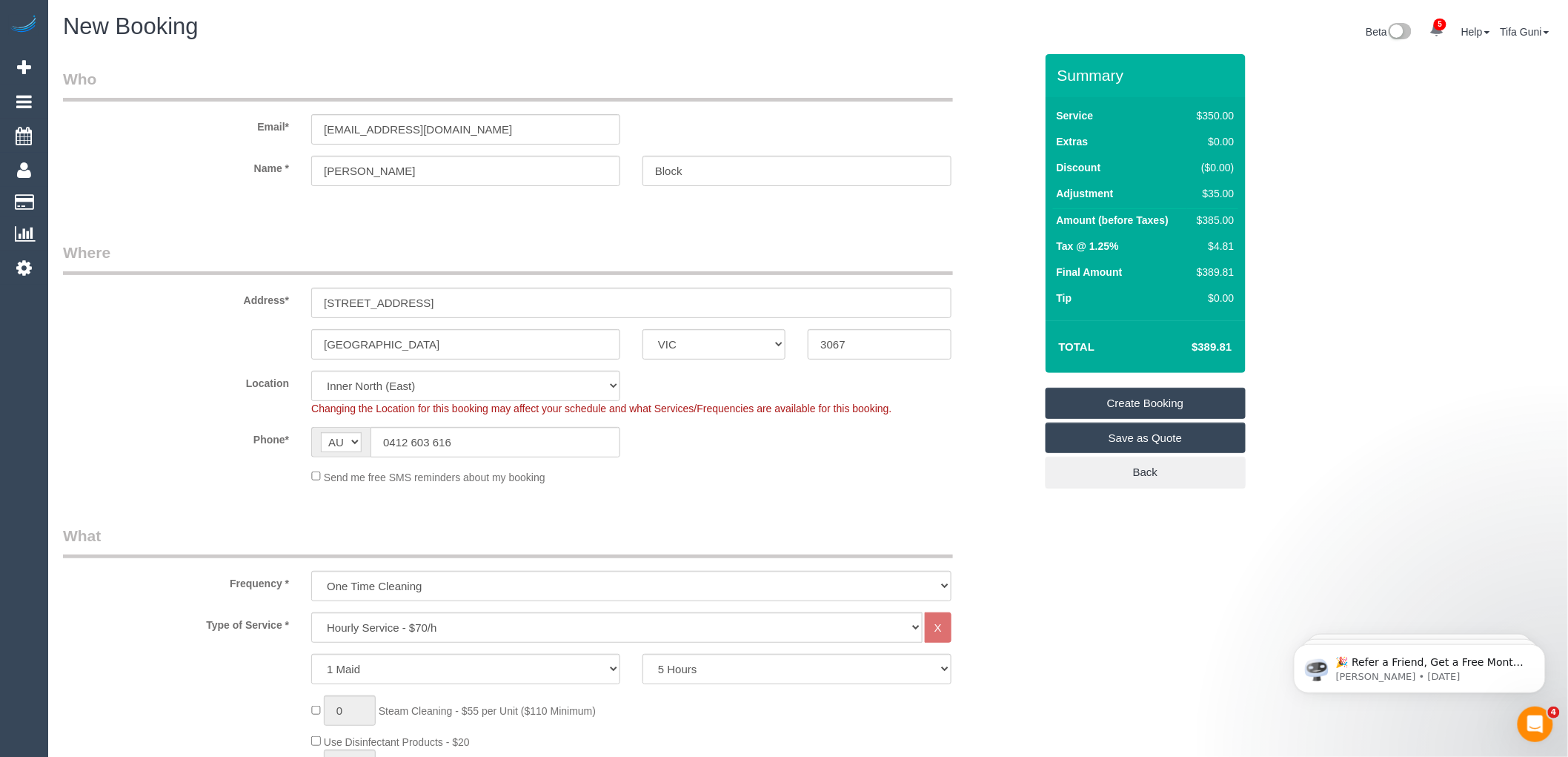
scroll to position [0, 0]
type textarea "Customer booked for cleaning of windows and blinds and also balcony and balcony…"
drag, startPoint x: 470, startPoint y: 126, endPoint x: 306, endPoint y: 135, distance: 164.2
click at [306, 135] on div "[EMAIL_ADDRESS][DOMAIN_NAME]" at bounding box center [466, 130] width 331 height 30
click at [1159, 401] on link "Create Booking" at bounding box center [1146, 403] width 200 height 31
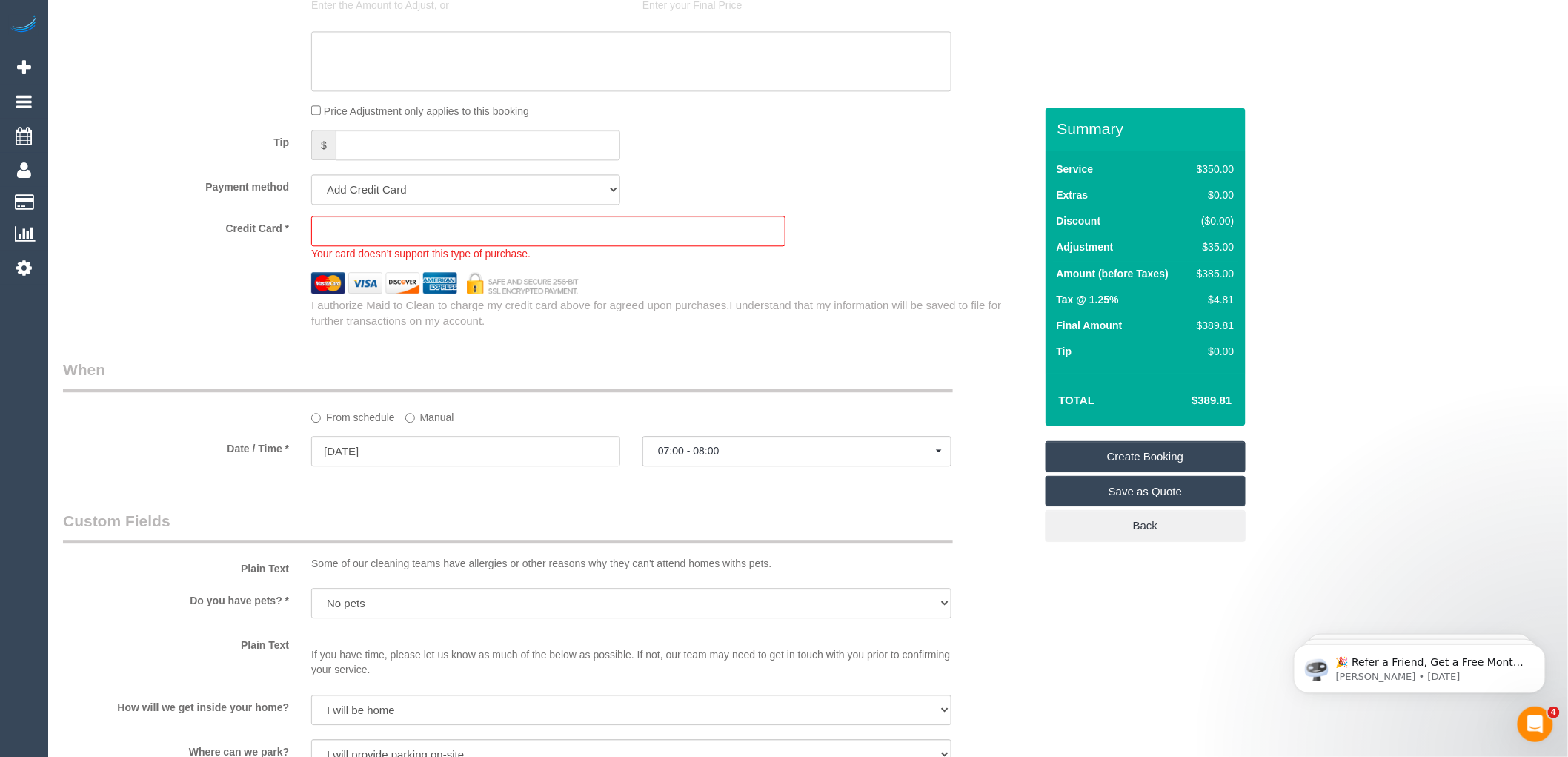
scroll to position [1360, 0]
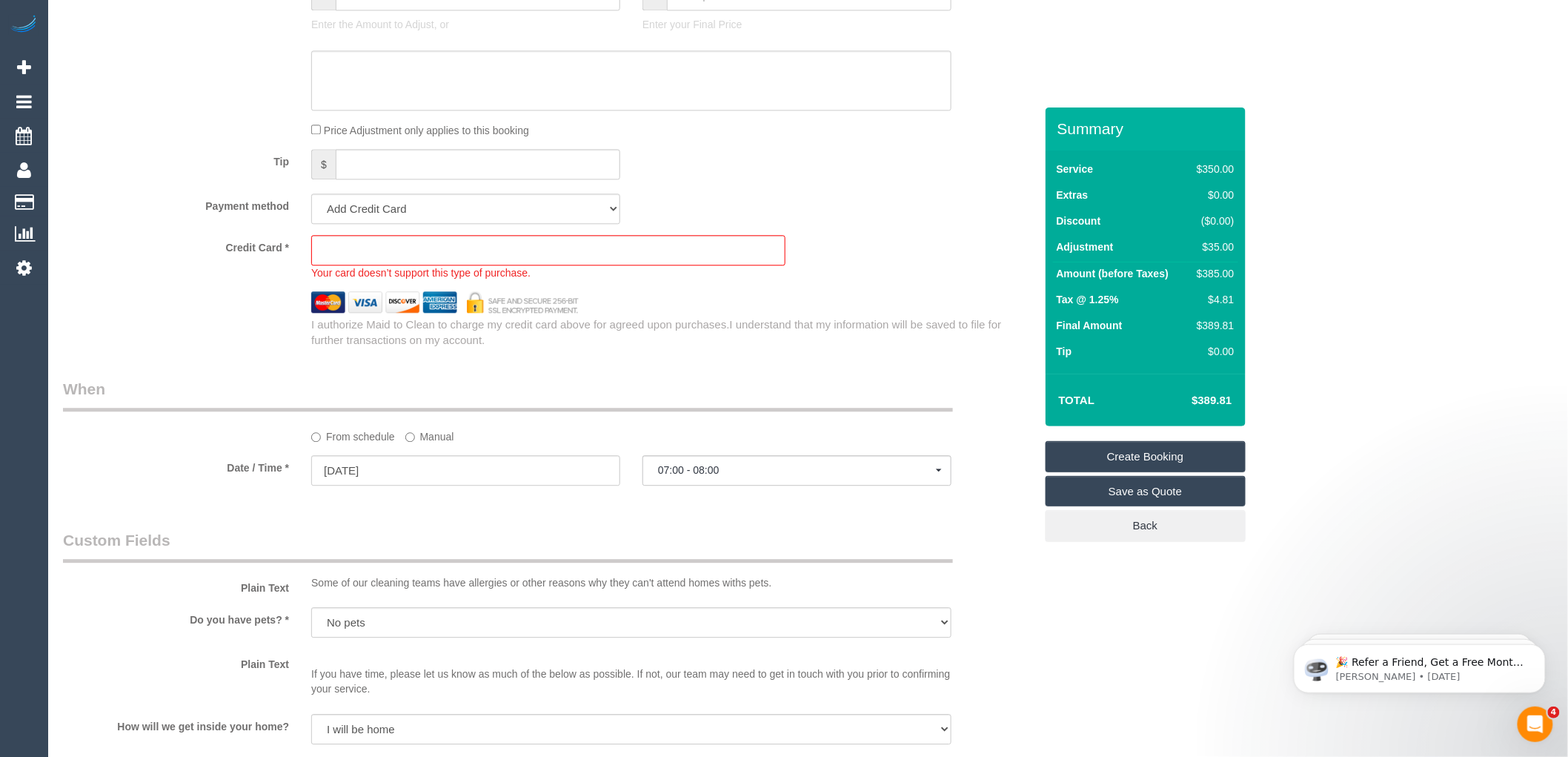
click at [617, 300] on div "Credit Card * Your card doesn’t support this type of purchase. I authorize Maid…" at bounding box center [548, 292] width 971 height 113
click at [598, 298] on div "Credit Card * Your card doesn’t support this type of purchase. I authorize Maid…" at bounding box center [548, 292] width 971 height 113
click at [864, 313] on div at bounding box center [549, 301] width 994 height 22
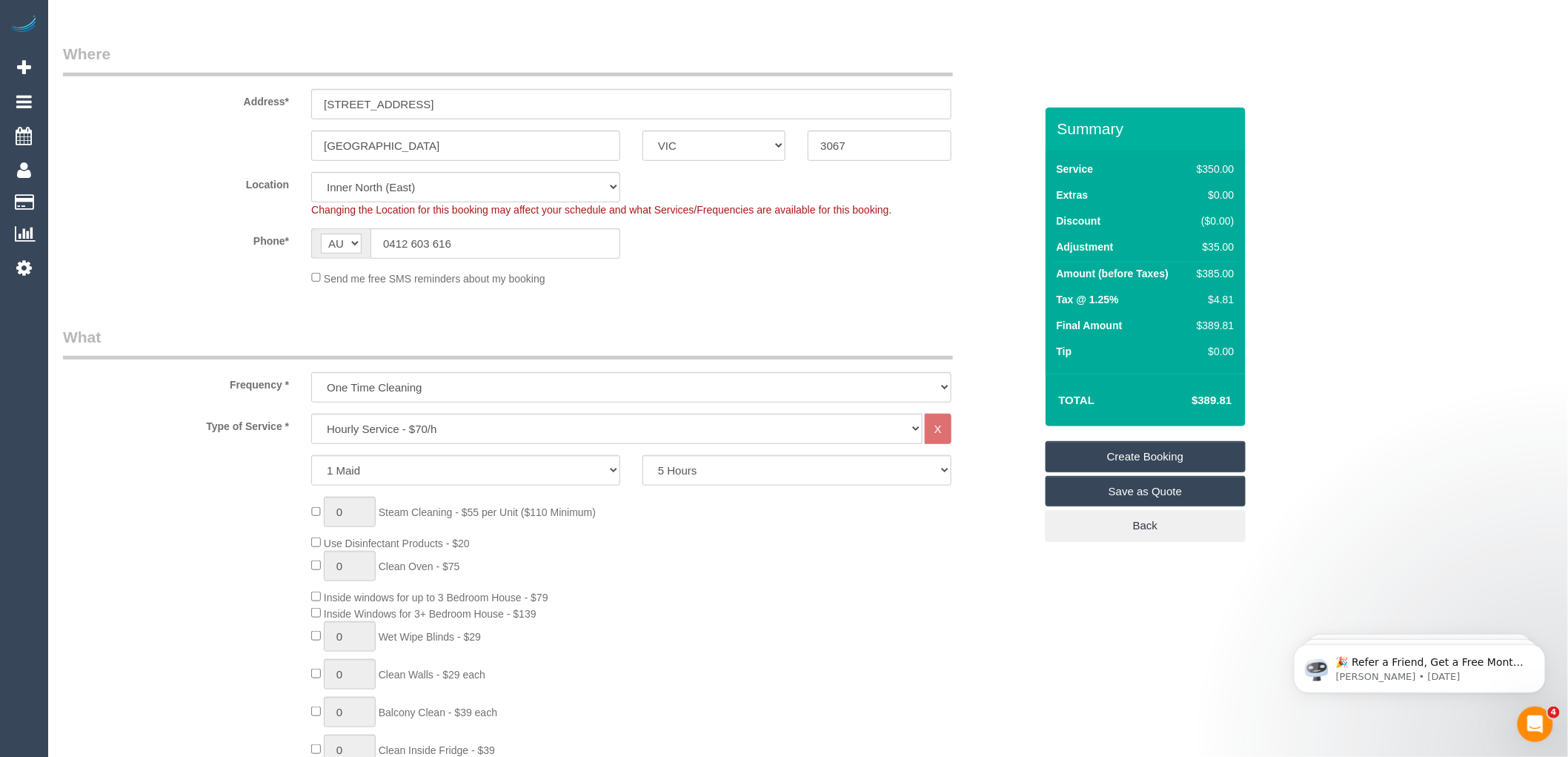
scroll to position [42, 0]
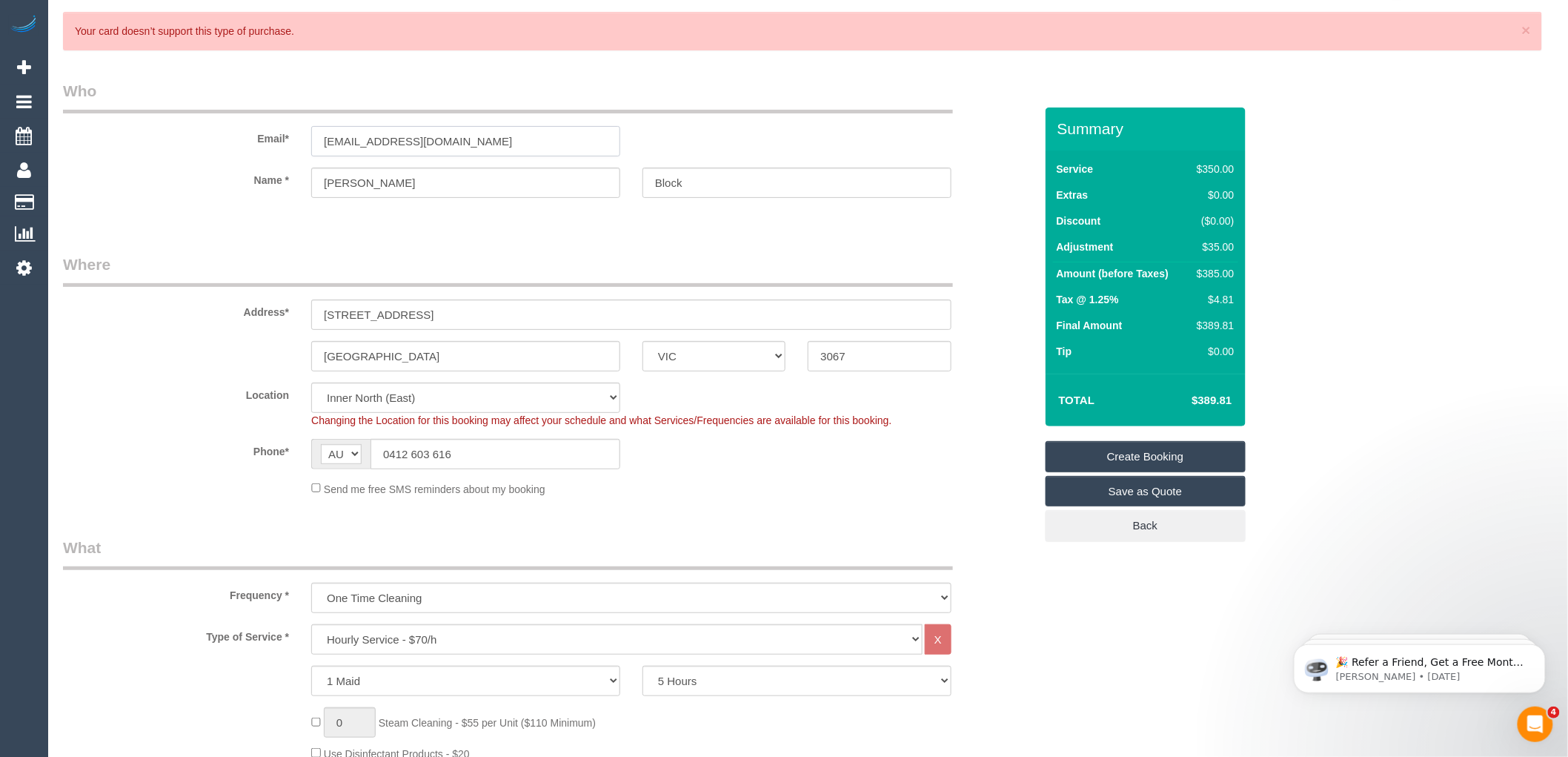
drag, startPoint x: 480, startPoint y: 137, endPoint x: 310, endPoint y: 136, distance: 170.0
click at [310, 136] on div "[EMAIL_ADDRESS][DOMAIN_NAME]" at bounding box center [466, 141] width 331 height 30
click at [1159, 454] on link "Create Booking" at bounding box center [1146, 456] width 200 height 31
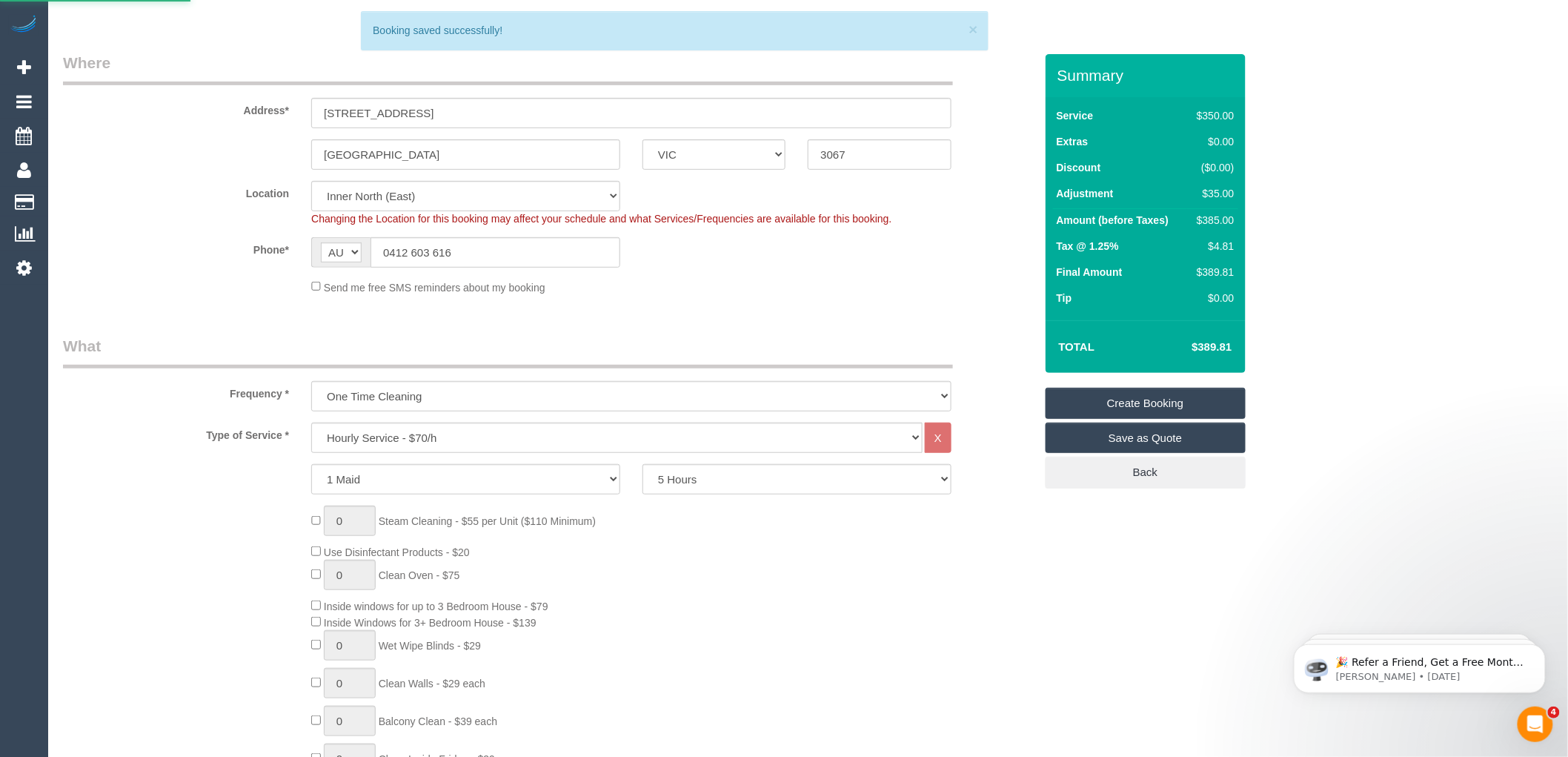
scroll to position [455, 0]
